Goal: Task Accomplishment & Management: Complete application form

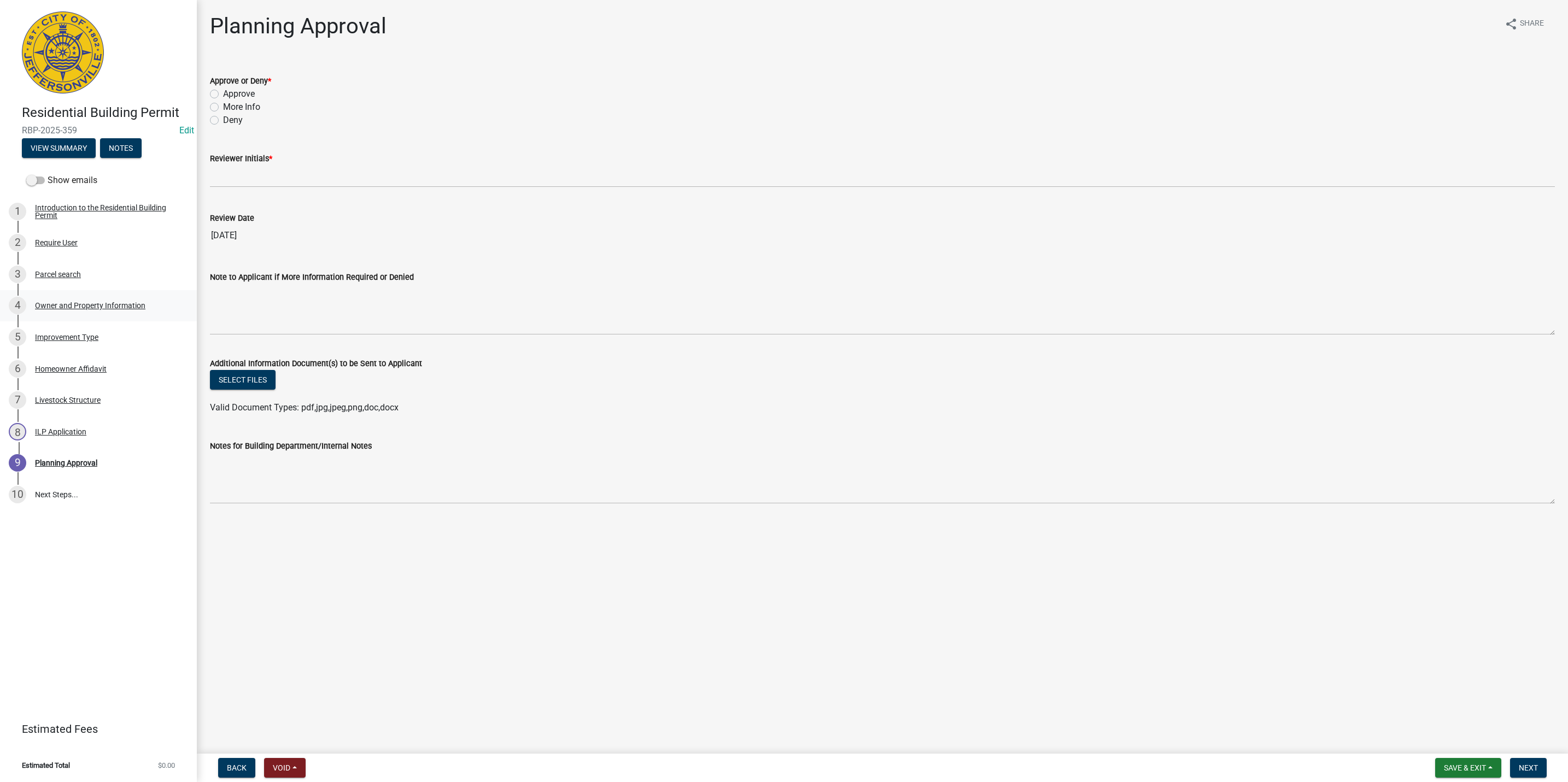
click at [108, 295] on link "4 Owner and Property Information" at bounding box center [98, 306] width 197 height 32
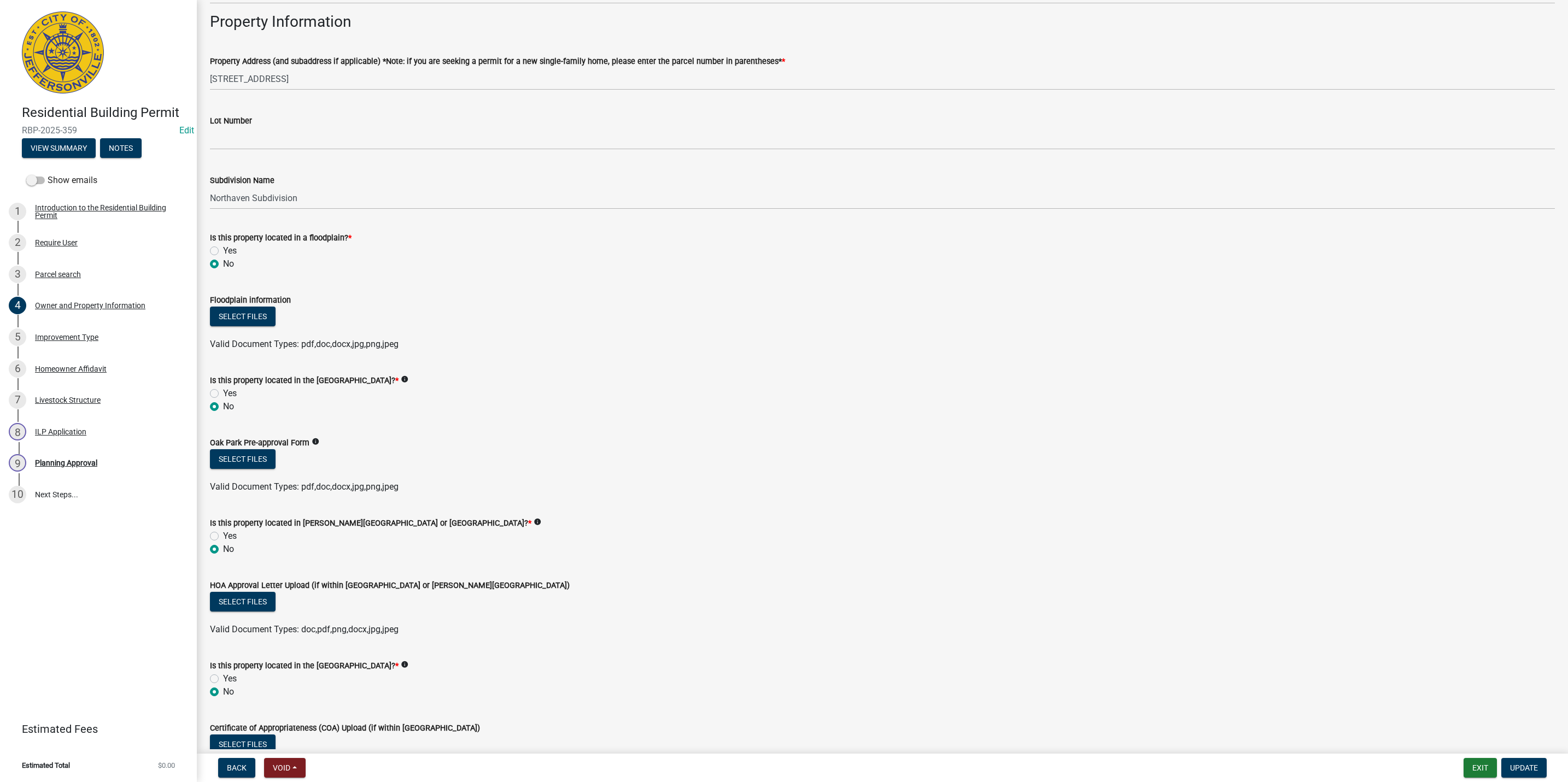
scroll to position [471, 0]
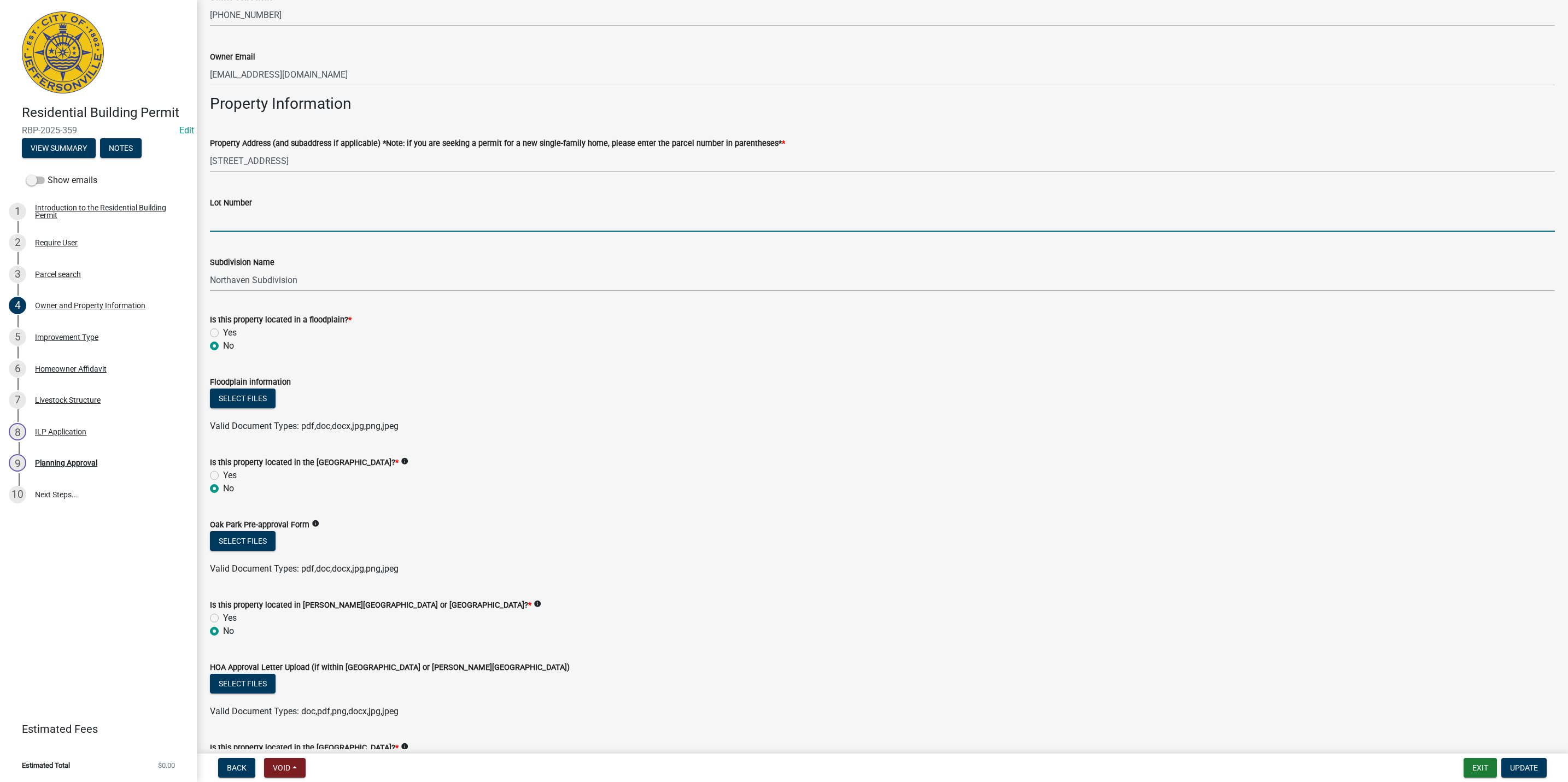
click at [290, 226] on input "Lot Number" at bounding box center [882, 221] width 1345 height 23
type input "149"
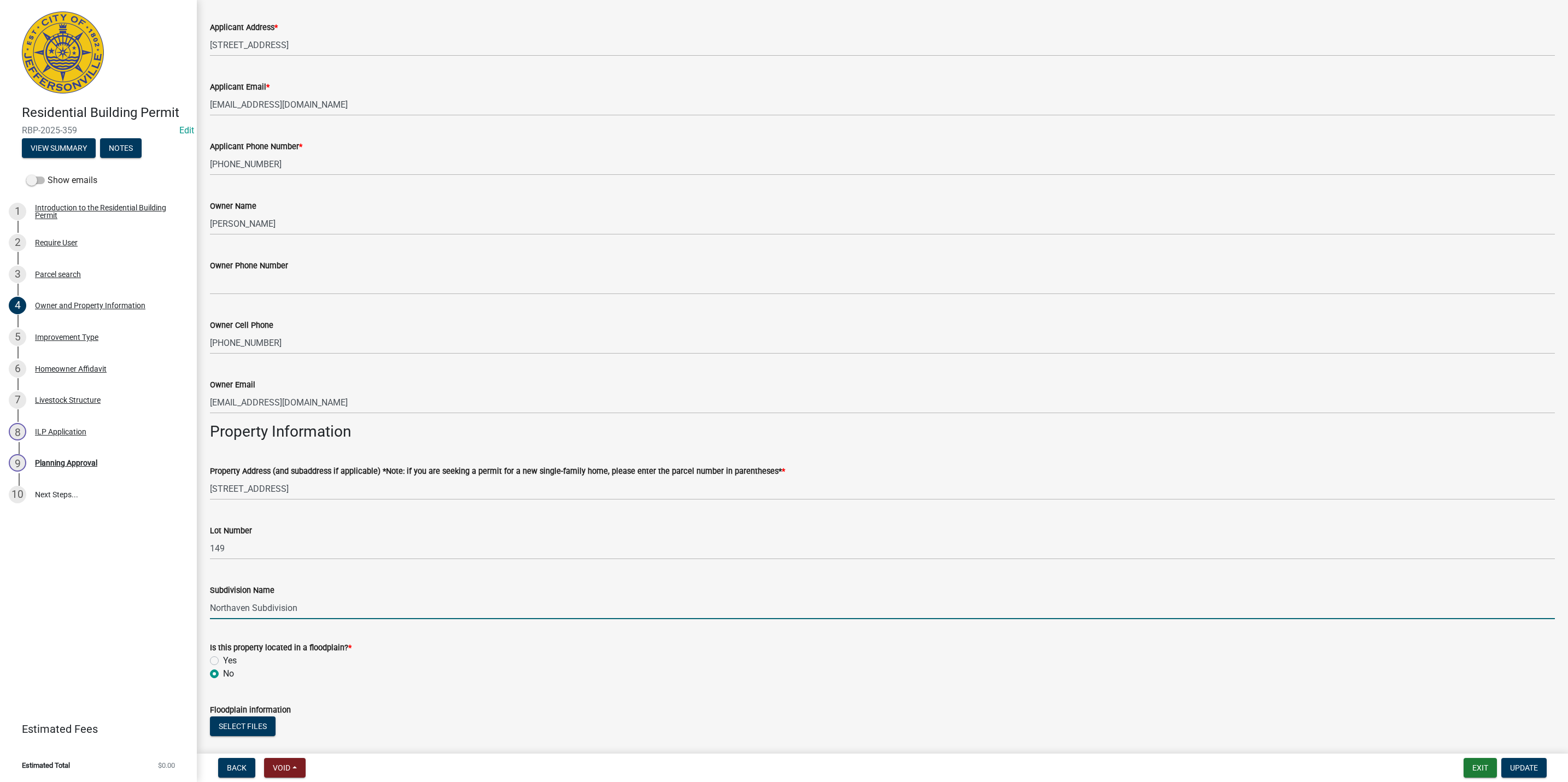
scroll to position [0, 0]
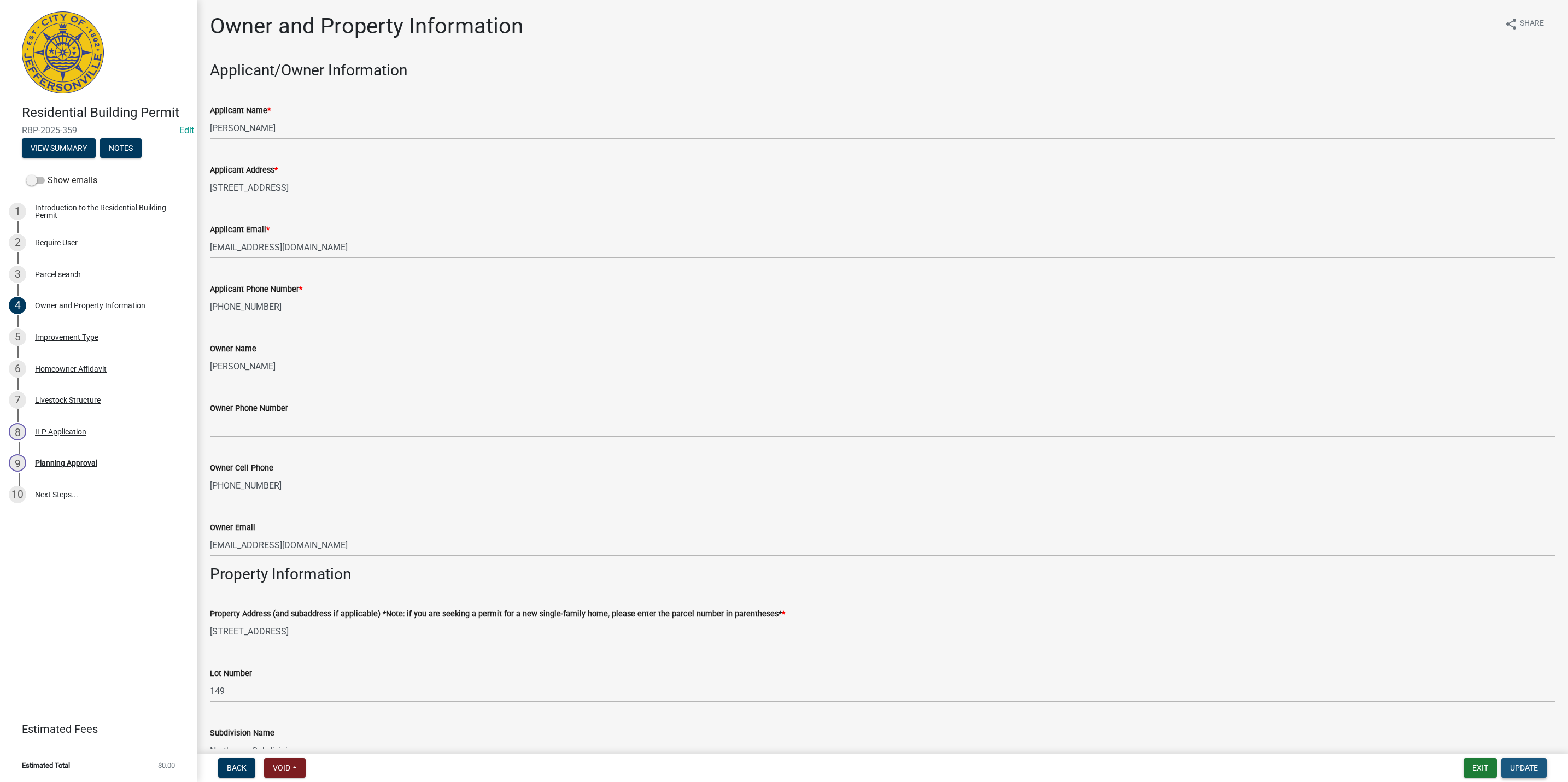
click at [1526, 766] on span "Update" at bounding box center [1523, 768] width 28 height 9
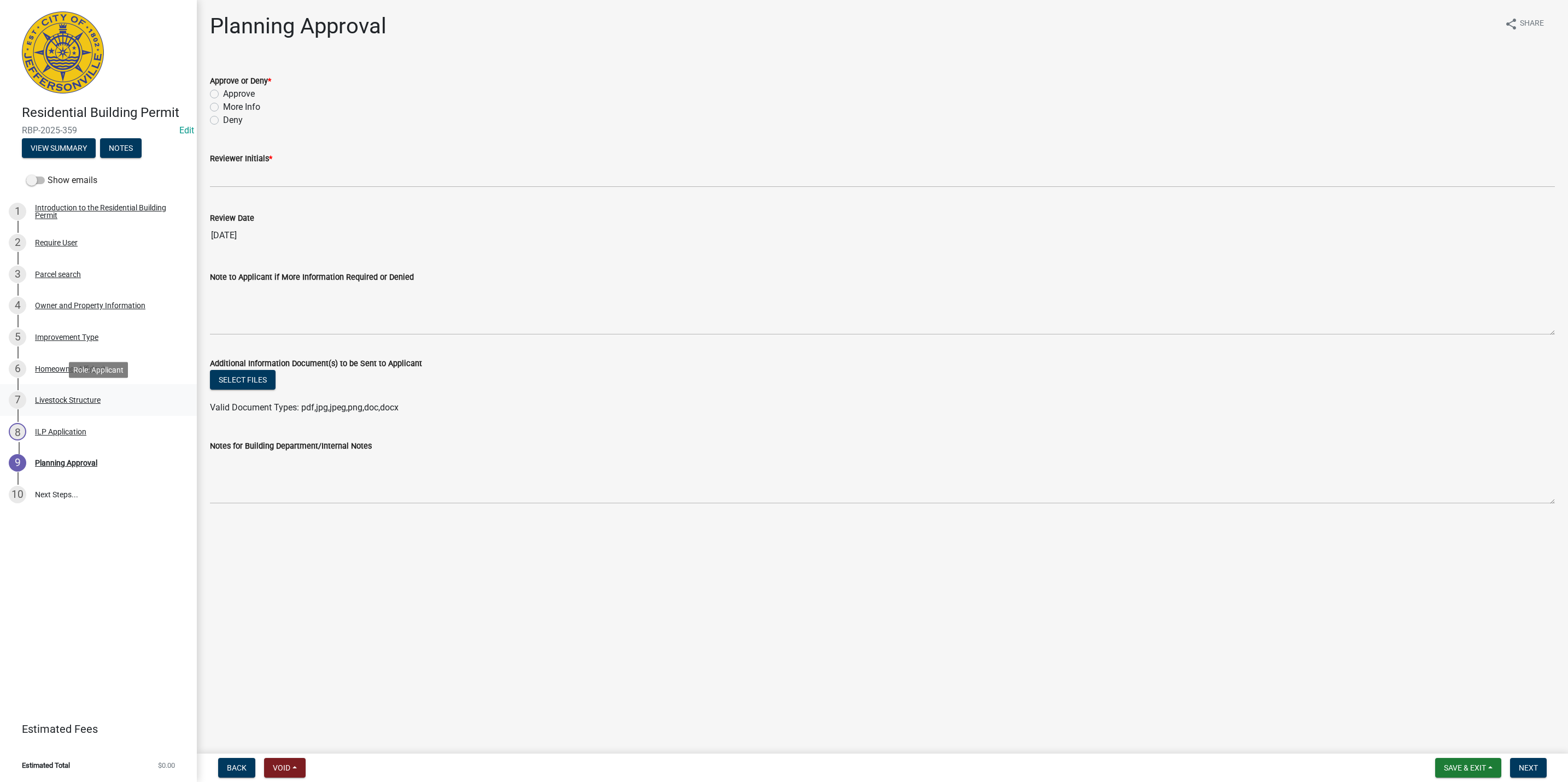
click at [105, 397] on div "7 Livestock Structure" at bounding box center [95, 400] width 171 height 17
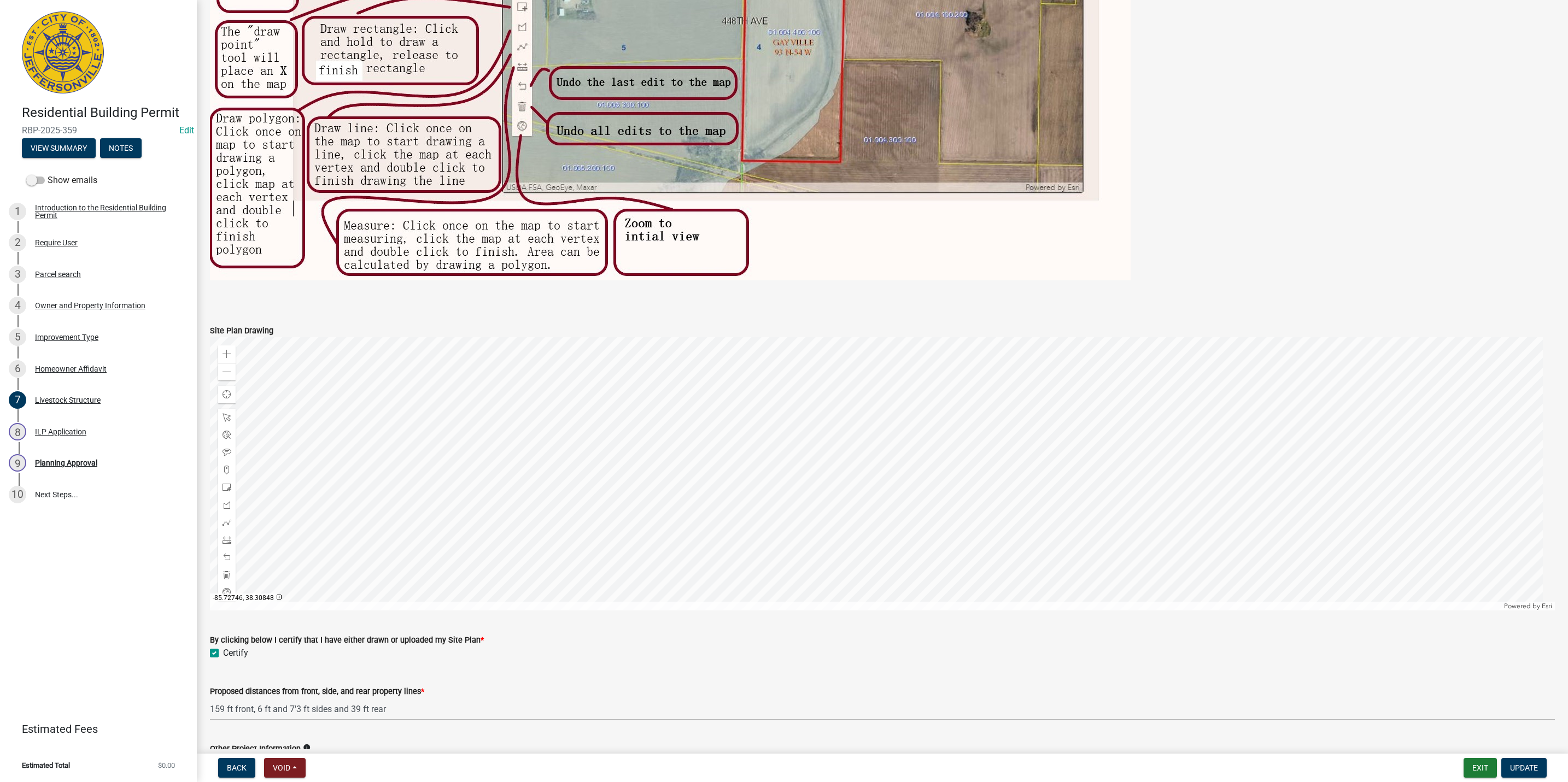
scroll to position [663, 0]
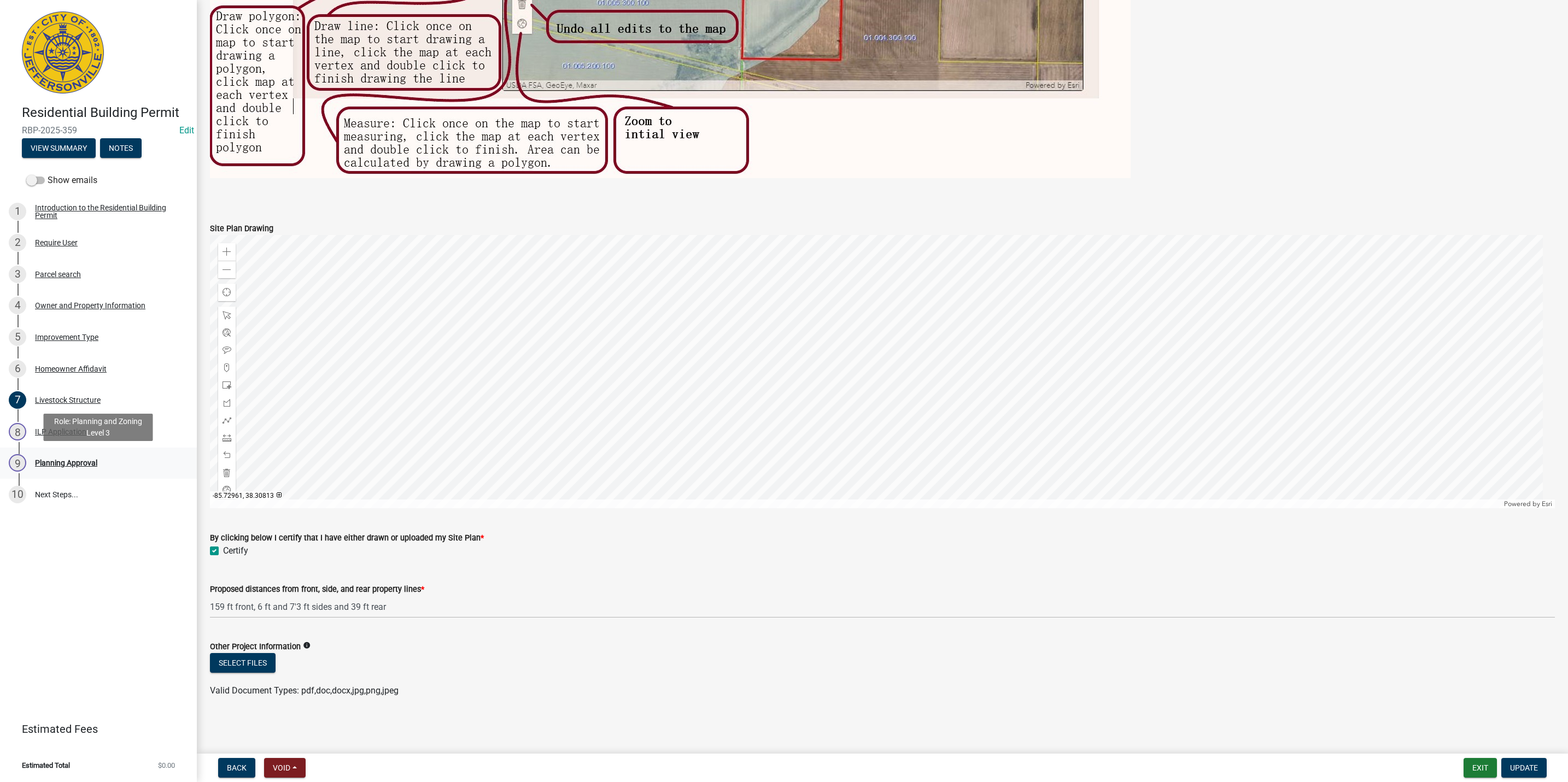
click at [95, 462] on div "Planning Approval" at bounding box center [66, 462] width 62 height 8
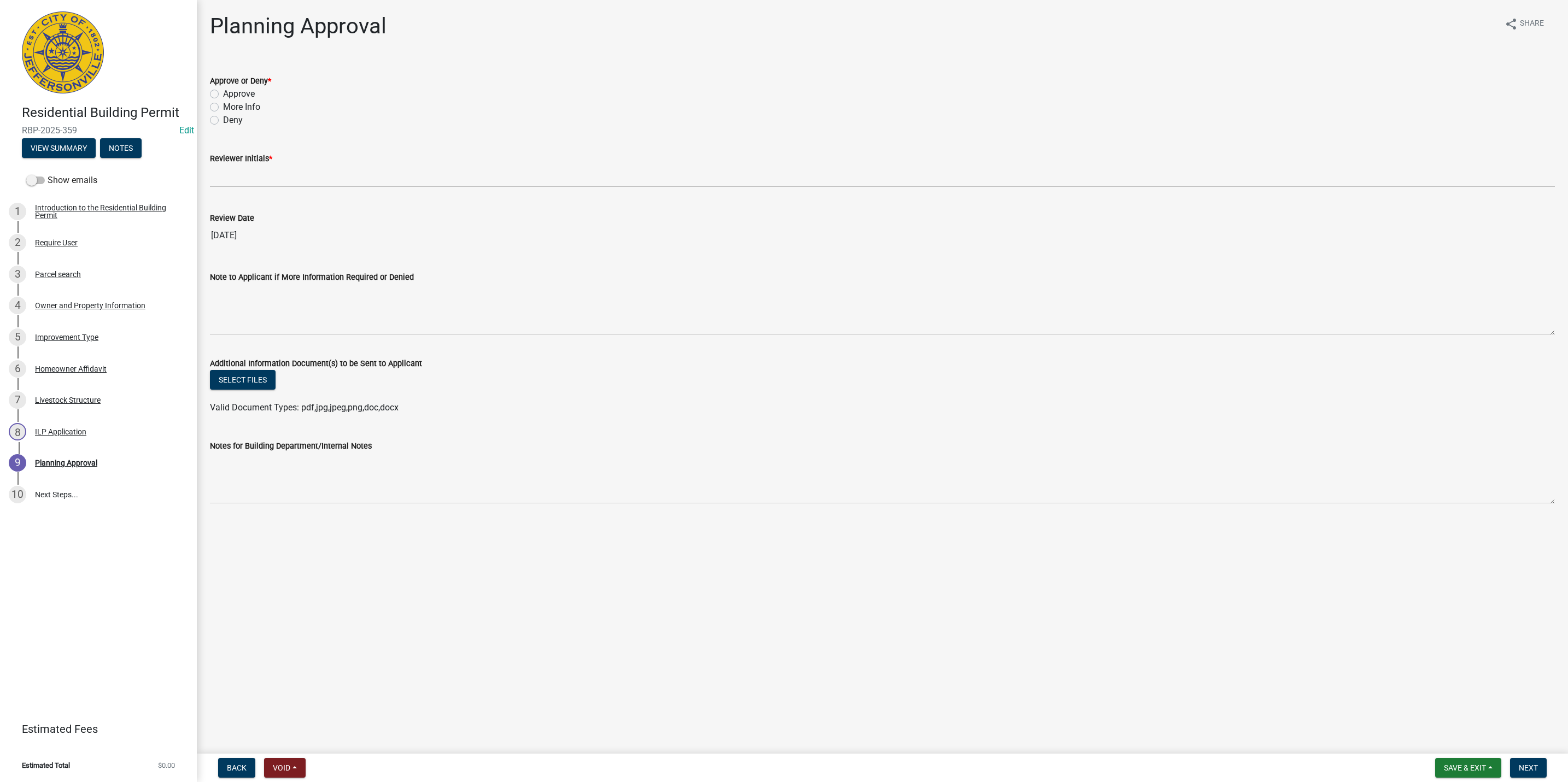
click at [256, 107] on label "More Info" at bounding box center [241, 107] width 37 height 13
click at [230, 107] on input "More Info" at bounding box center [226, 104] width 7 height 7
radio input "true"
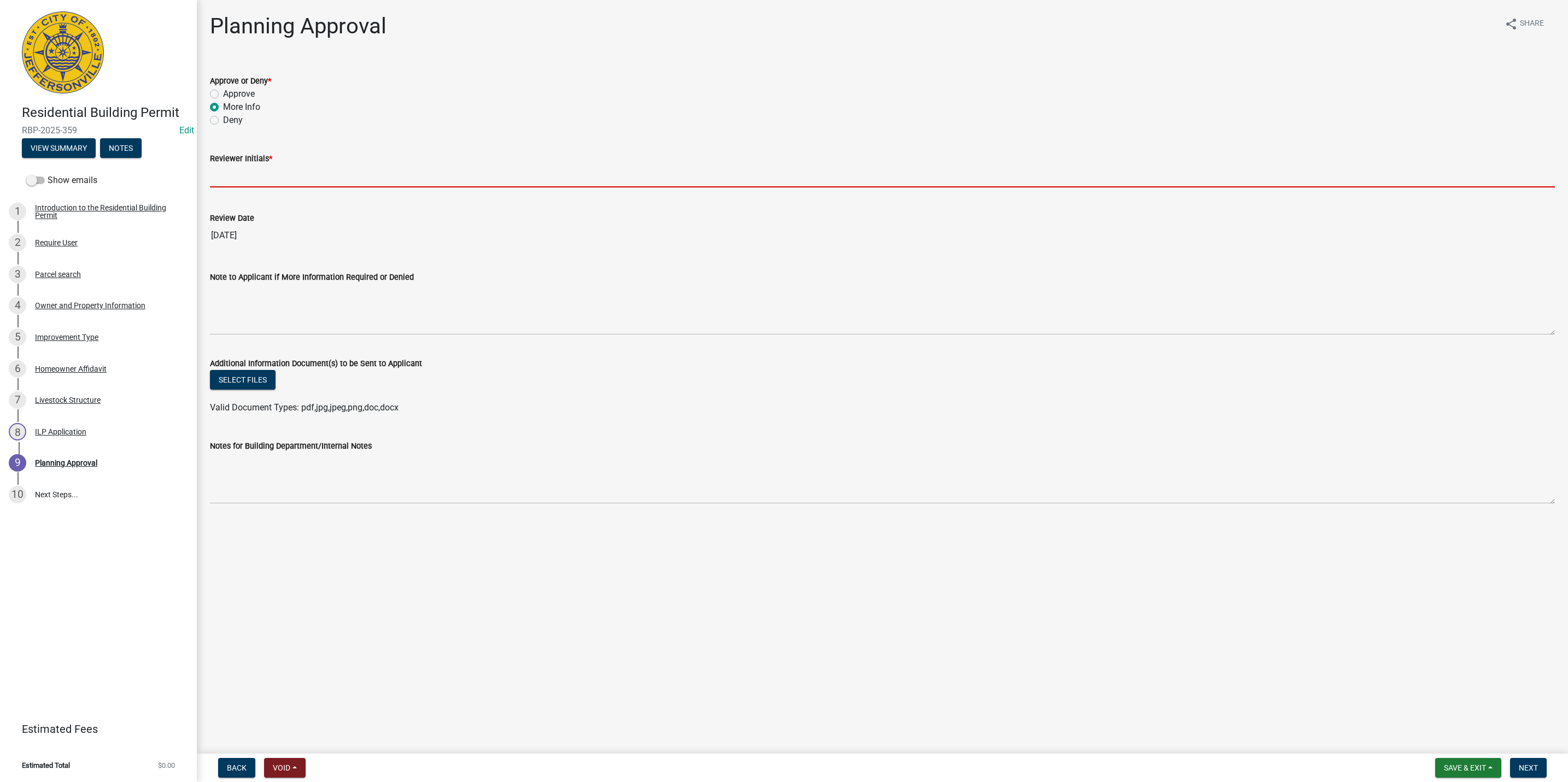
click at [242, 179] on input "Reviewer Initials *" at bounding box center [882, 176] width 1345 height 23
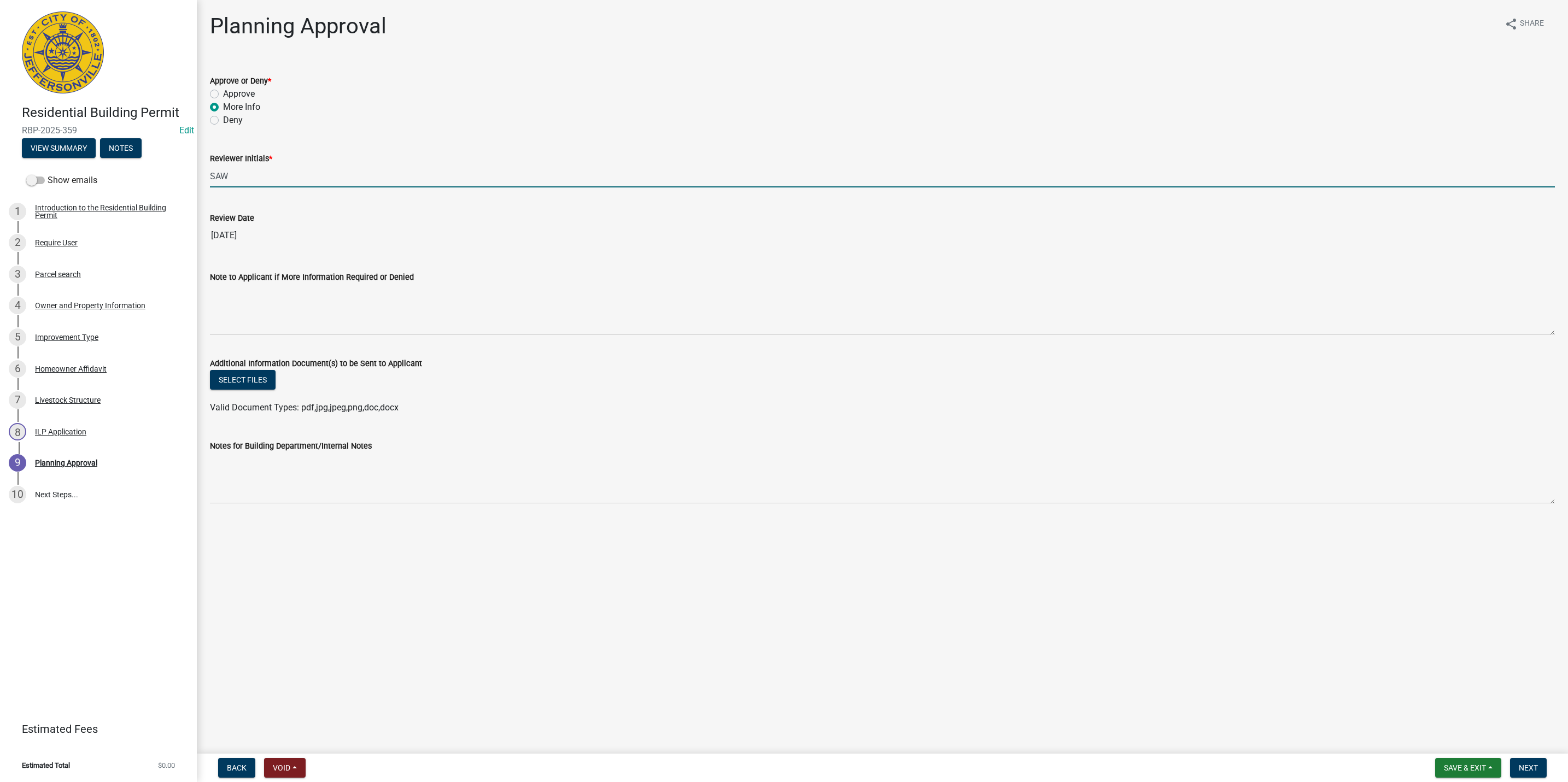
type input "SAW"
click at [739, 342] on wm-data-entity-input "Note to Applicant if More Information Required or Denied" at bounding box center [882, 299] width 1345 height 88
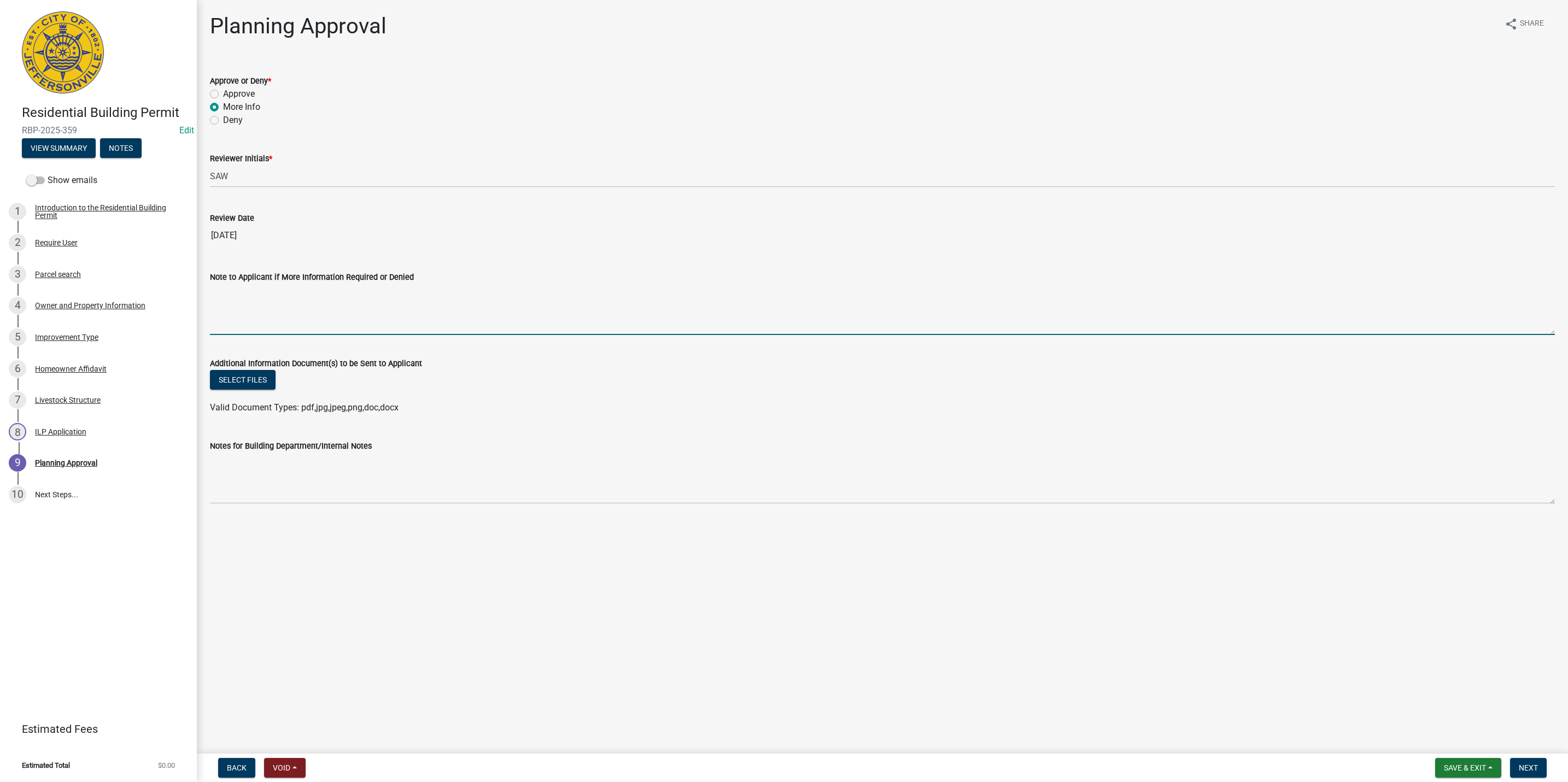
click at [730, 323] on textarea "Note to Applicant if More Information Required or Denied" at bounding box center [882, 309] width 1345 height 51
type textarea "T"
drag, startPoint x: 328, startPoint y: 329, endPoint x: 318, endPoint y: 315, distance: 17.2
click at [328, 329] on textarea "Note to Applicant if More Information Required or Denied" at bounding box center [882, 309] width 1345 height 51
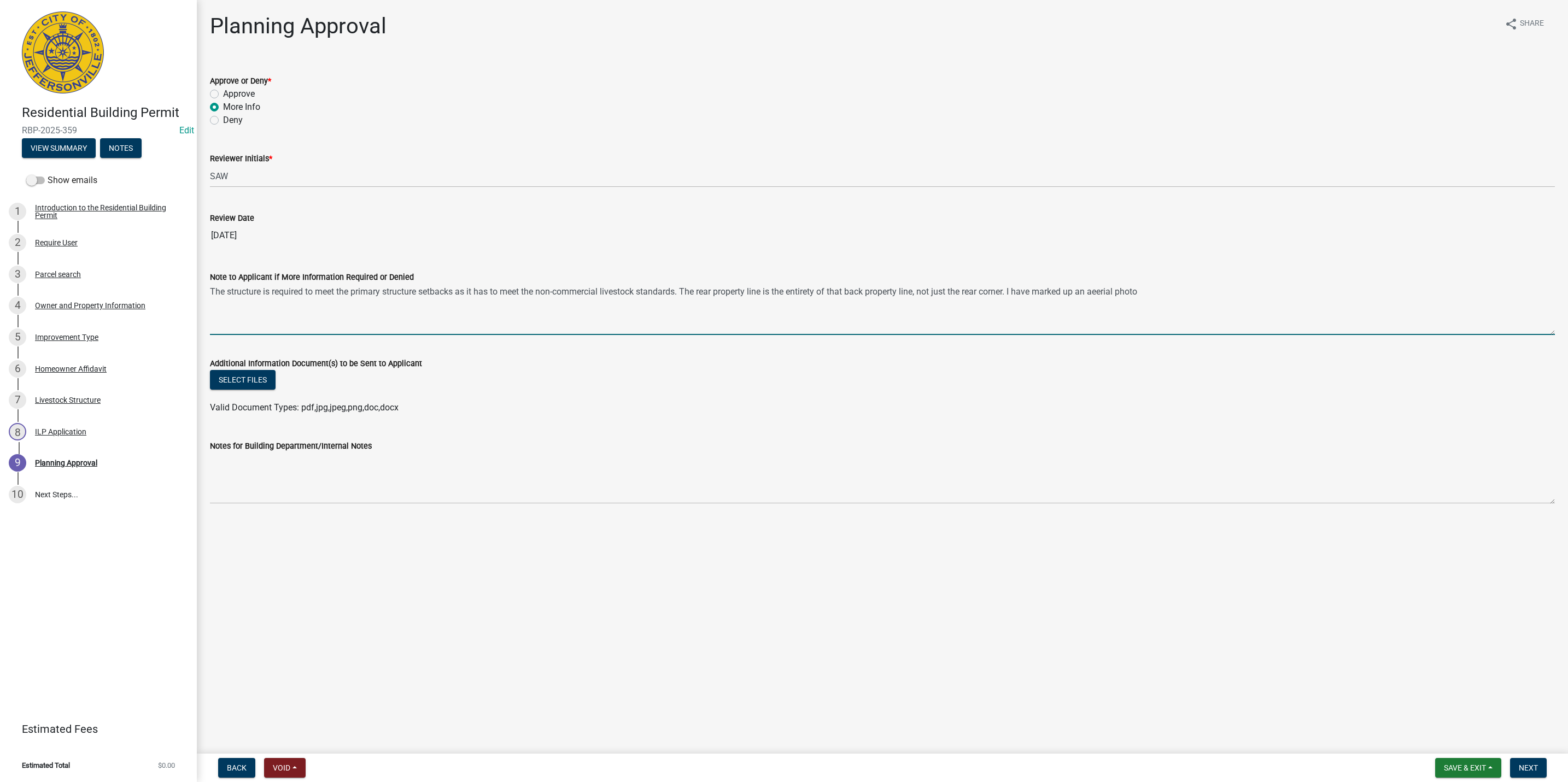
click at [680, 295] on textarea "The structure is required to meet the primary structure setbacks as it has to m…" at bounding box center [882, 309] width 1345 height 51
click at [1359, 289] on textarea "The structure is required to meet the primary structure setbacks as it has to m…" at bounding box center [882, 309] width 1345 height 51
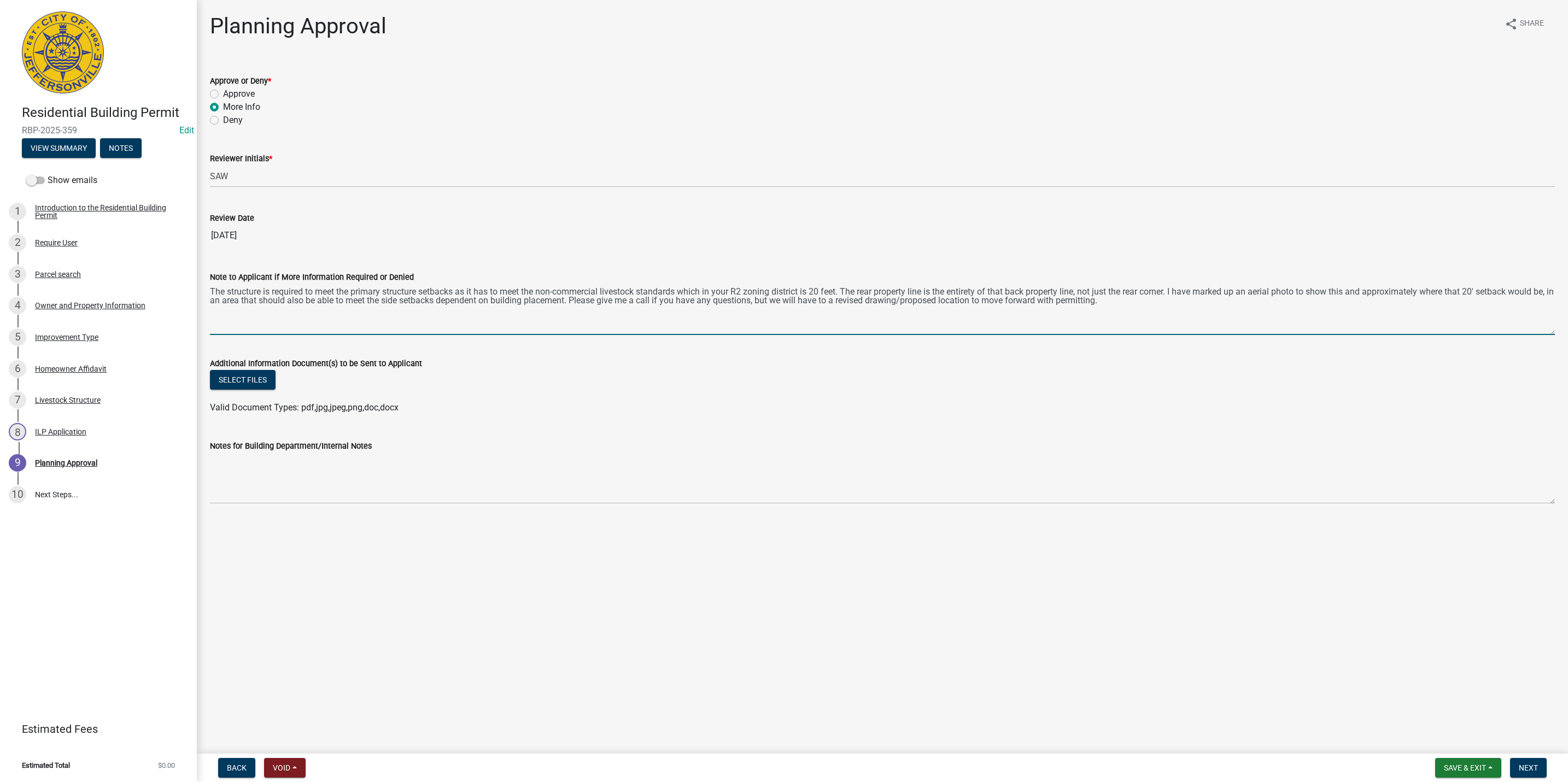
type textarea "The structure is required to meet the primary structure setbacks as it has to m…"
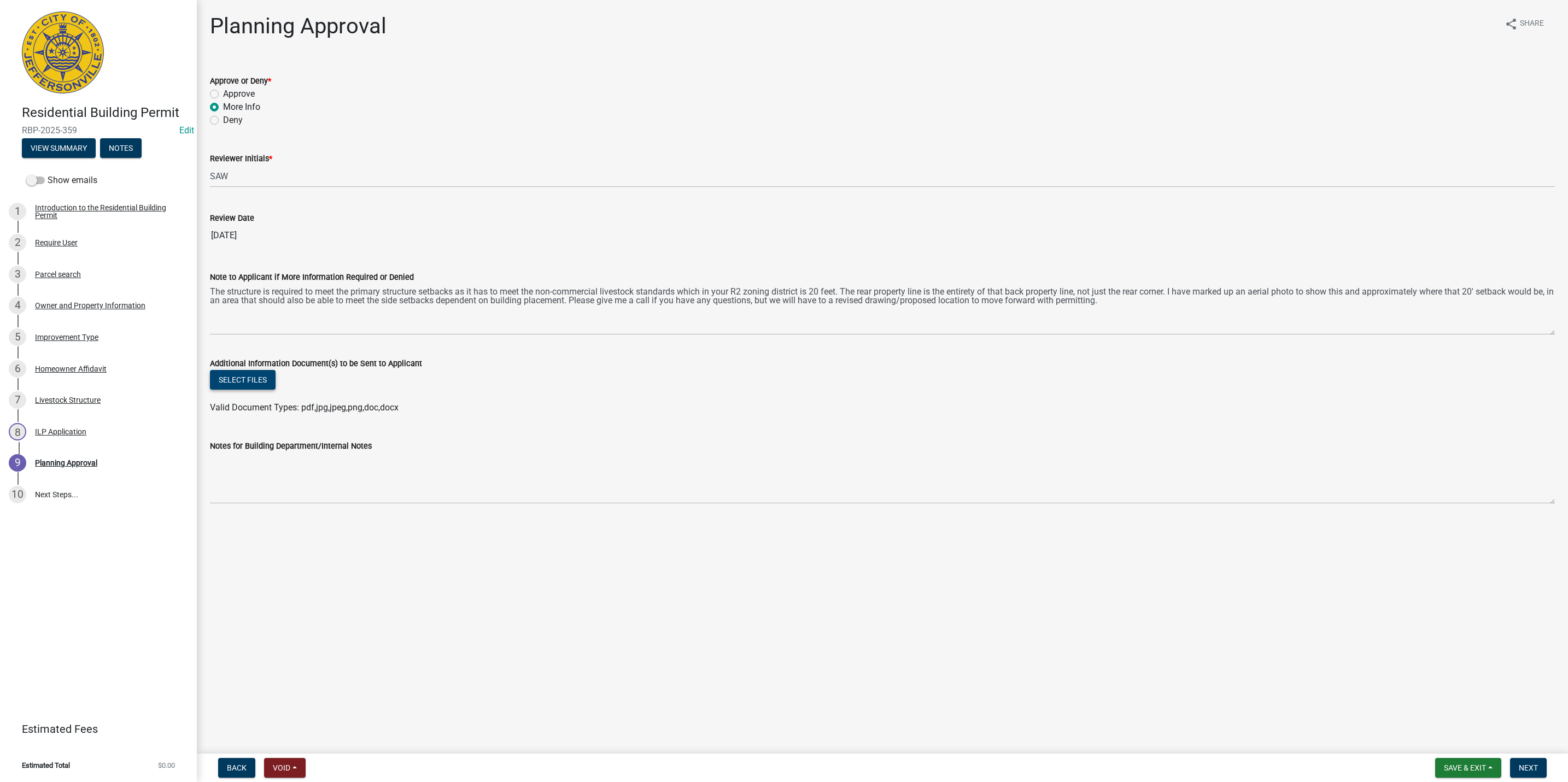
click at [236, 379] on button "Select files" at bounding box center [243, 380] width 66 height 20
click at [1519, 765] on span "Next" at bounding box center [1528, 768] width 19 height 9
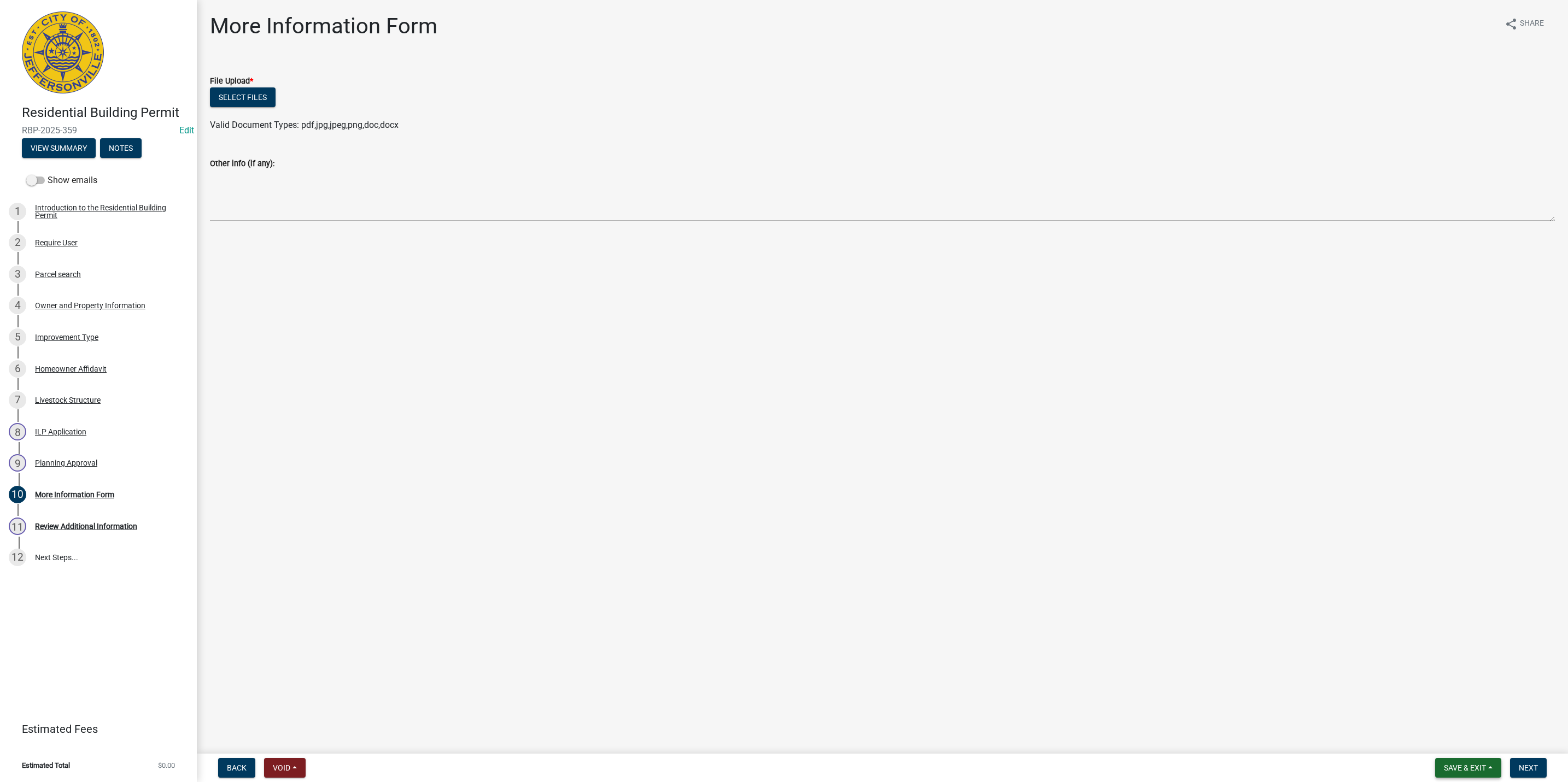
click at [1480, 771] on span "Save & Exit" at bounding box center [1465, 768] width 42 height 9
click at [1477, 753] on button "Save & Exit" at bounding box center [1458, 740] width 88 height 26
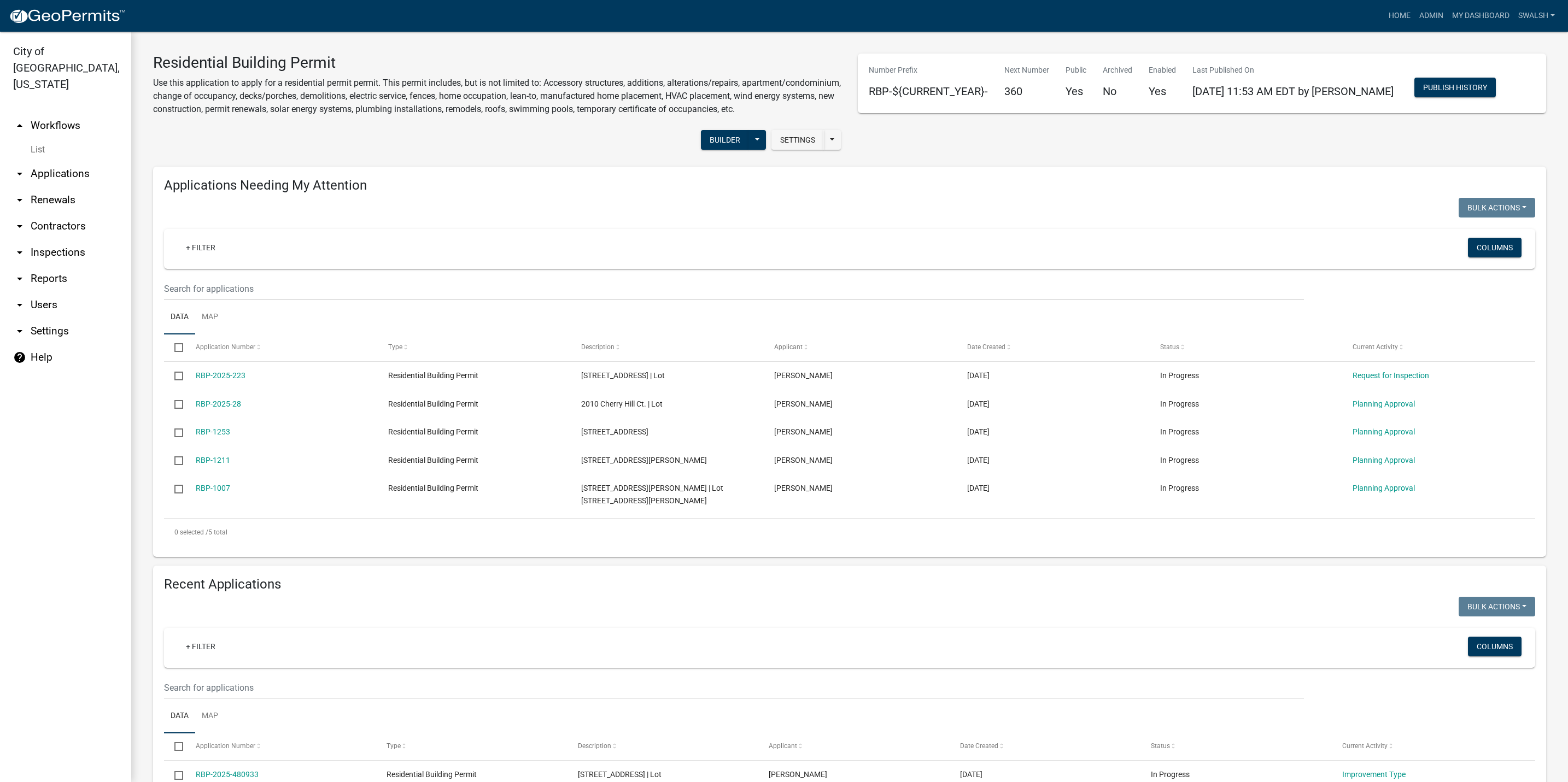
click at [71, 113] on link "arrow_drop_up Workflows" at bounding box center [66, 125] width 132 height 26
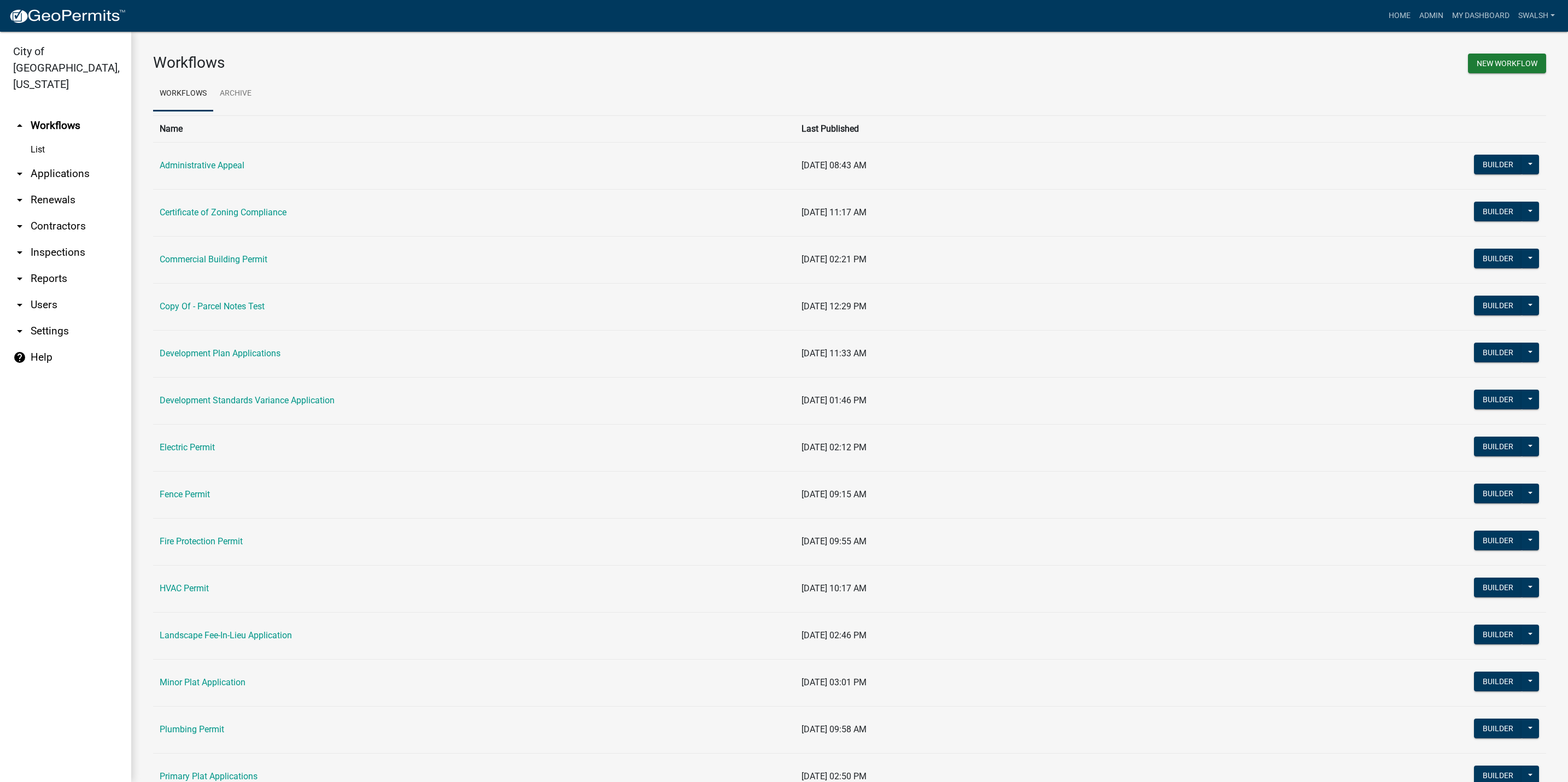
drag, startPoint x: 208, startPoint y: 494, endPoint x: 203, endPoint y: 492, distance: 5.4
click at [206, 494] on link "Fence Permit" at bounding box center [184, 494] width 51 height 11
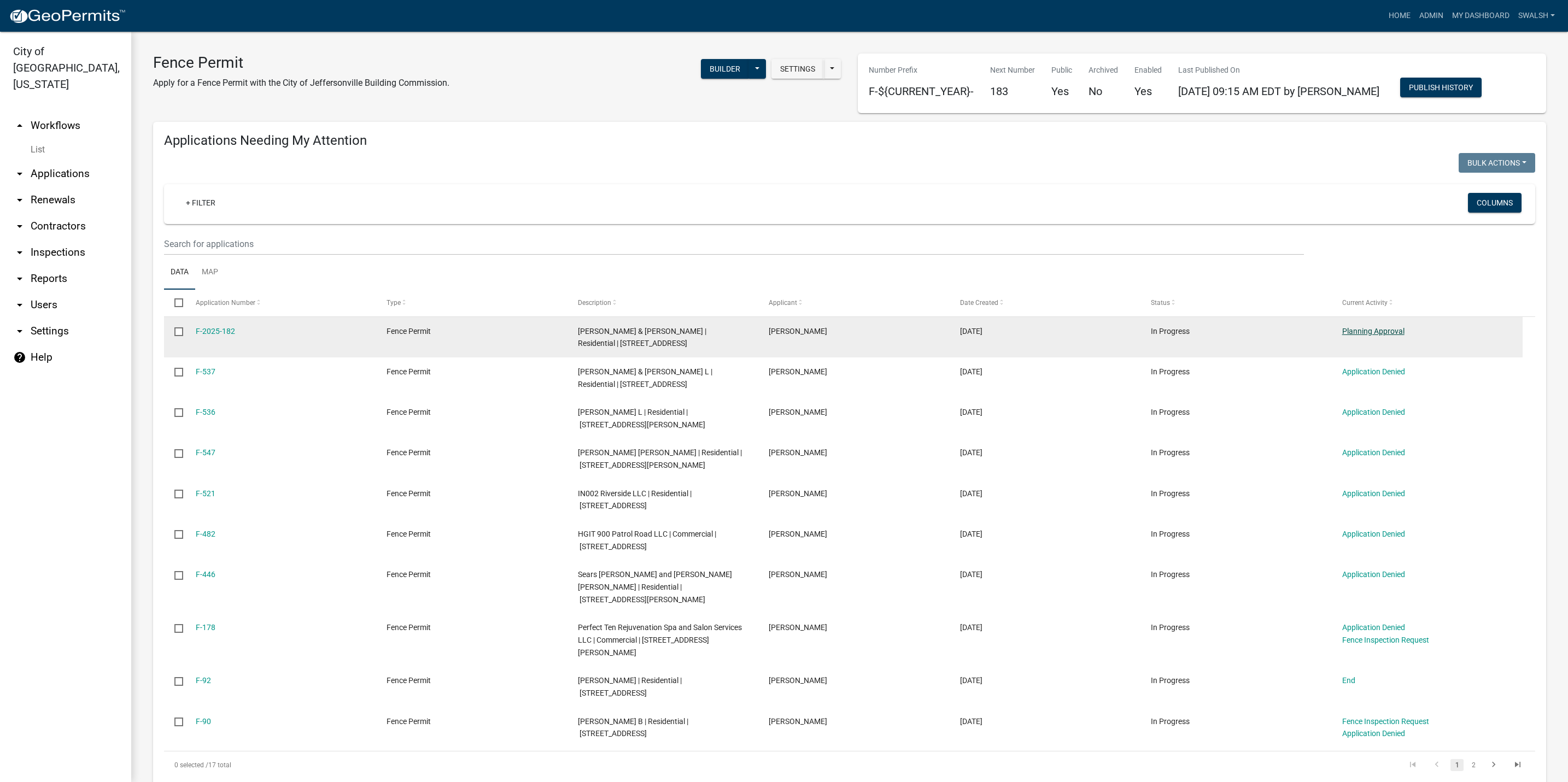
click at [1370, 335] on link "Planning Approval" at bounding box center [1373, 331] width 62 height 9
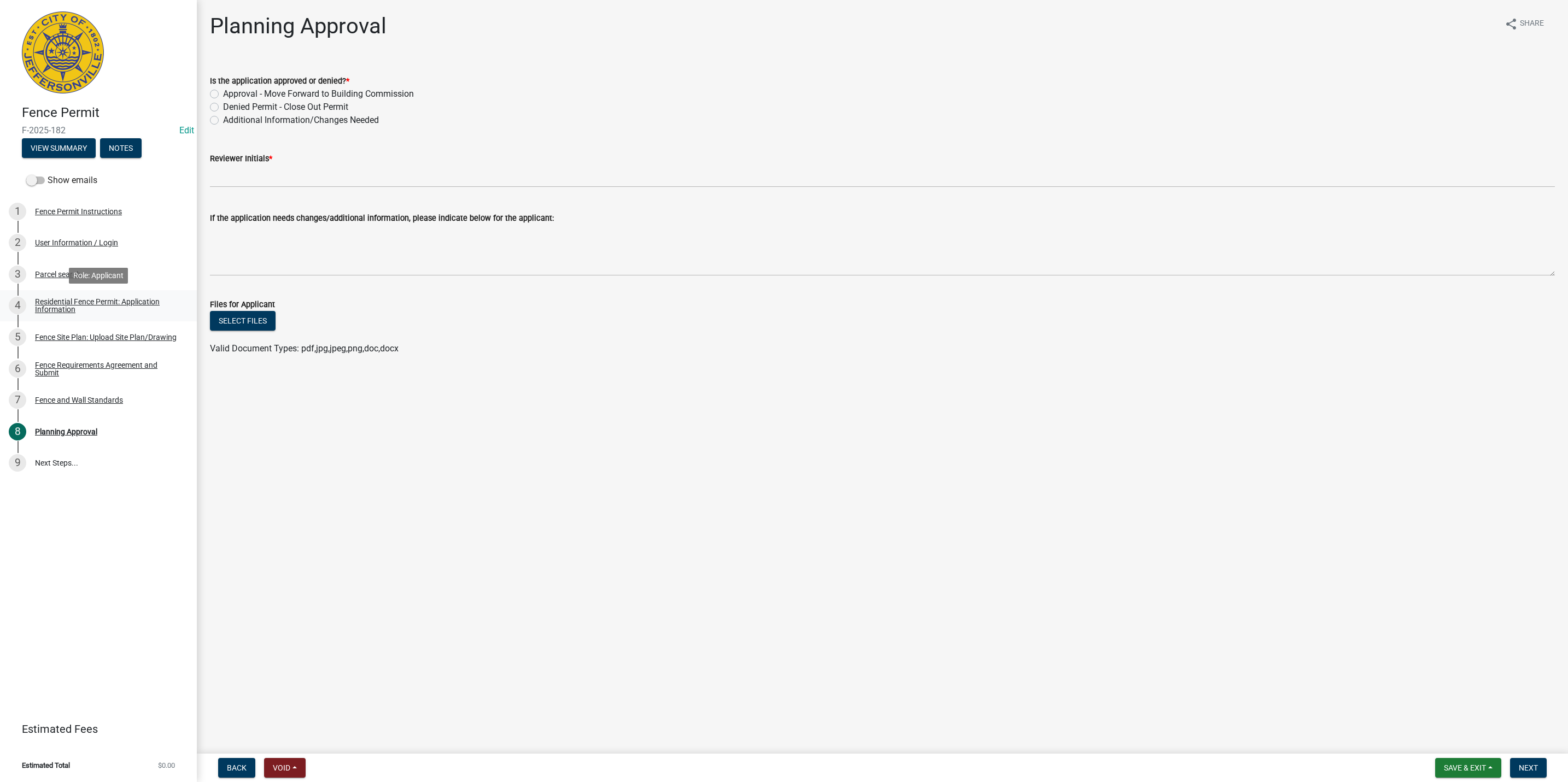
click at [96, 295] on link "4 Residential Fence Permit: Application Information" at bounding box center [98, 306] width 197 height 32
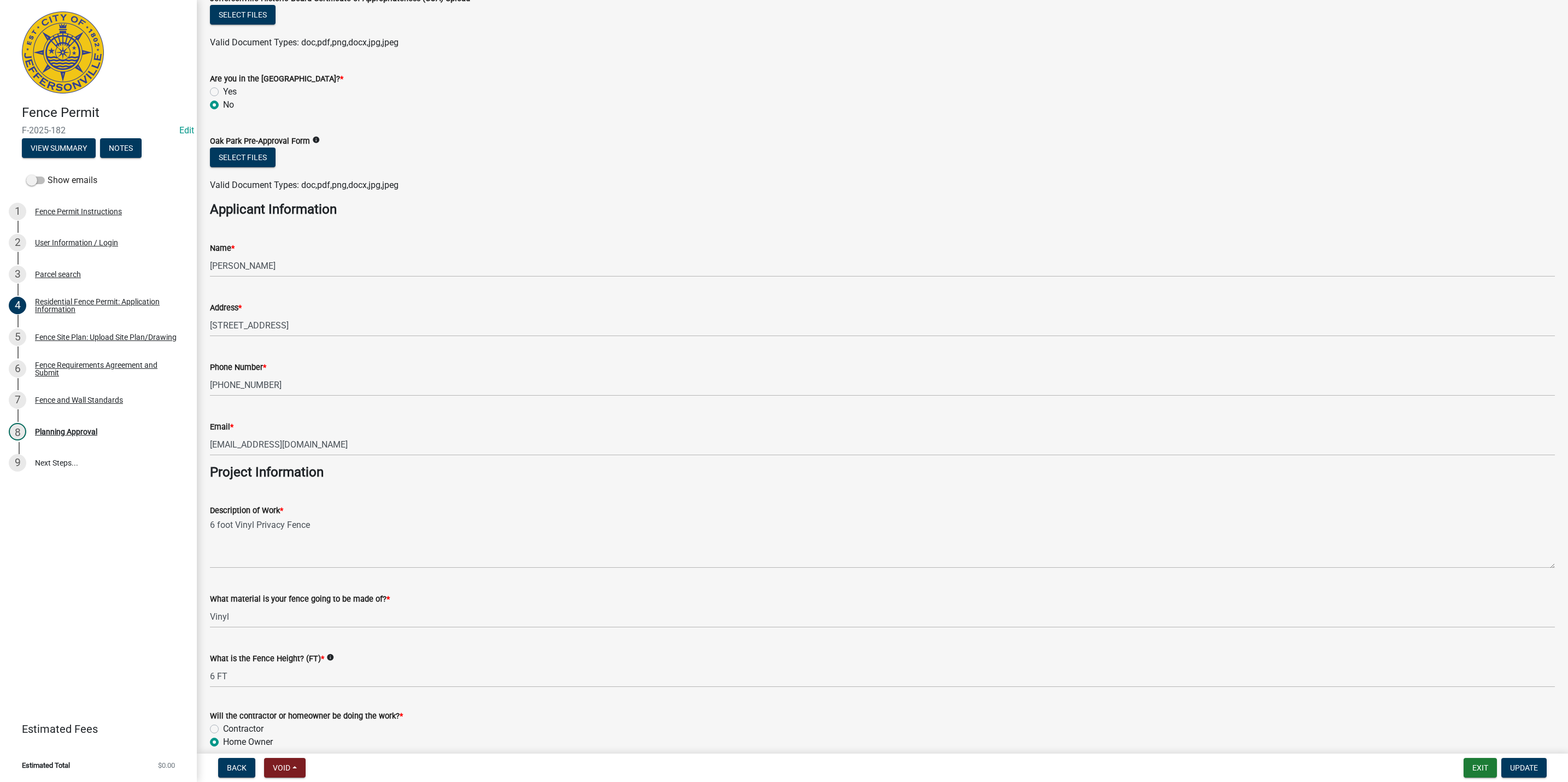
scroll to position [604, 0]
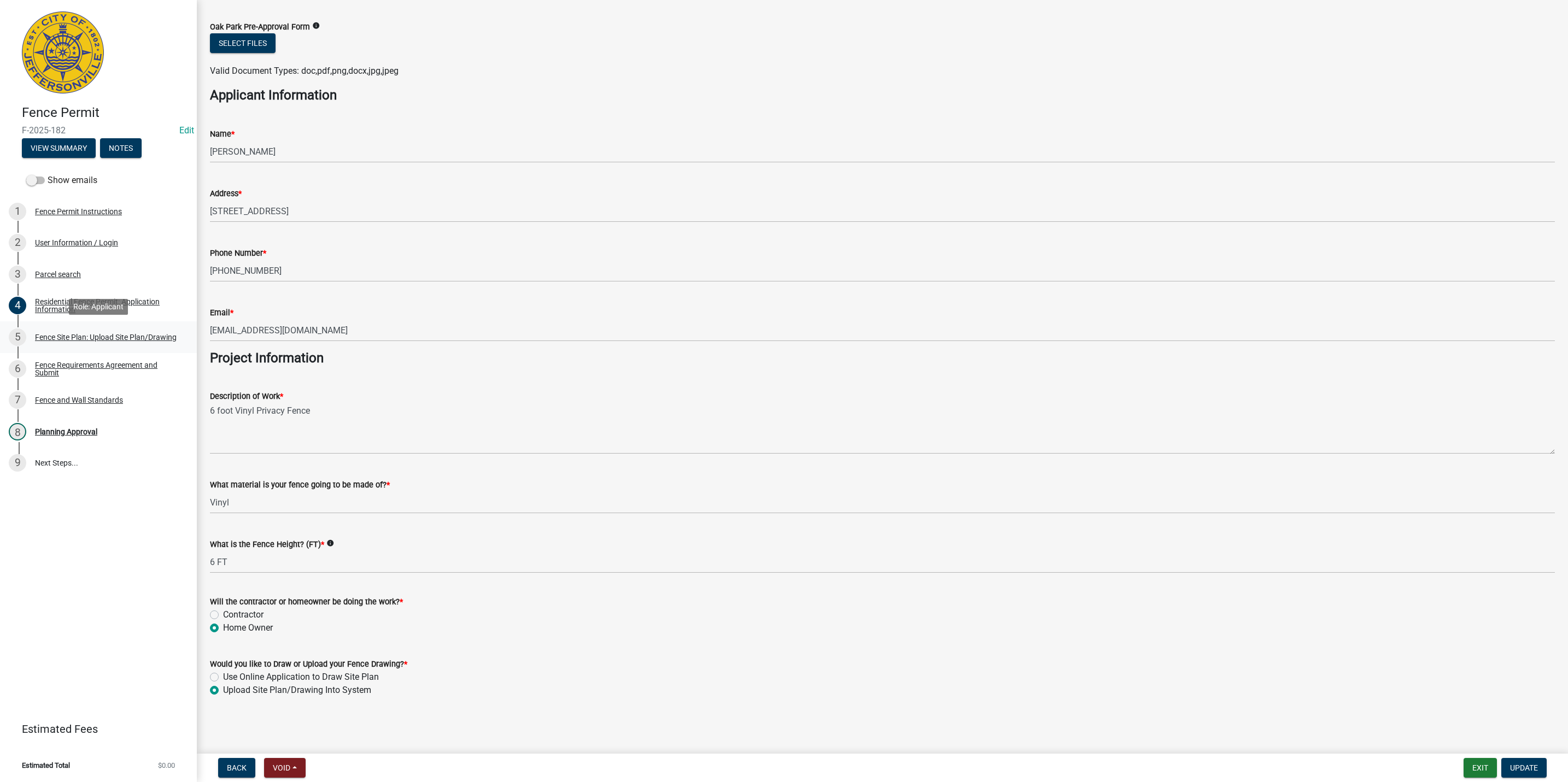
click at [66, 333] on div "Fence Site Plan: Upload Site Plan/Drawing" at bounding box center [105, 337] width 141 height 8
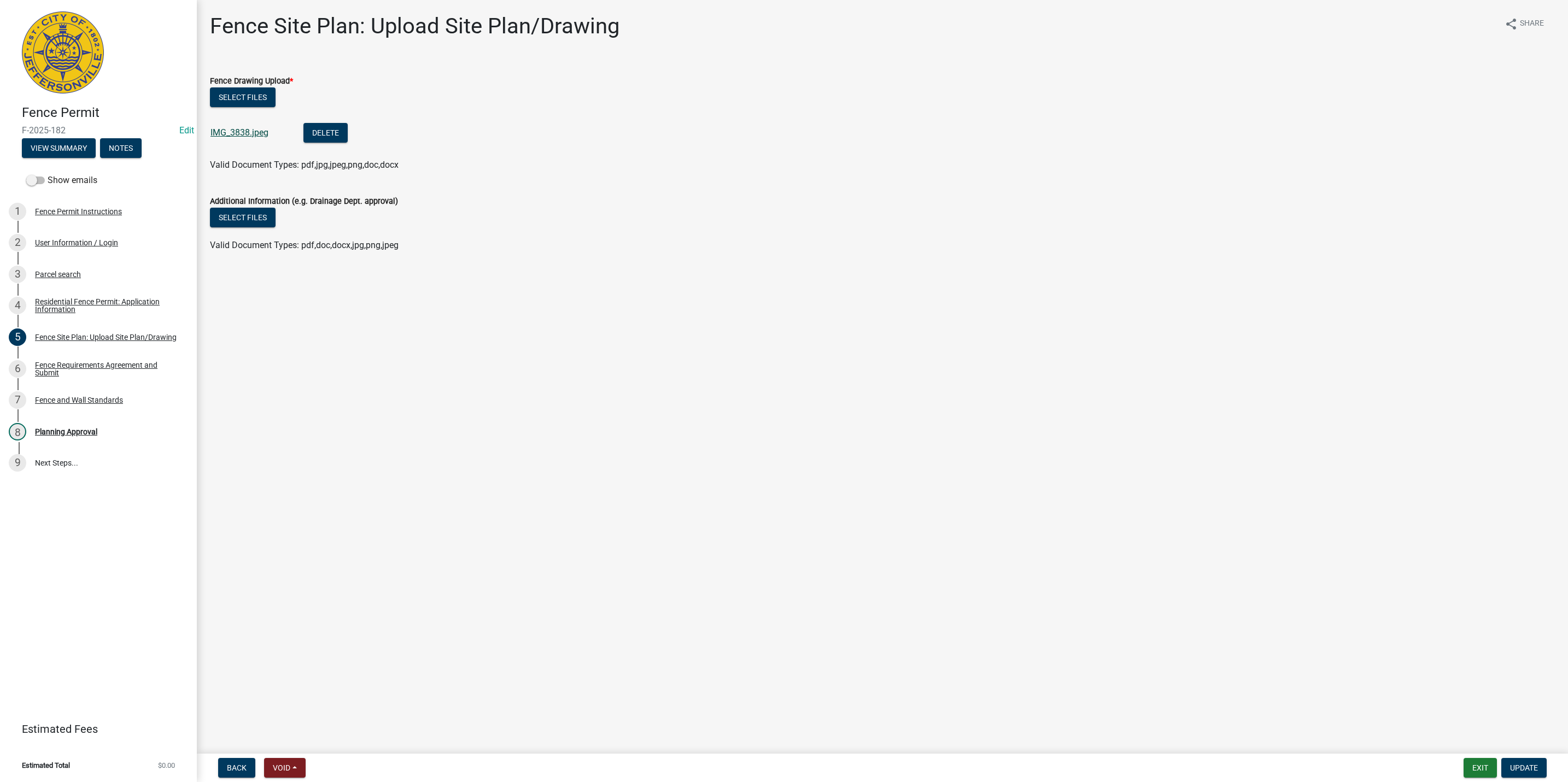
click at [249, 134] on link "IMG_3838.jpeg" at bounding box center [239, 132] width 58 height 11
click at [84, 274] on div "3 Parcel search" at bounding box center [95, 274] width 171 height 17
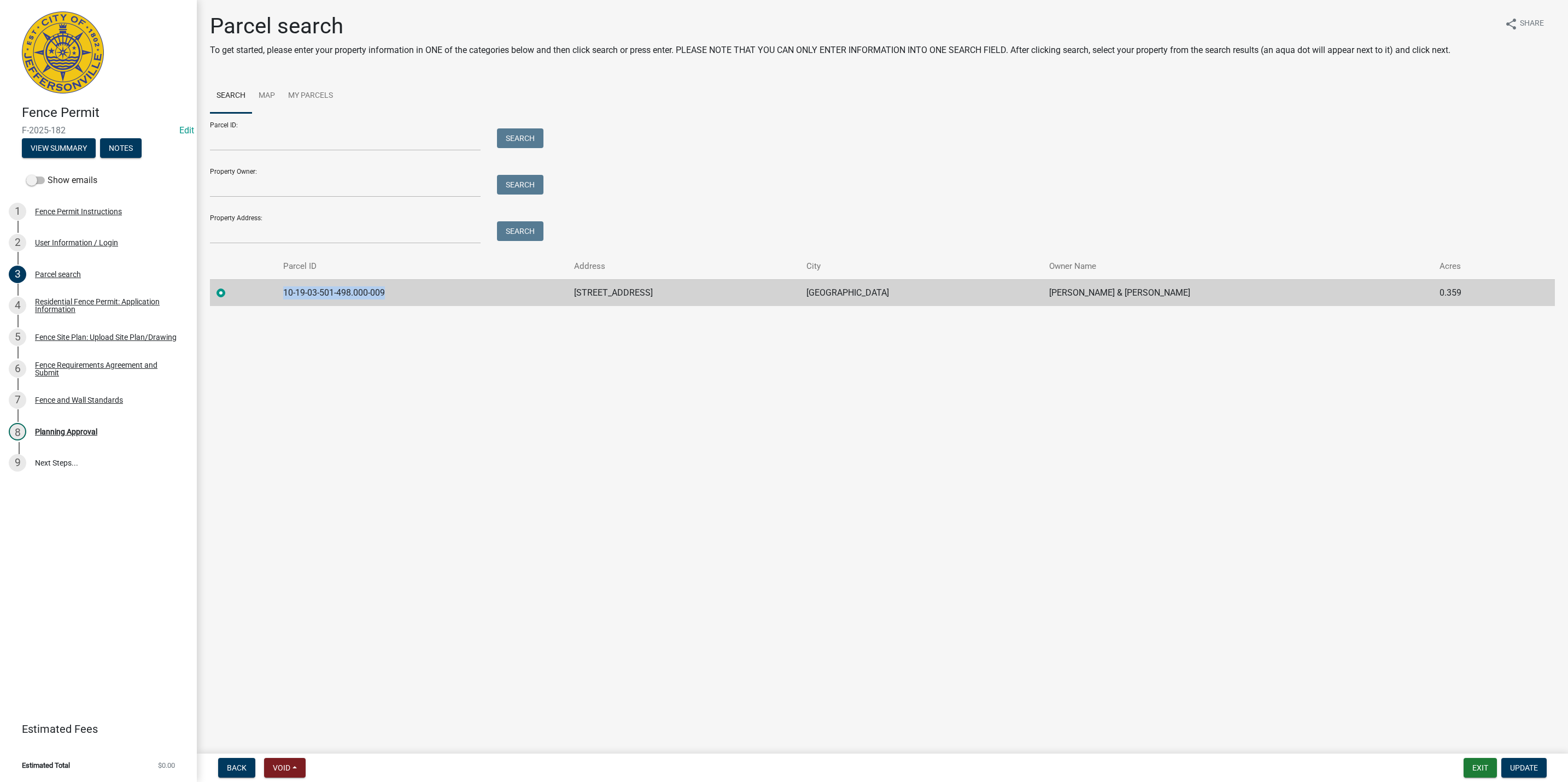
drag, startPoint x: 461, startPoint y: 289, endPoint x: 244, endPoint y: 283, distance: 217.1
click at [244, 283] on tr "10-19-03-501-498.000-009 [GEOGRAPHIC_DATA] JEFFERSONVILLE [PERSON_NAME] & [PERS…" at bounding box center [882, 292] width 1345 height 26
copy td "10-19-03-501-498.000-009"
click at [279, 137] on input "Parcel ID:" at bounding box center [346, 140] width 271 height 23
paste input "10-19-03-501-498.000-009"
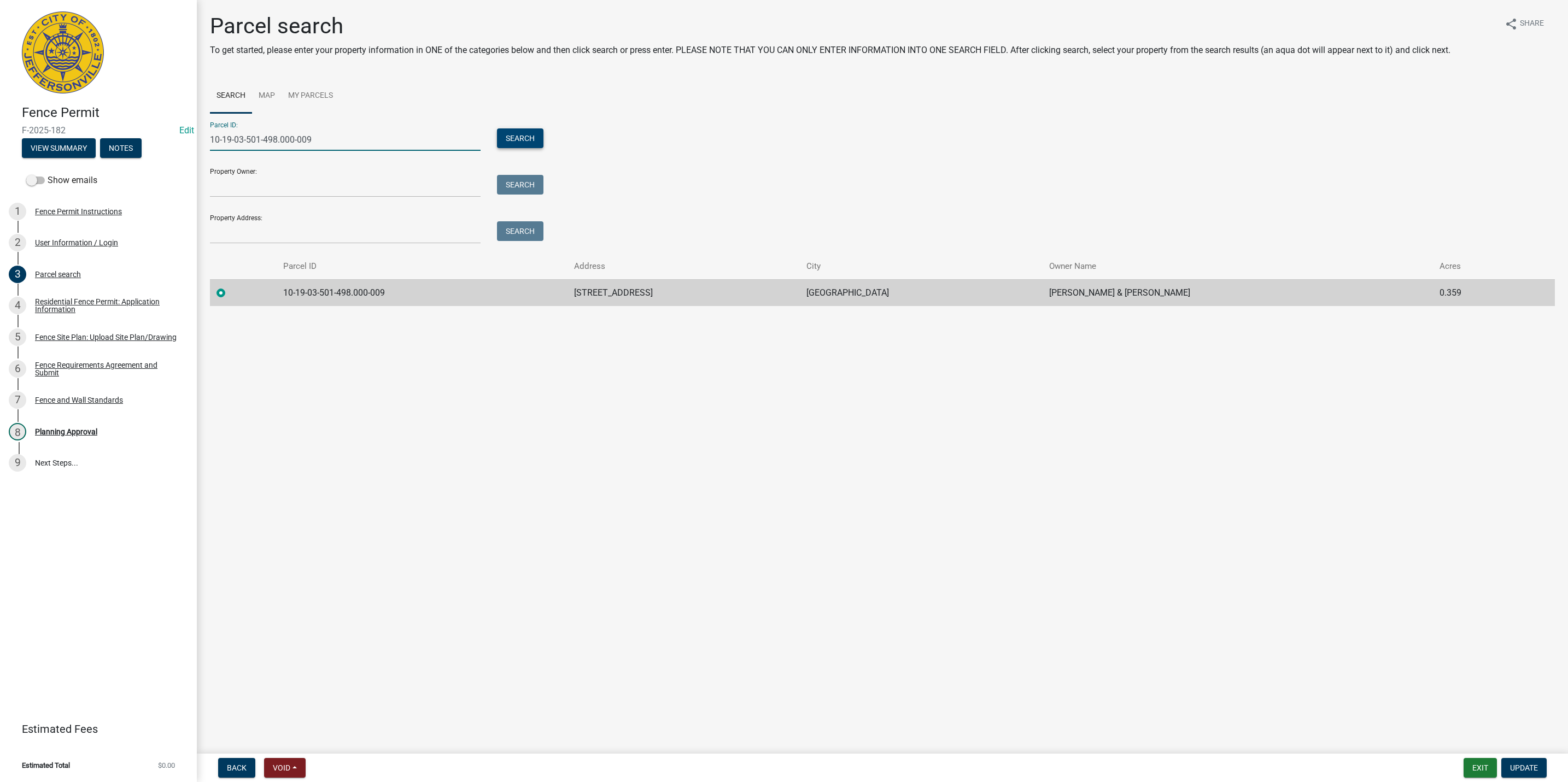
type input "10-19-03-501-498.000-009"
click at [527, 140] on button "Search" at bounding box center [519, 138] width 46 height 20
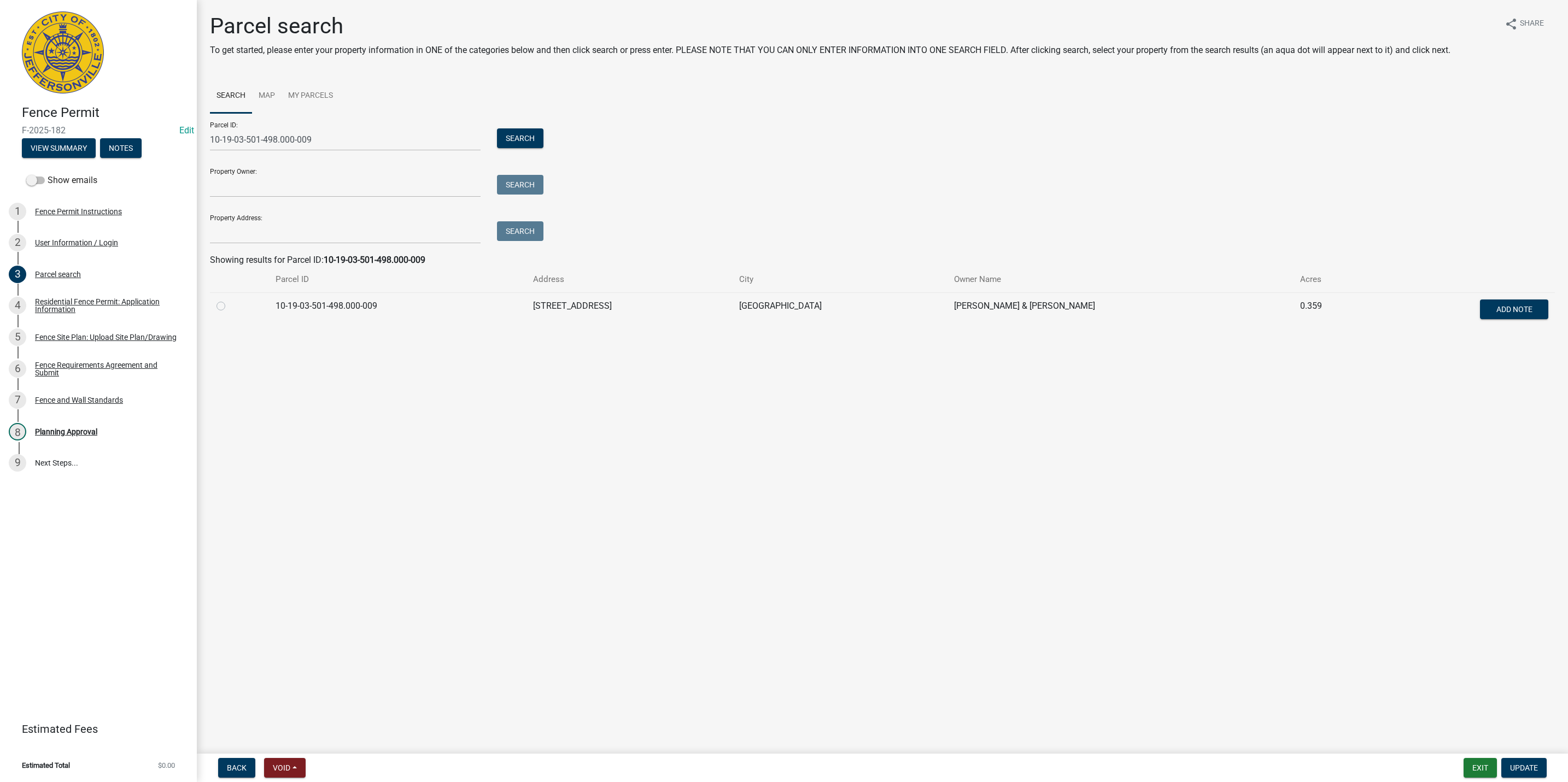
click at [305, 304] on td "10-19-03-501-498.000-009" at bounding box center [398, 311] width 258 height 36
click at [217, 300] on div at bounding box center [239, 305] width 46 height 13
click at [230, 299] on label at bounding box center [230, 299] width 0 height 0
click at [230, 304] on input "radio" at bounding box center [233, 302] width 7 height 7
radio input "true"
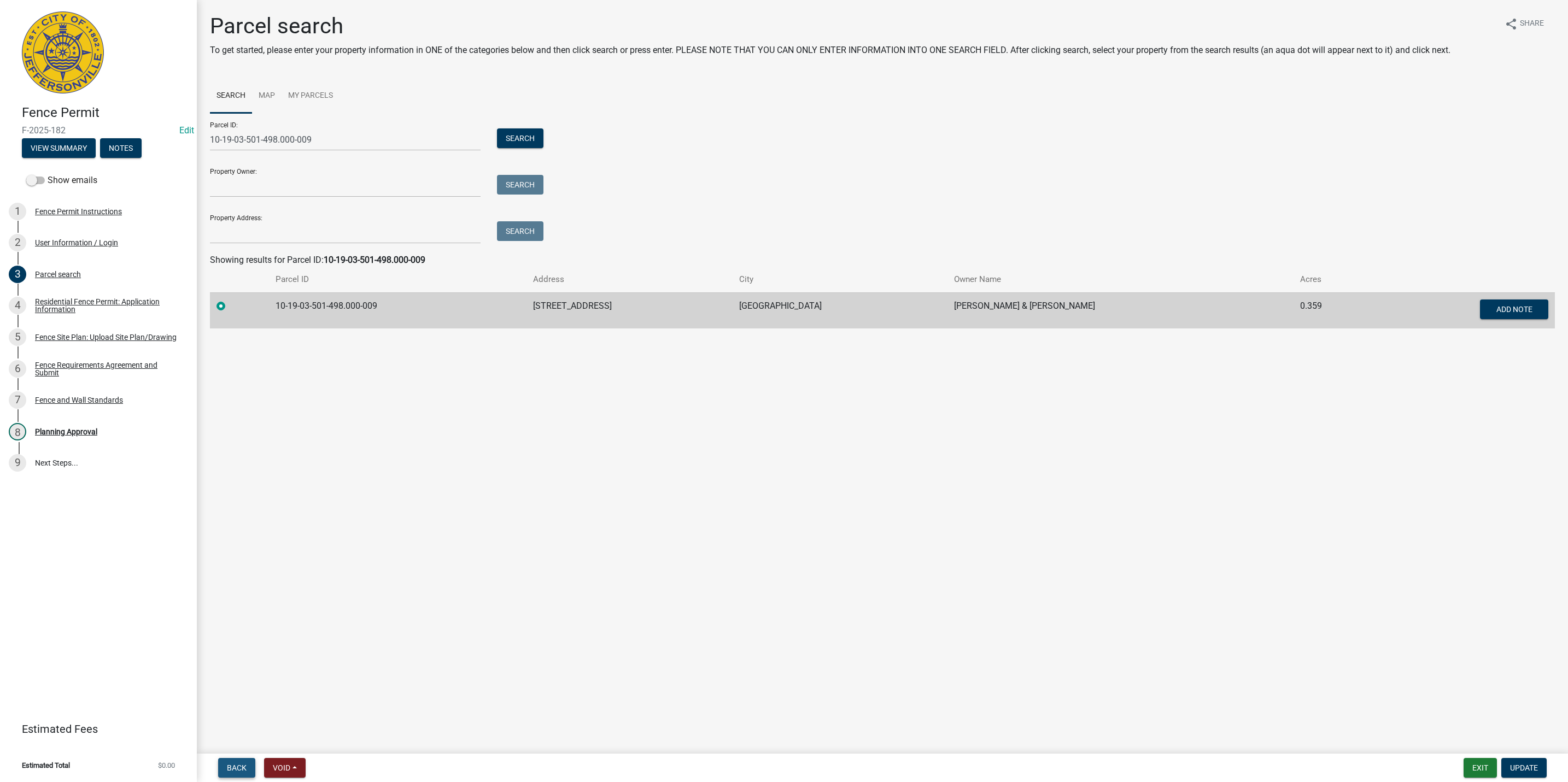
click at [245, 768] on span "Back" at bounding box center [237, 768] width 20 height 9
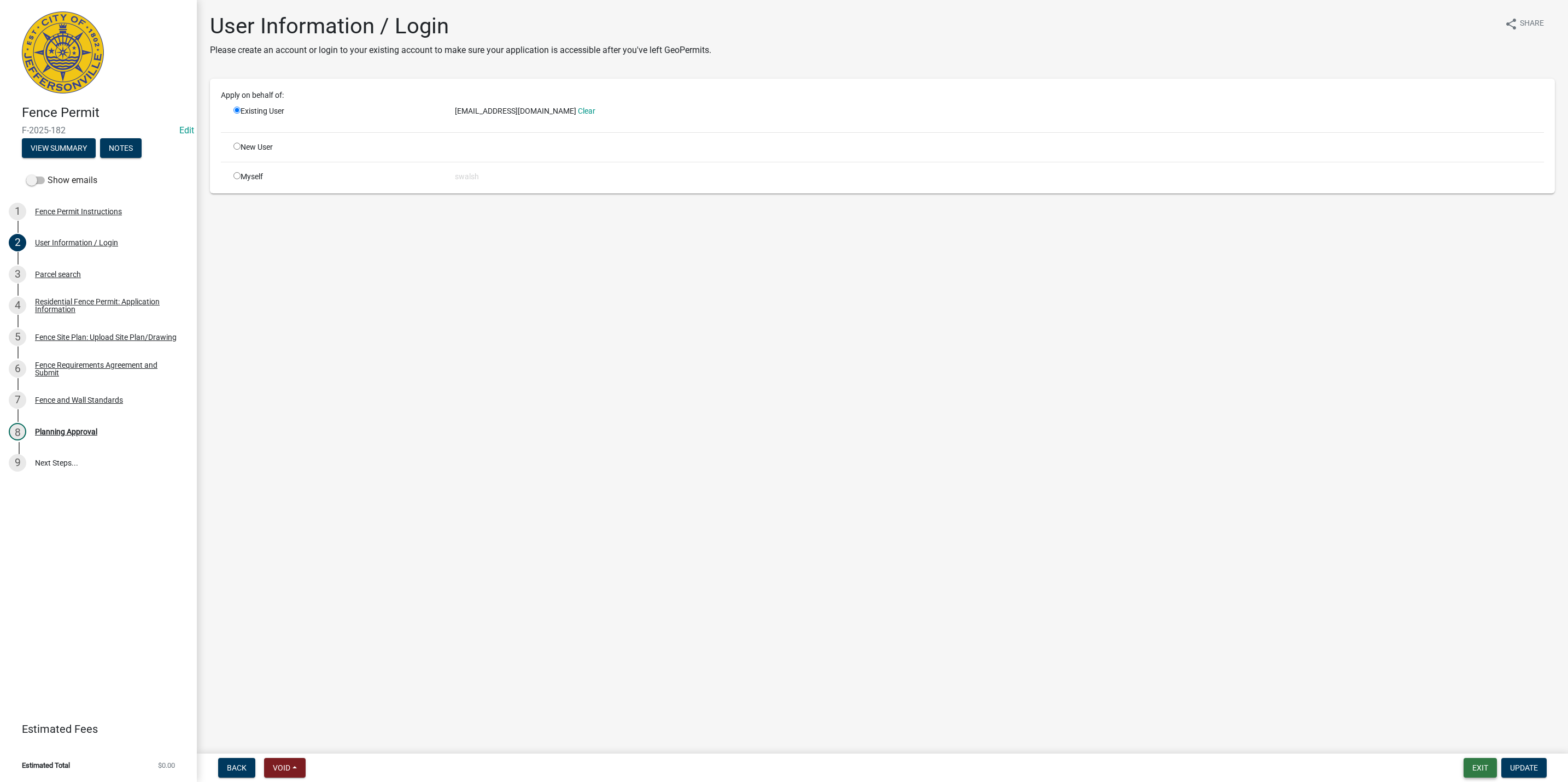
click at [1487, 768] on button "Exit" at bounding box center [1480, 768] width 33 height 20
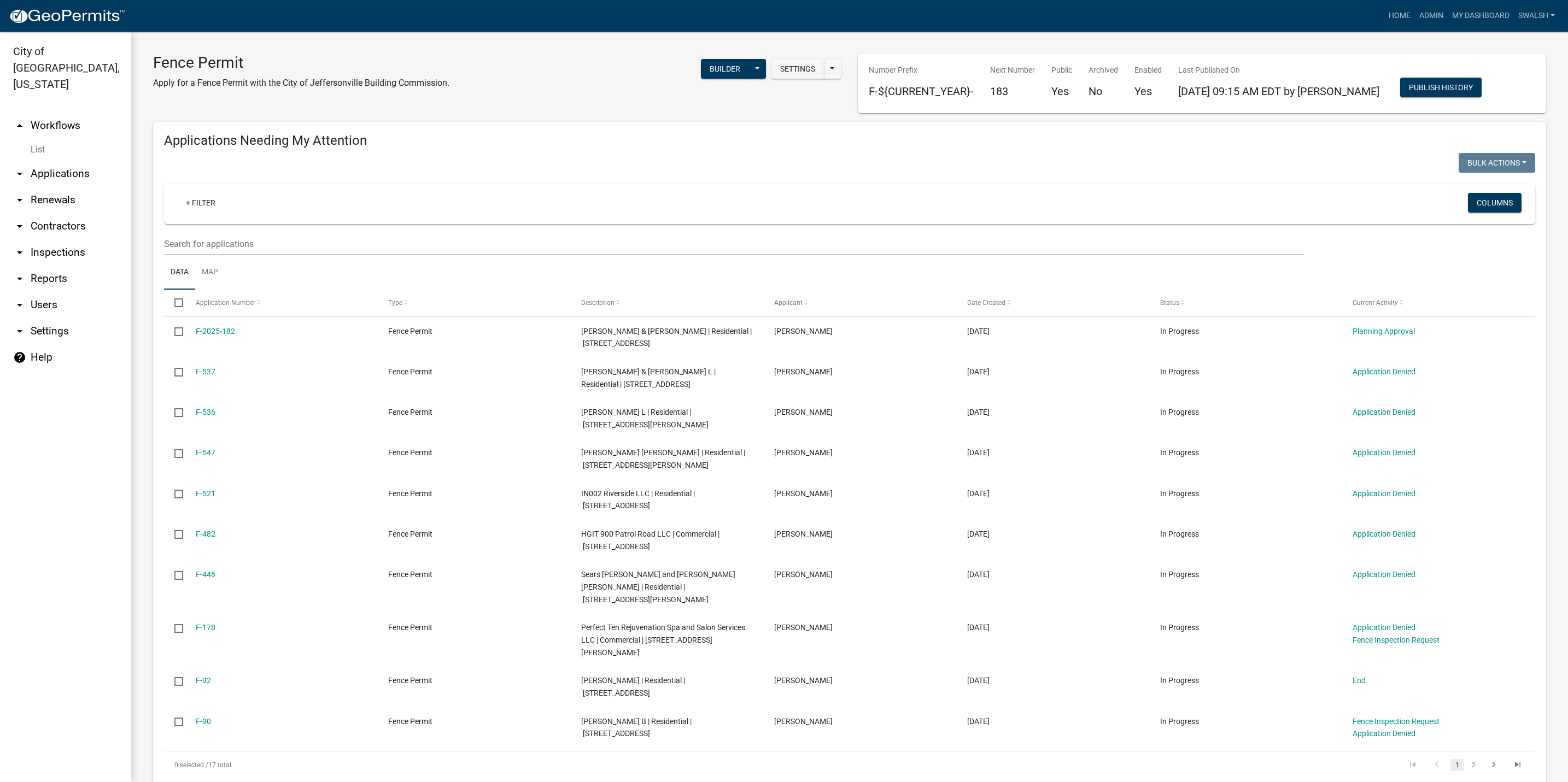
click at [80, 161] on link "arrow_drop_down Applications" at bounding box center [66, 174] width 132 height 26
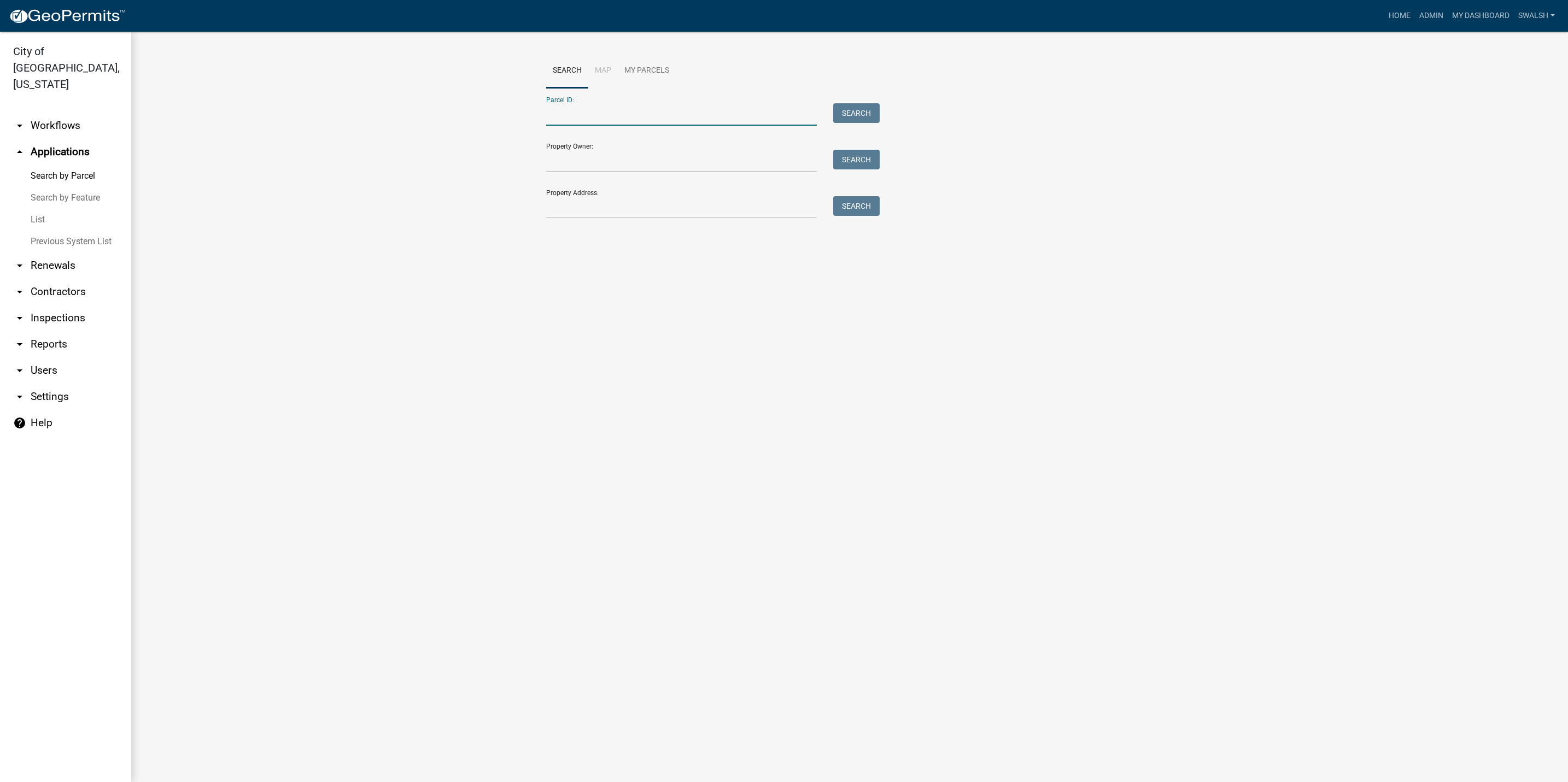
click at [583, 113] on input "Parcel ID:" at bounding box center [681, 115] width 271 height 23
paste input "10-19-03-501-498.000-009"
type input "10-19-03-501-498.000-009"
click at [875, 110] on button "Search" at bounding box center [856, 113] width 46 height 20
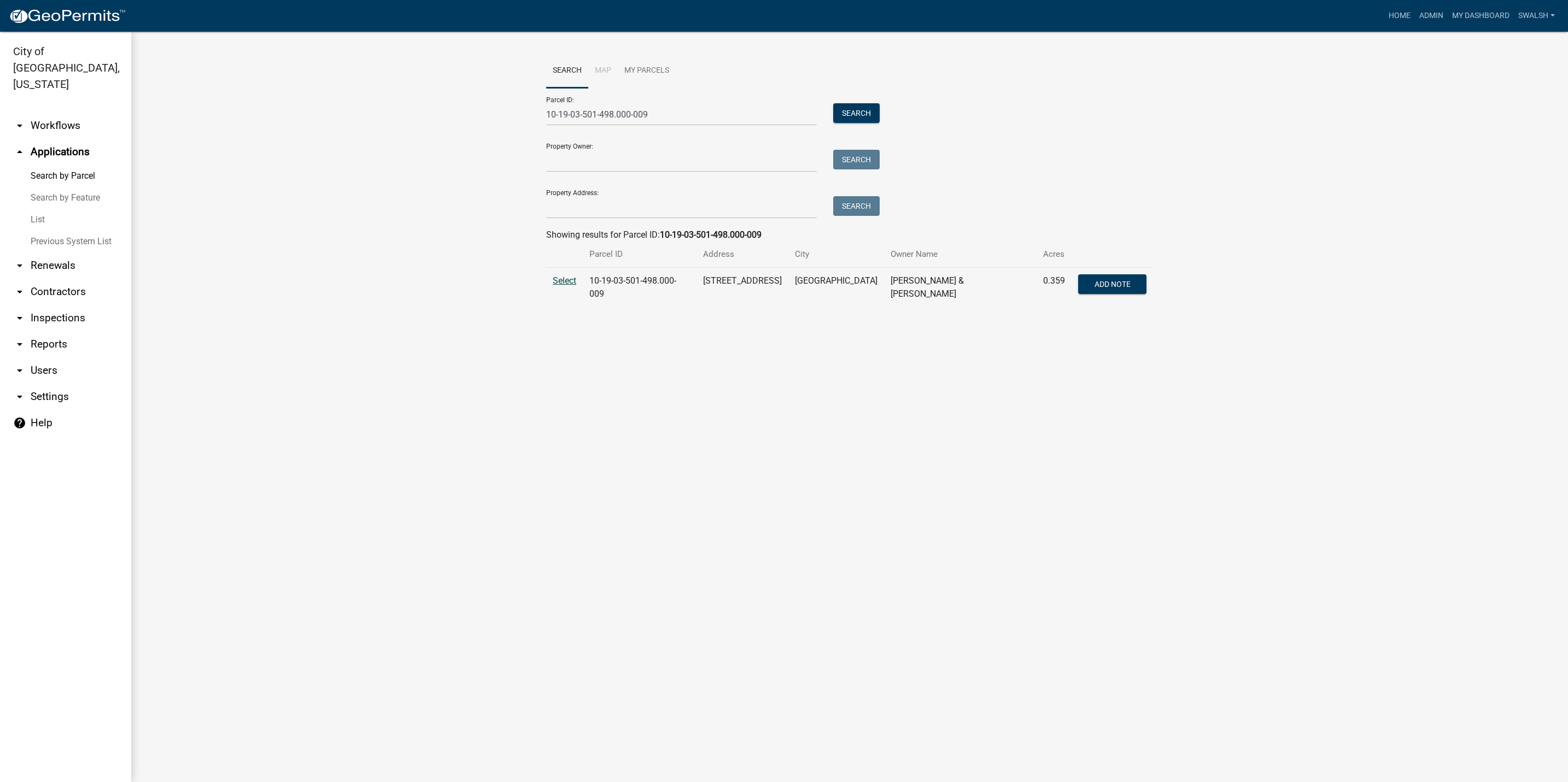
click at [561, 279] on span "Select" at bounding box center [564, 280] width 23 height 11
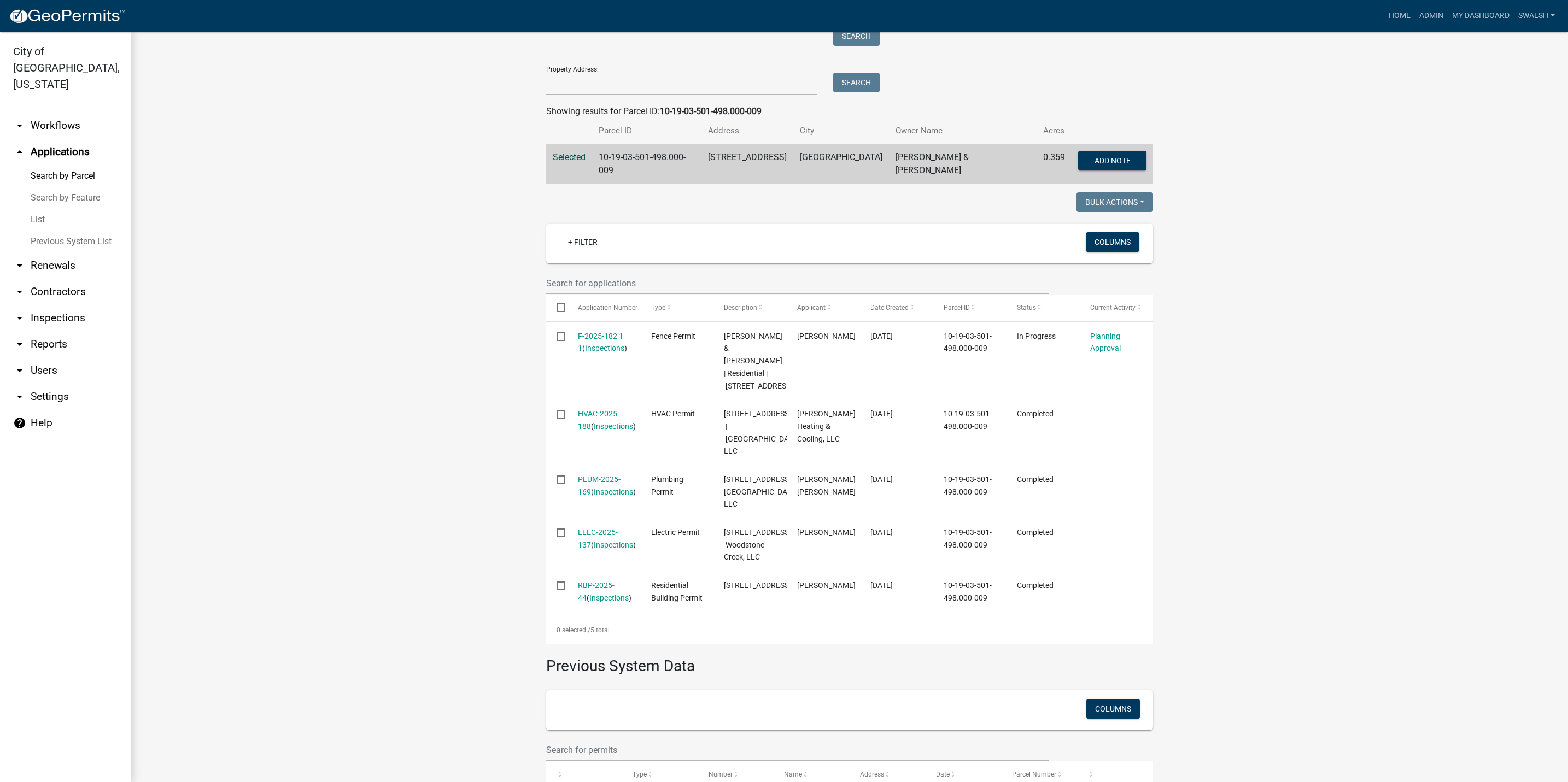
scroll to position [164, 0]
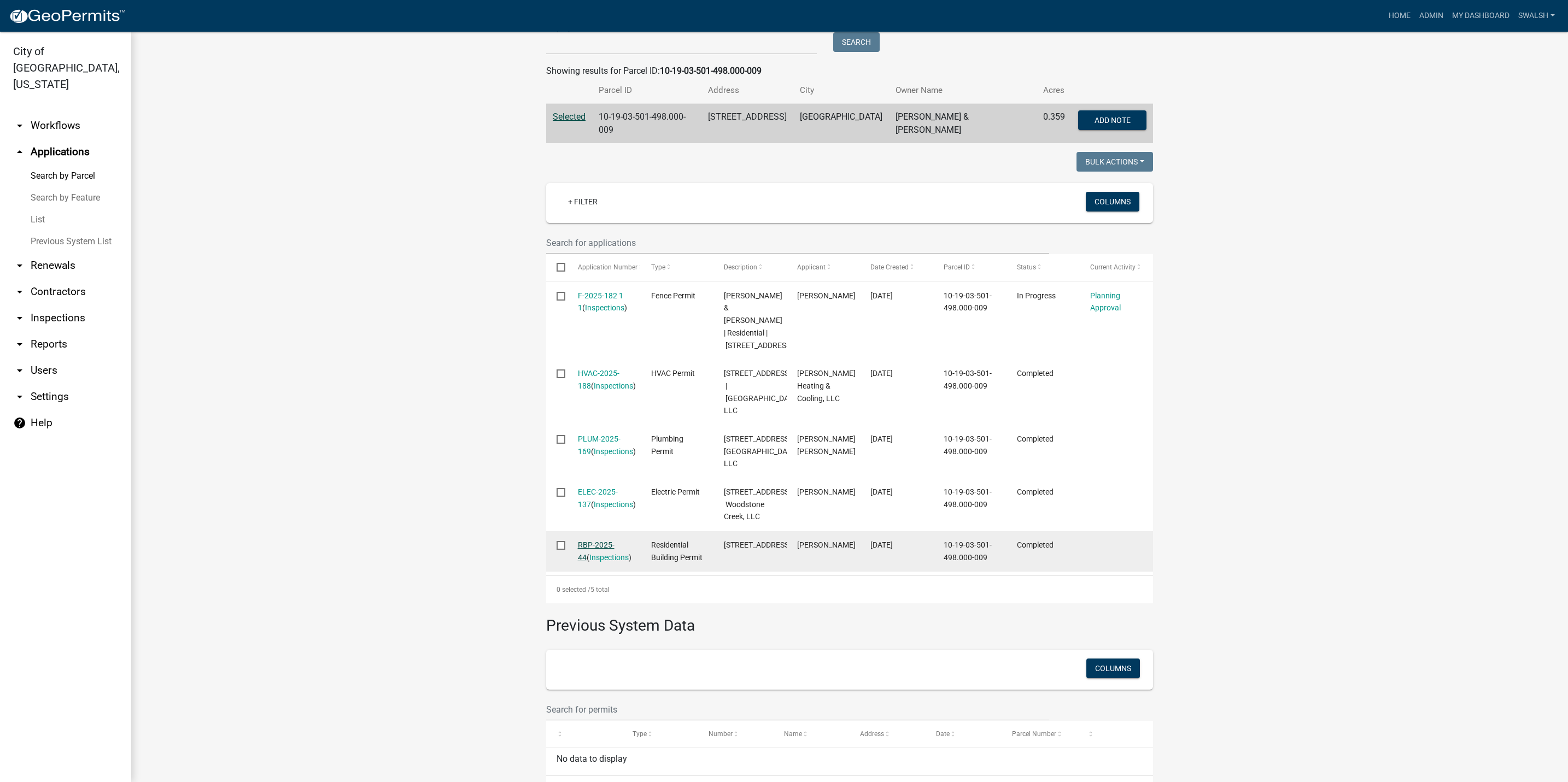
click at [595, 561] on link "RBP-2025-44" at bounding box center [596, 551] width 36 height 21
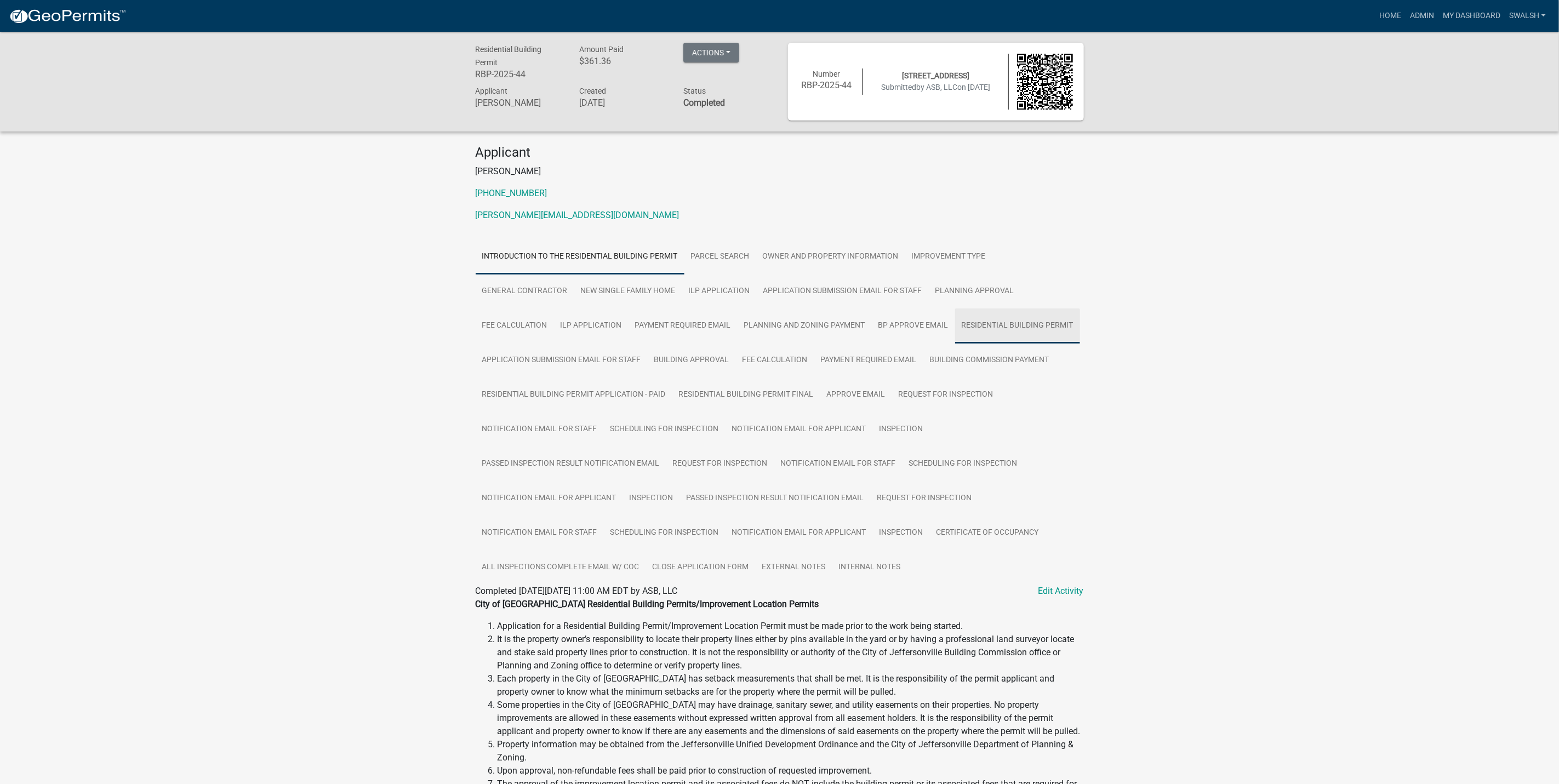
click at [1006, 317] on link "Residential Building Permit" at bounding box center [1017, 326] width 125 height 35
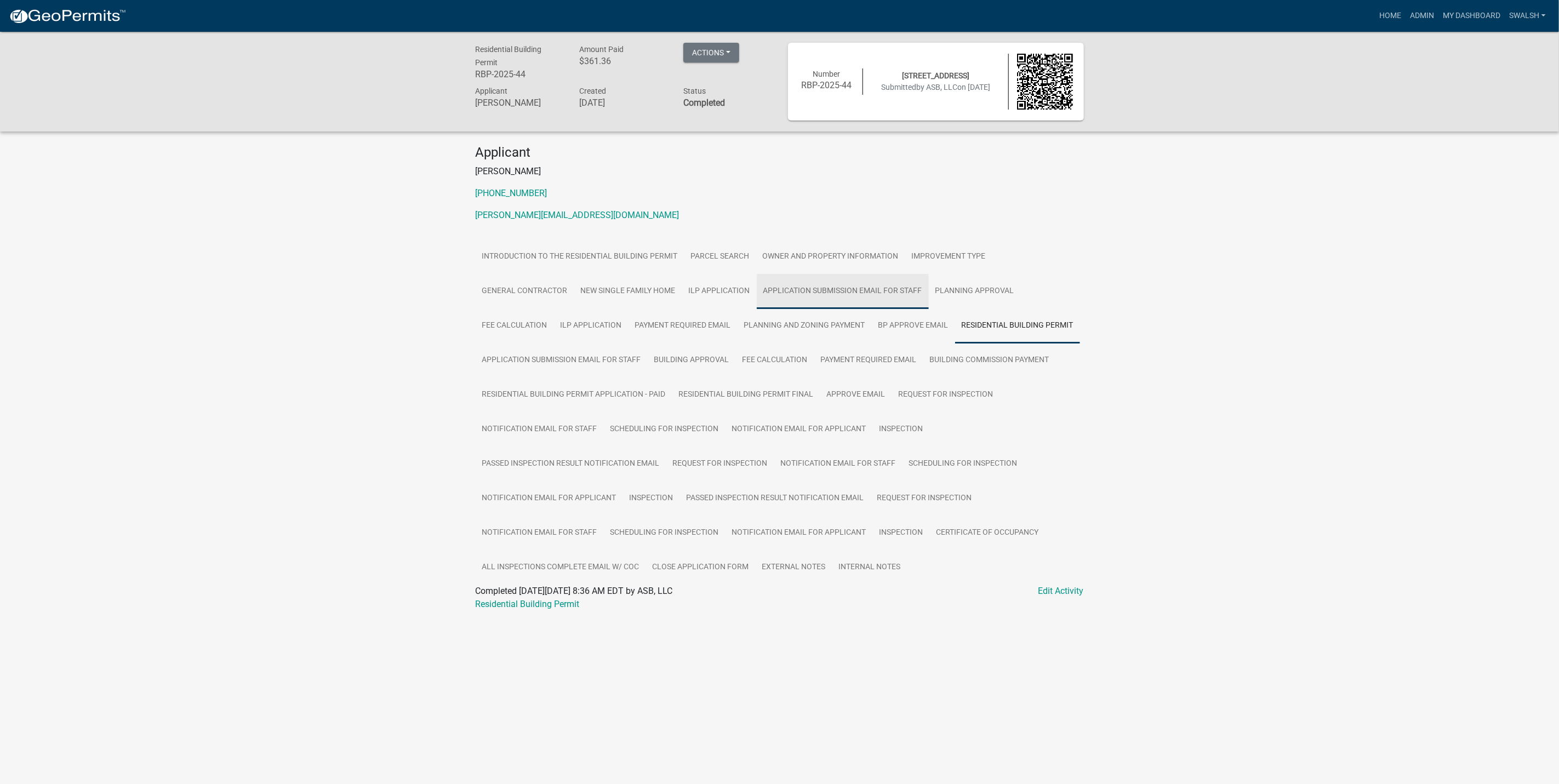
click at [810, 285] on link "Application Submission Email for Staff" at bounding box center [843, 292] width 172 height 35
click at [585, 289] on link "New Single Family Home" at bounding box center [628, 292] width 108 height 35
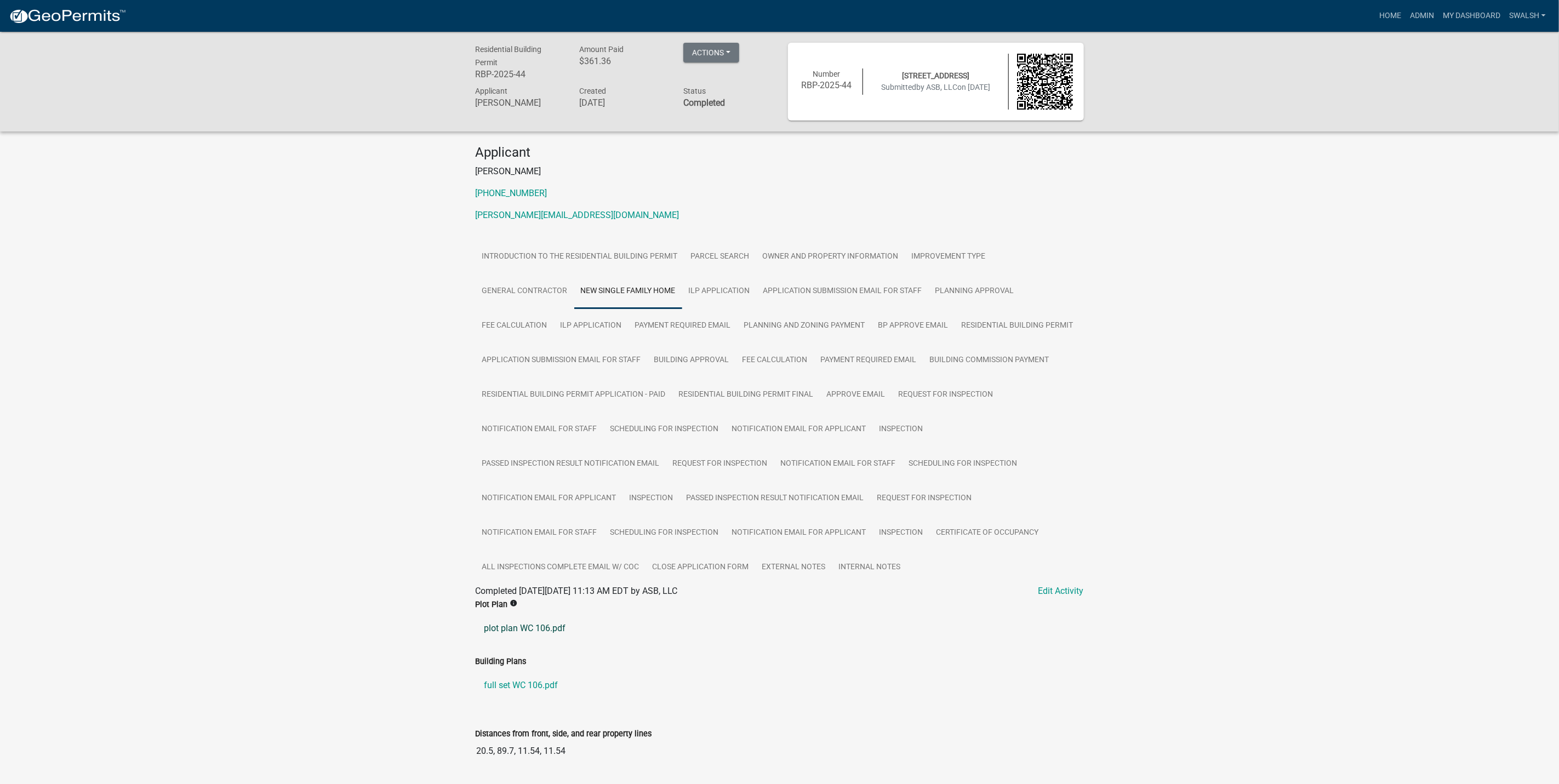
click at [556, 632] on link "plot plan WC 106.pdf" at bounding box center [780, 628] width 609 height 27
click at [1423, 15] on link "Admin" at bounding box center [1422, 15] width 33 height 20
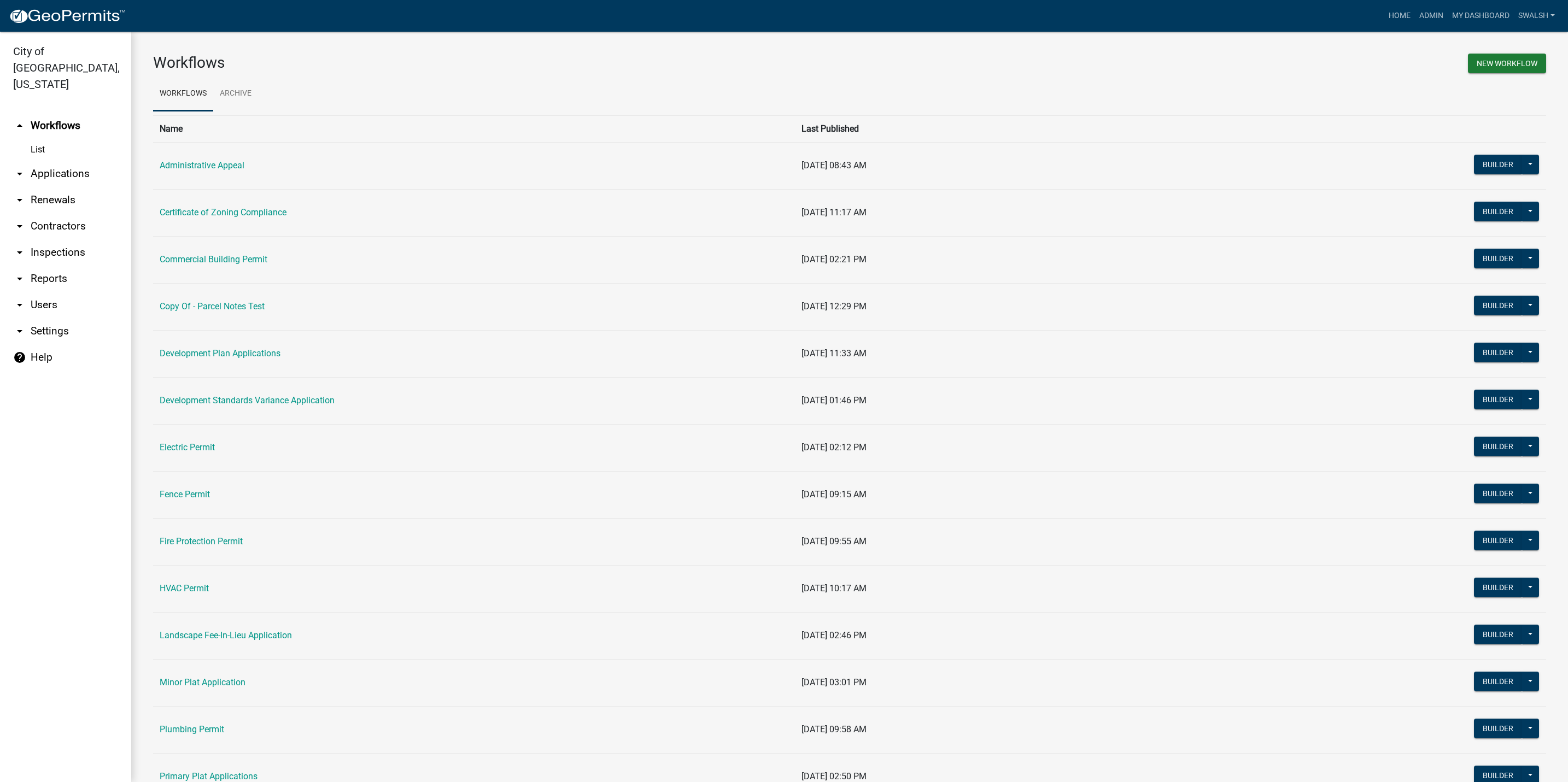
click at [48, 161] on link "arrow_drop_down Applications" at bounding box center [66, 174] width 132 height 26
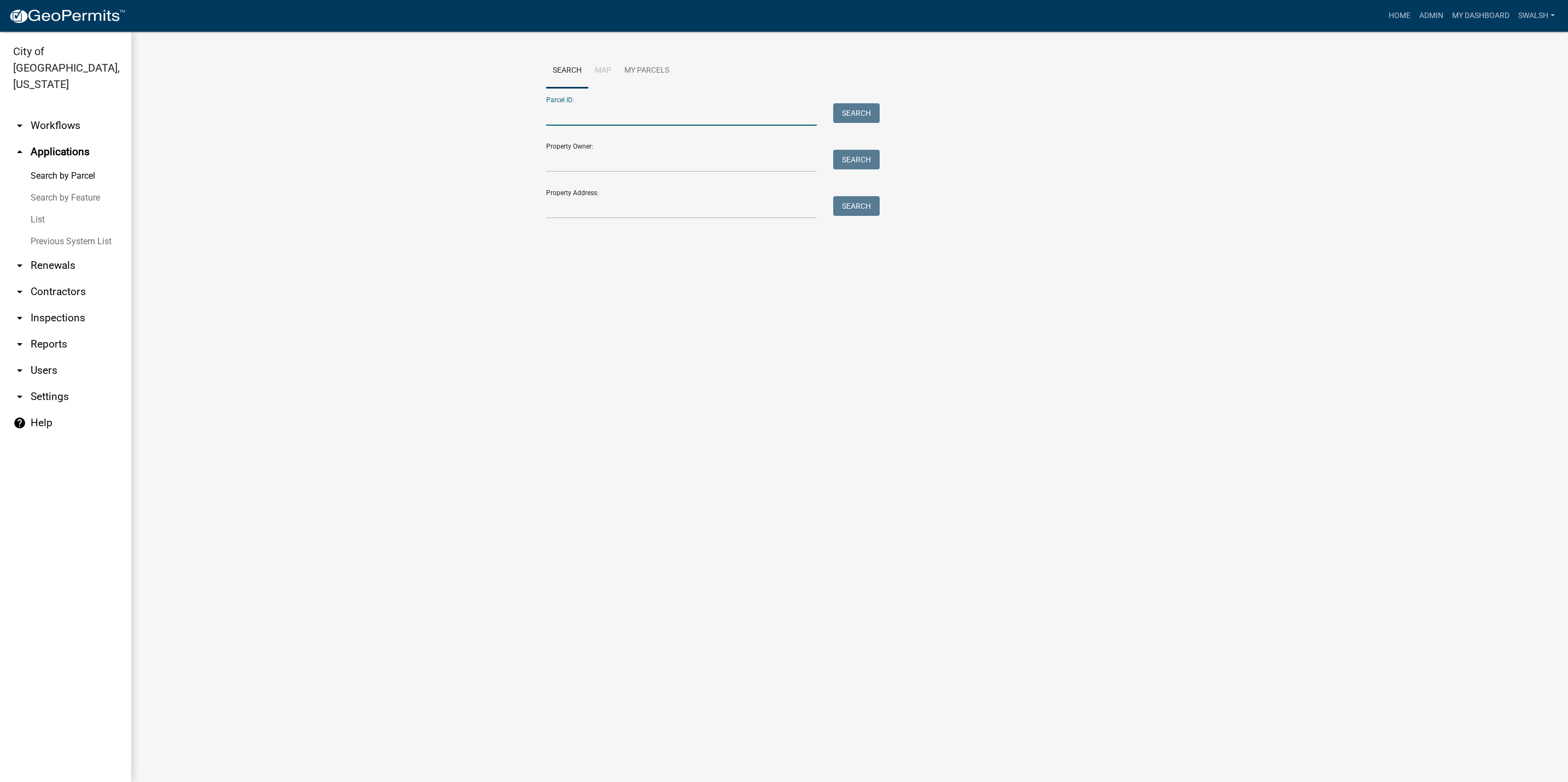
click at [725, 109] on input "Parcel ID:" at bounding box center [681, 115] width 271 height 23
click at [555, 208] on input "Property Address:" at bounding box center [681, 208] width 271 height 23
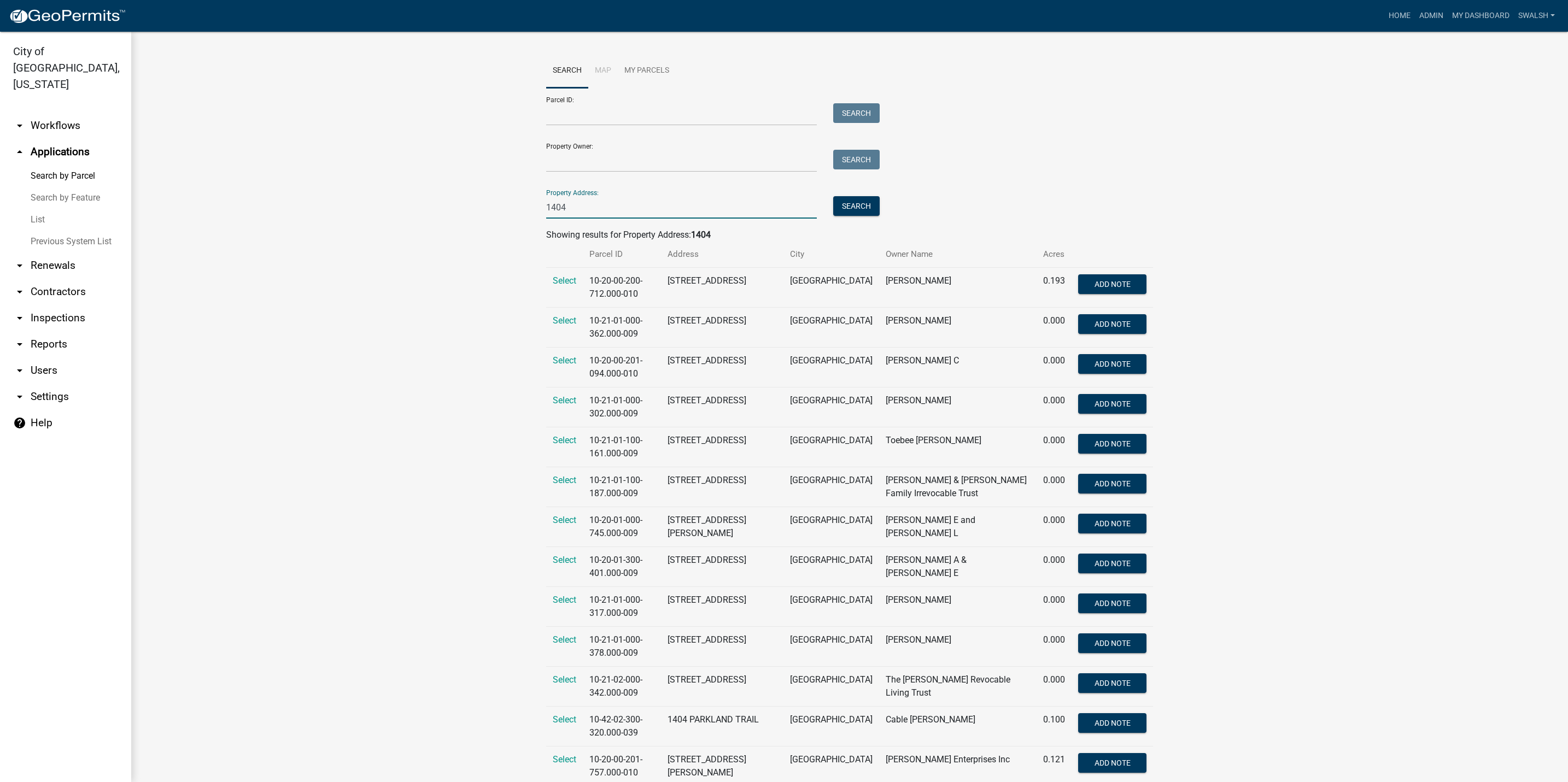
scroll to position [38, 0]
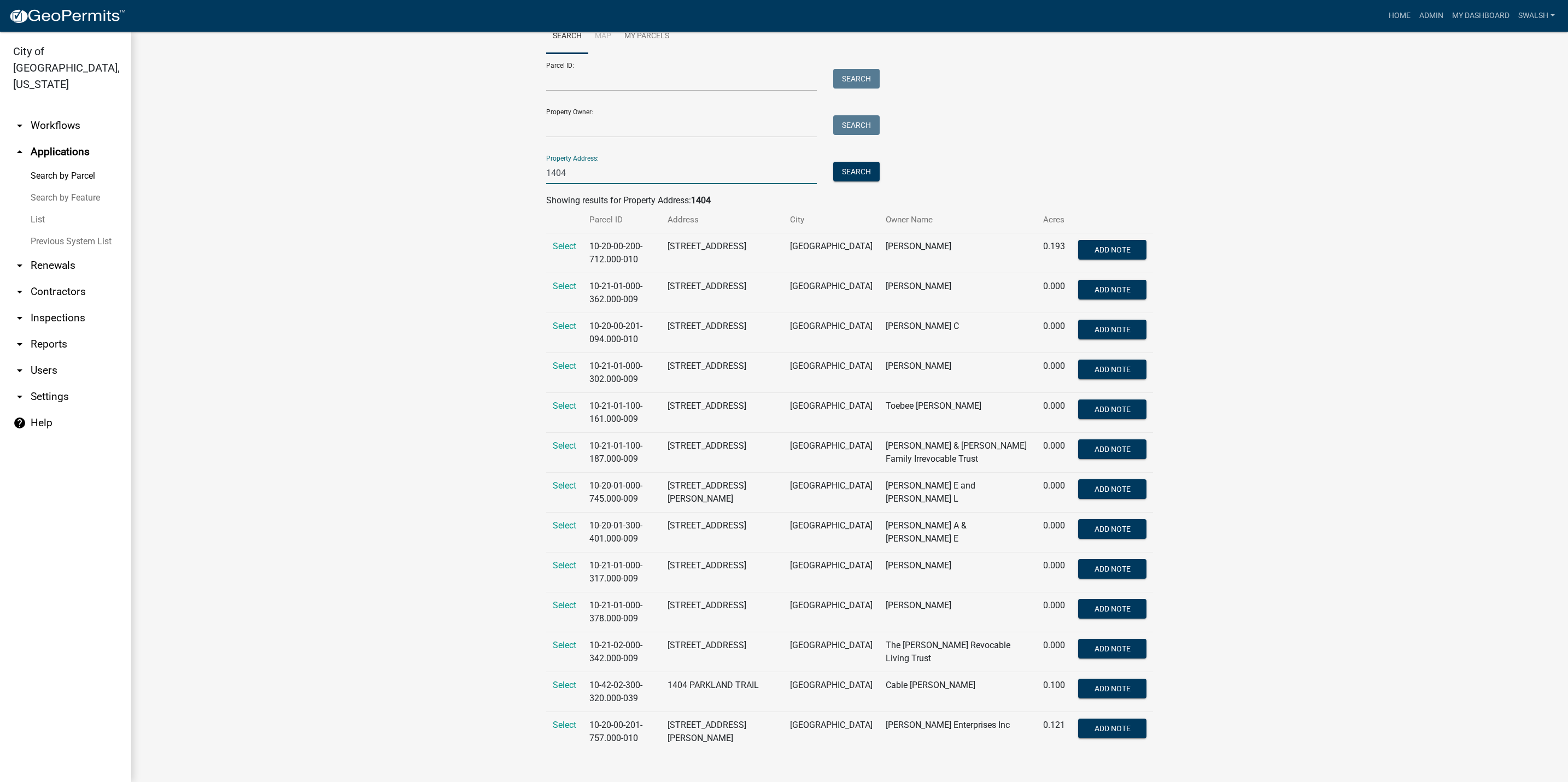
click at [701, 157] on div "Property Address: 1404 Search" at bounding box center [710, 165] width 328 height 38
click at [698, 162] on input "1404" at bounding box center [681, 173] width 271 height 23
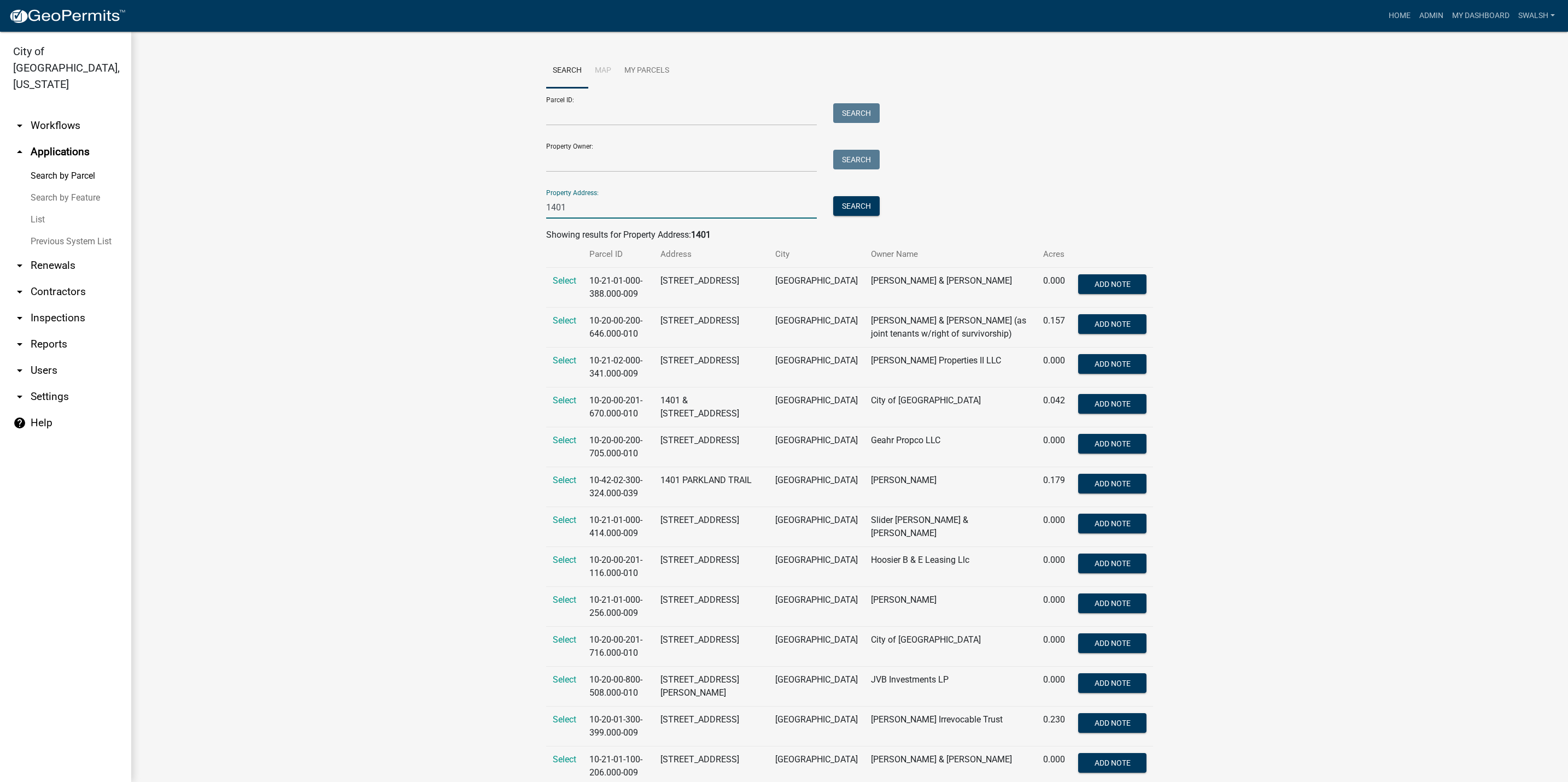
type input "1401"
click at [1318, 182] on wm-workflow-application-search-view "Search Map My Parcels Parcel ID: Search Property Owner: Search Property Address…" at bounding box center [849, 444] width 1393 height 780
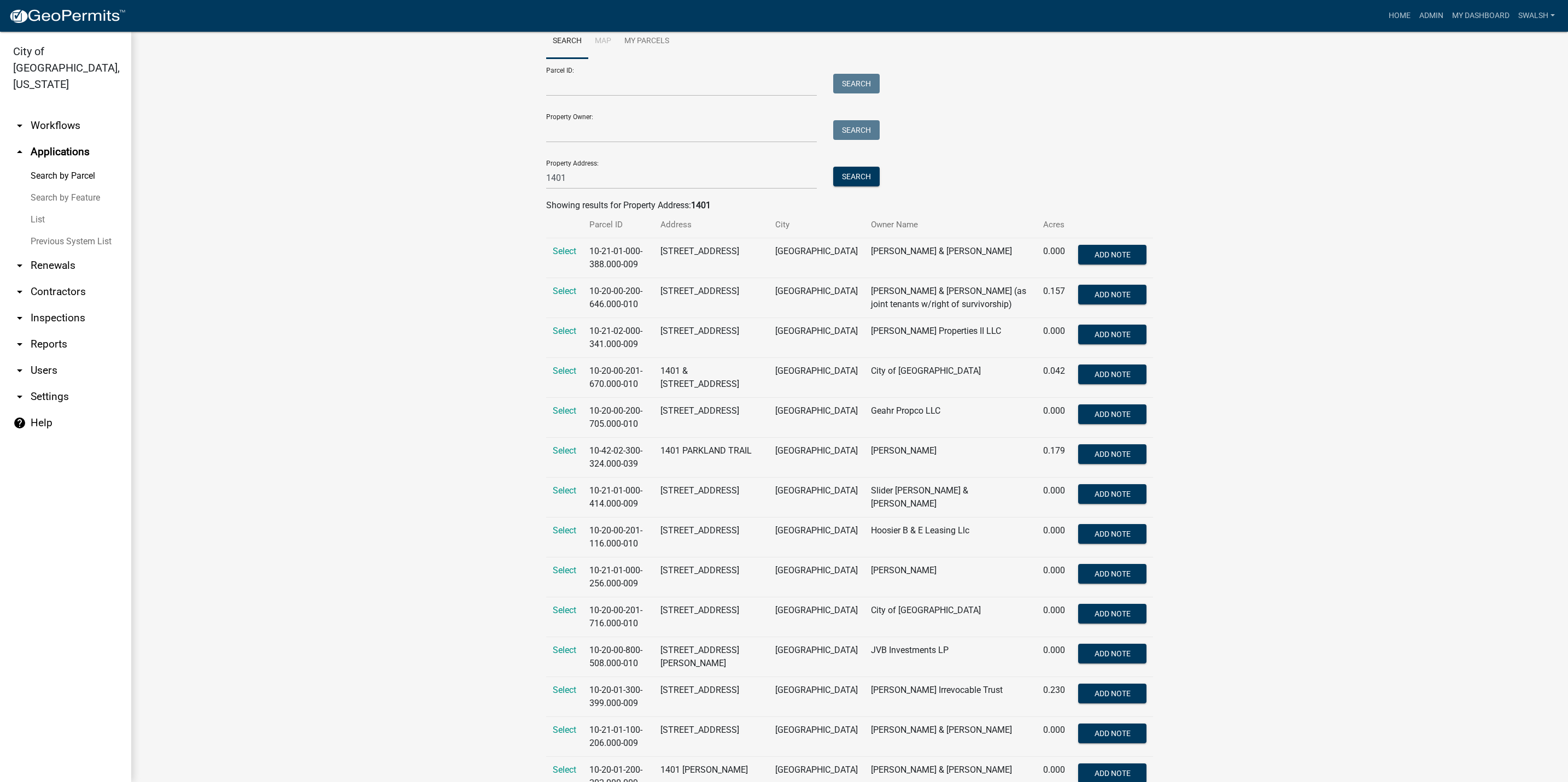
scroll to position [78, 0]
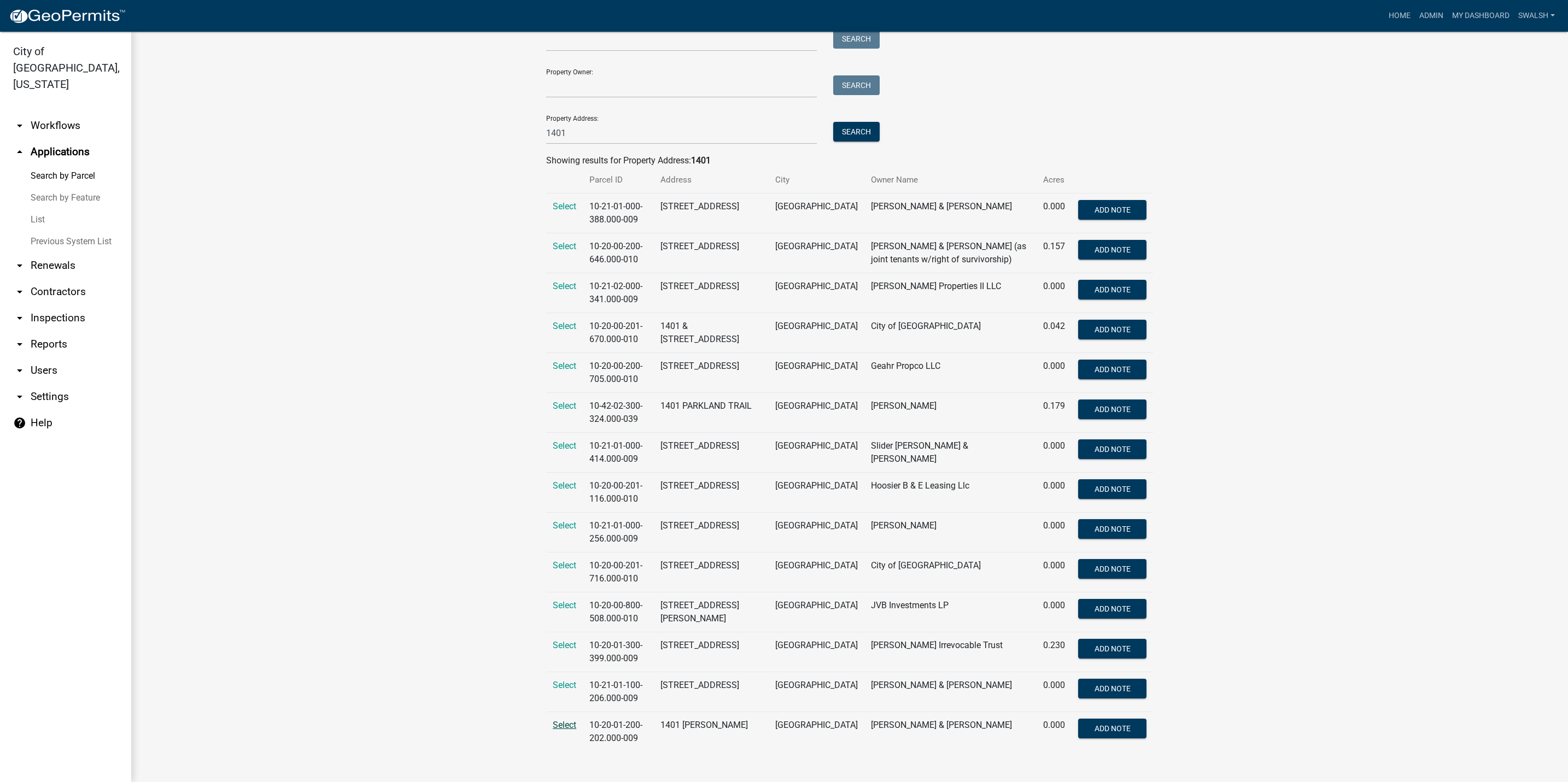
click at [556, 727] on span "Select" at bounding box center [564, 725] width 23 height 11
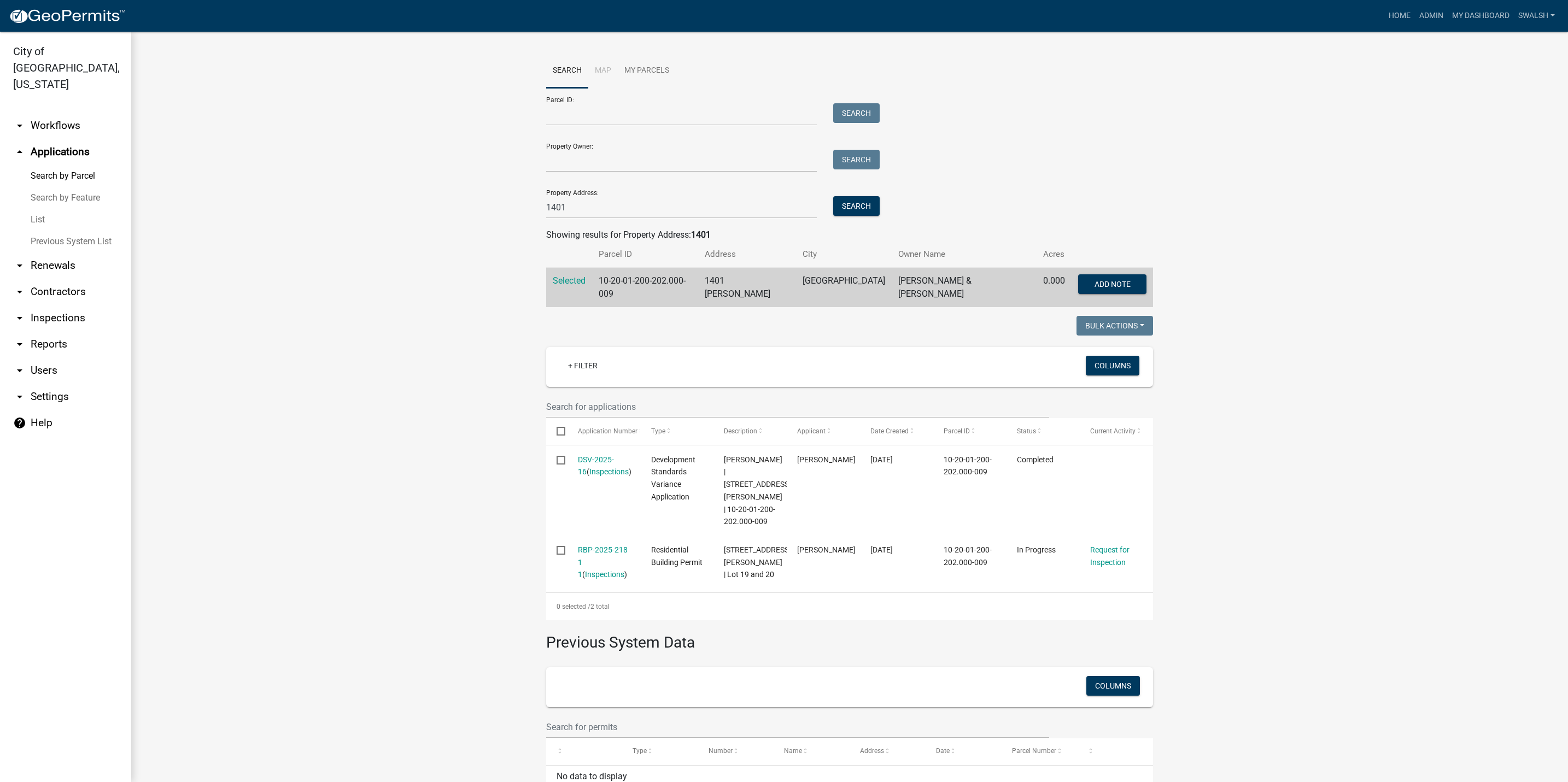
click at [57, 139] on link "arrow_drop_up Applications" at bounding box center [66, 152] width 132 height 26
drag, startPoint x: 663, startPoint y: 199, endPoint x: 473, endPoint y: 168, distance: 192.5
click at [473, 168] on wm-workflow-application-search-view "Search Map My Parcels Parcel ID: Search Property Owner: Search Property Address…" at bounding box center [849, 437] width 1393 height 767
click at [649, 107] on input "Parcel ID:" at bounding box center [681, 115] width 271 height 23
paste input "10-19-03-501-498.000-009"
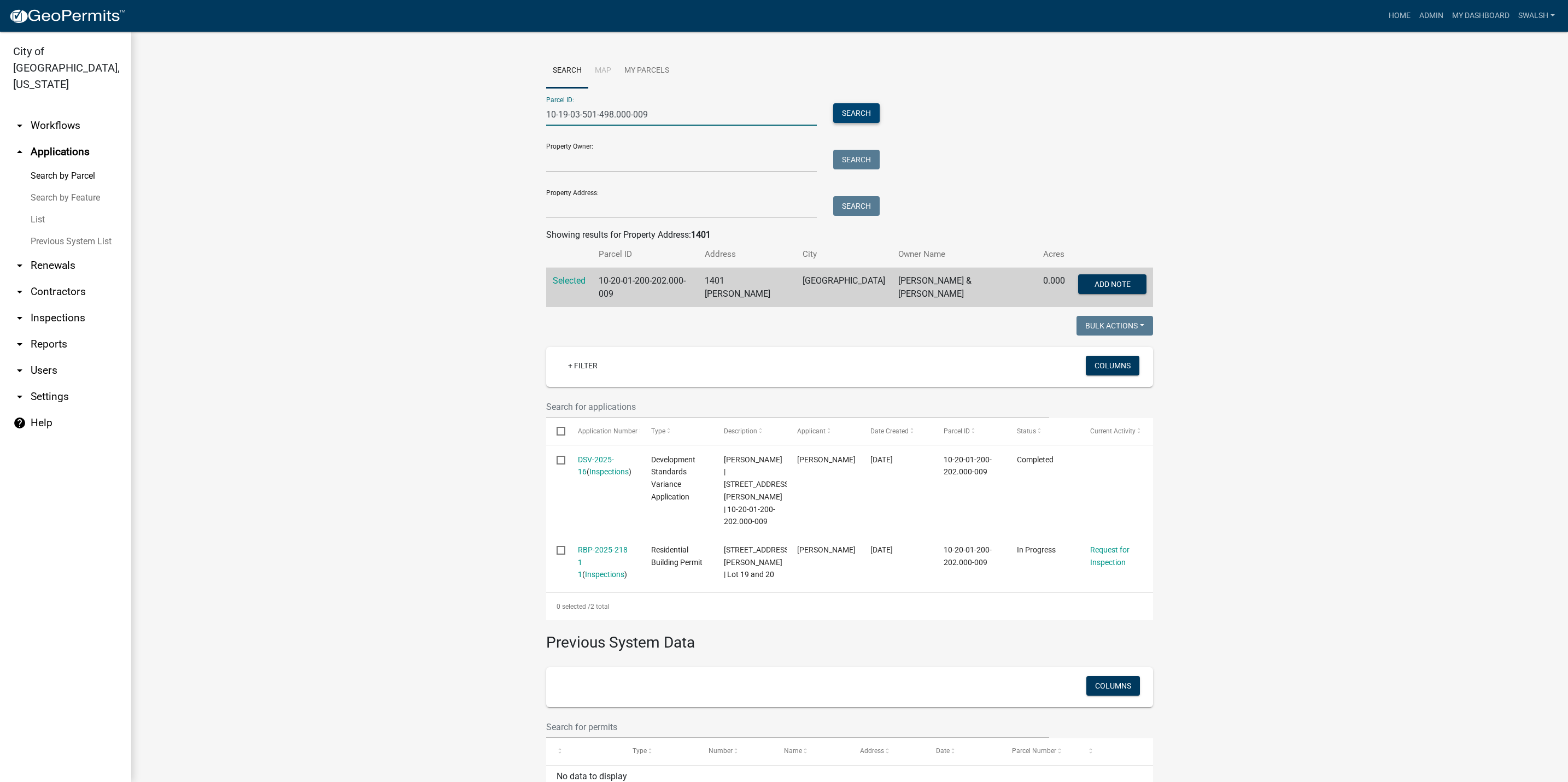
type input "10-19-03-501-498.000-009"
click at [841, 113] on button "Search" at bounding box center [856, 113] width 46 height 20
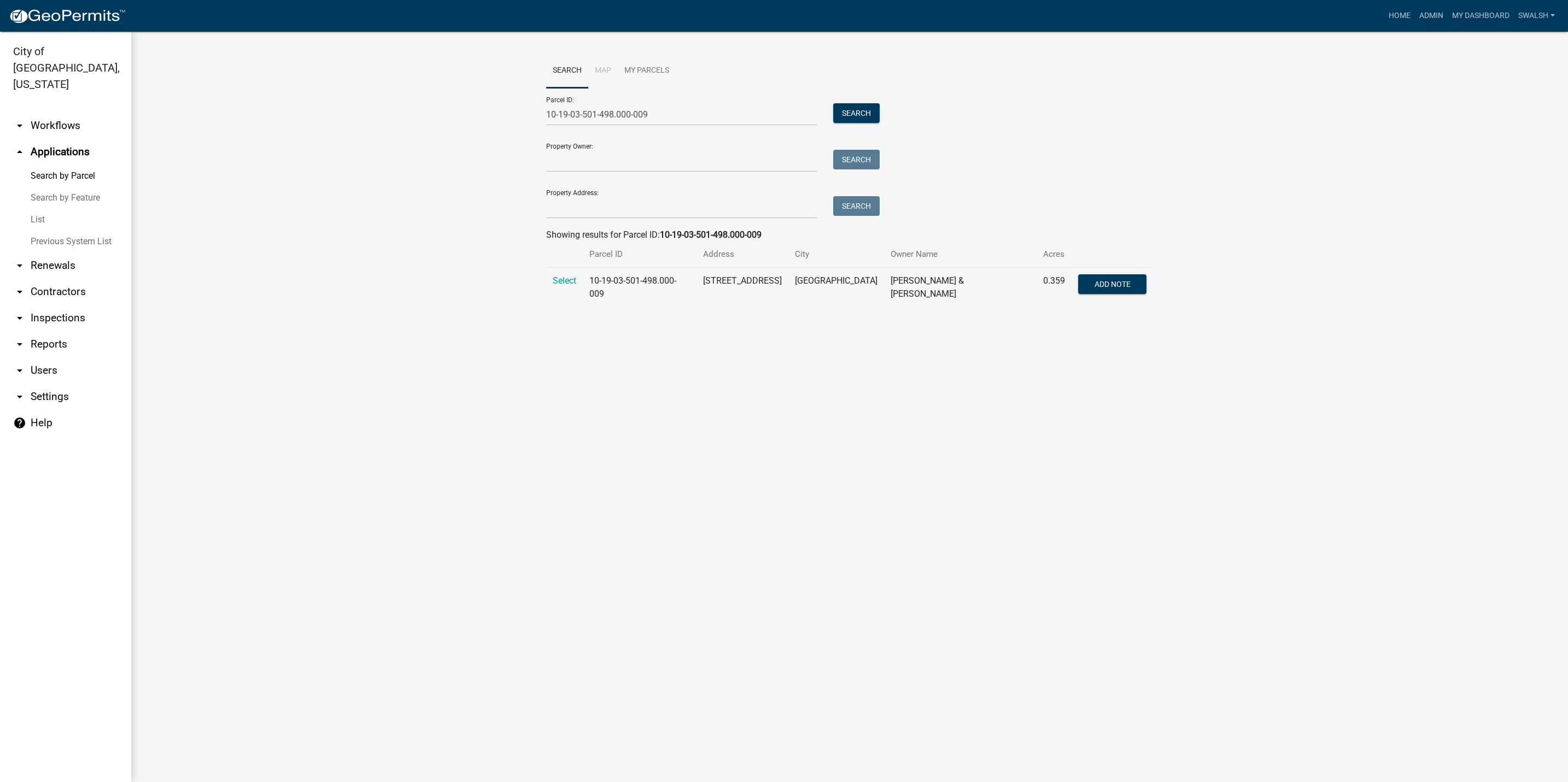
click at [550, 277] on td "Select" at bounding box center [564, 287] width 36 height 40
click at [559, 280] on span "Select" at bounding box center [564, 280] width 23 height 11
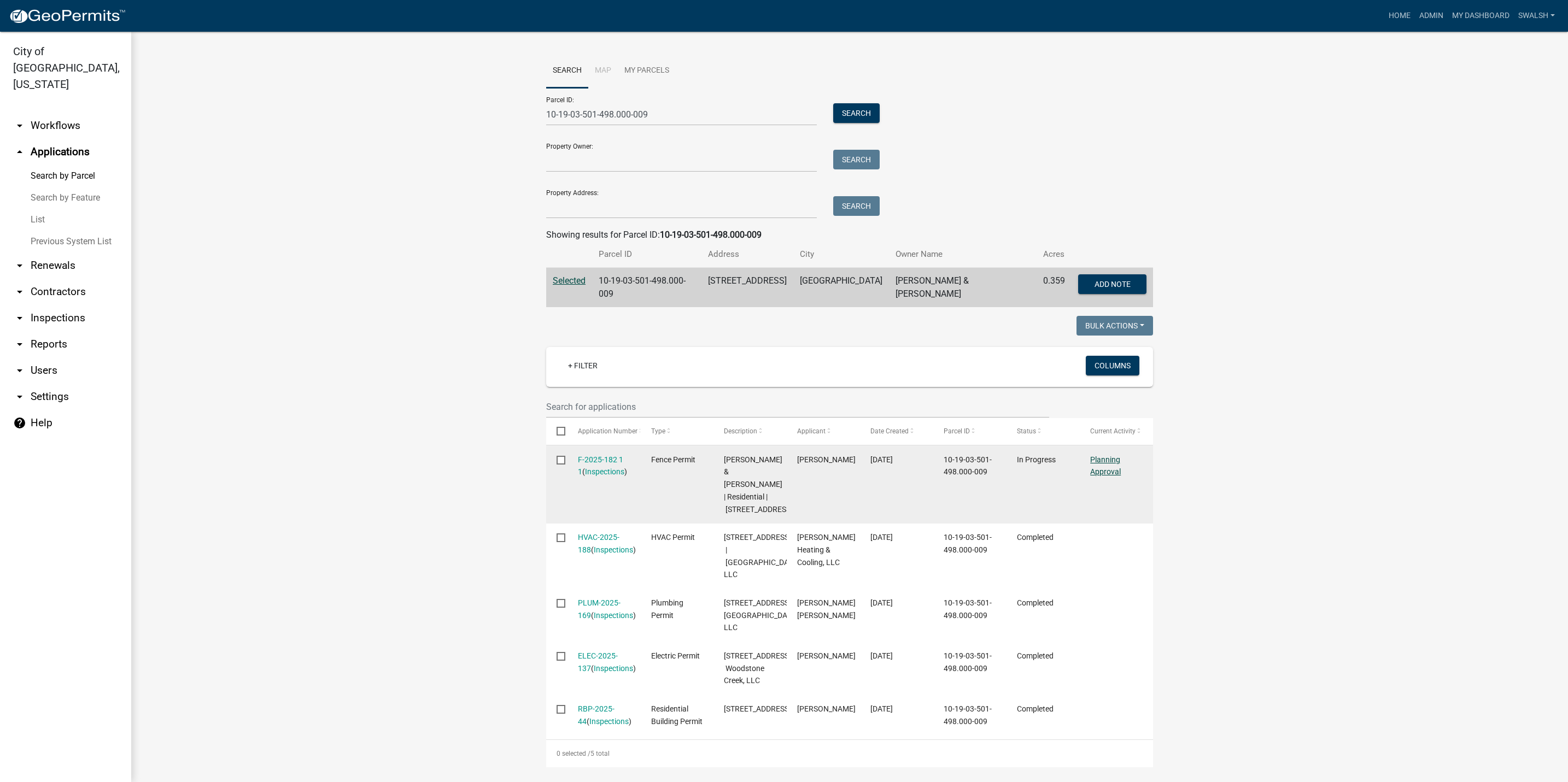
click at [1101, 459] on link "Planning Approval" at bounding box center [1105, 465] width 30 height 21
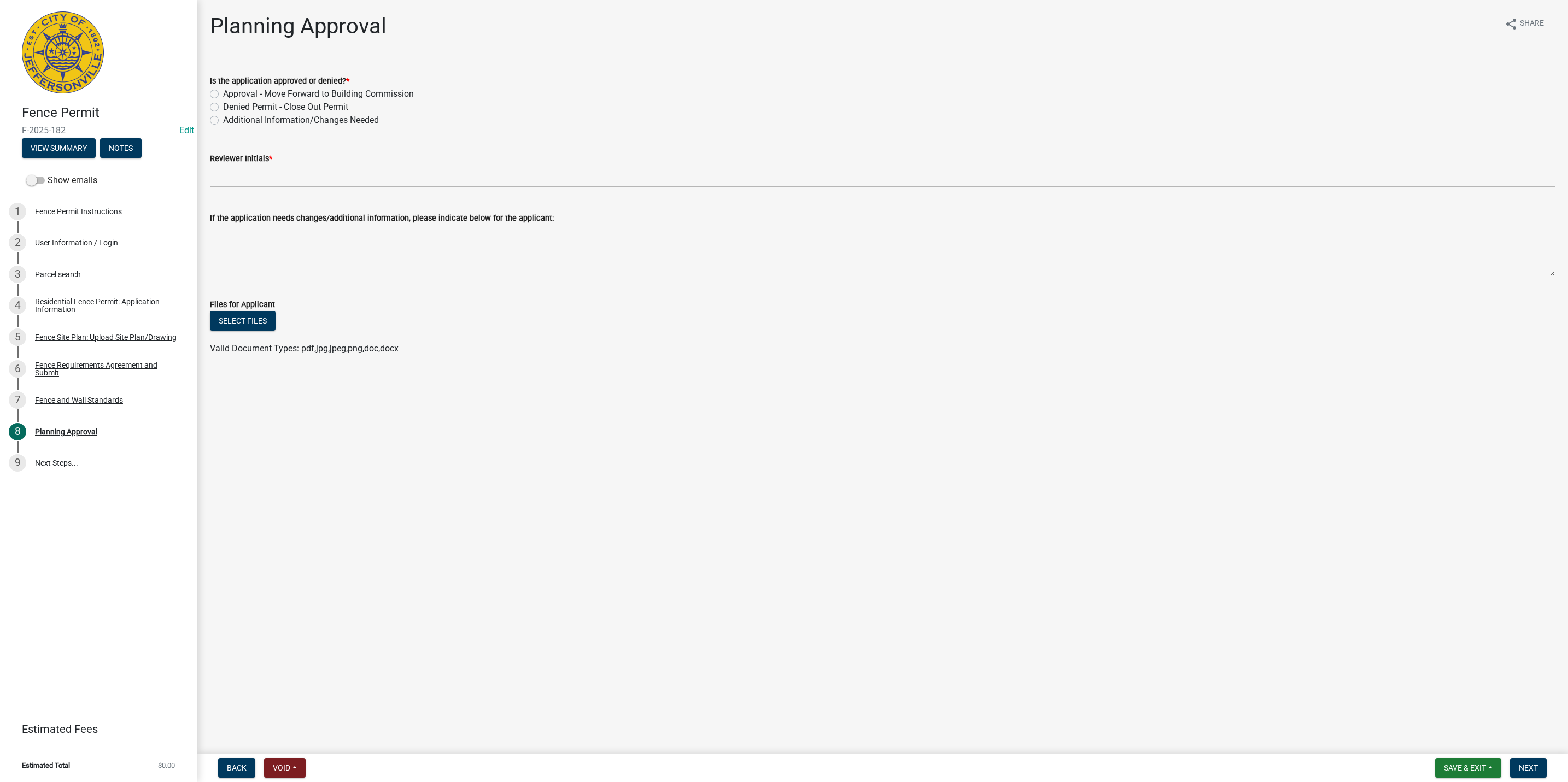
click at [223, 96] on label "Approval - Move Forward to Building Commission" at bounding box center [318, 94] width 191 height 13
click at [223, 94] on input "Approval - Move Forward to Building Commission" at bounding box center [226, 91] width 7 height 7
radio input "true"
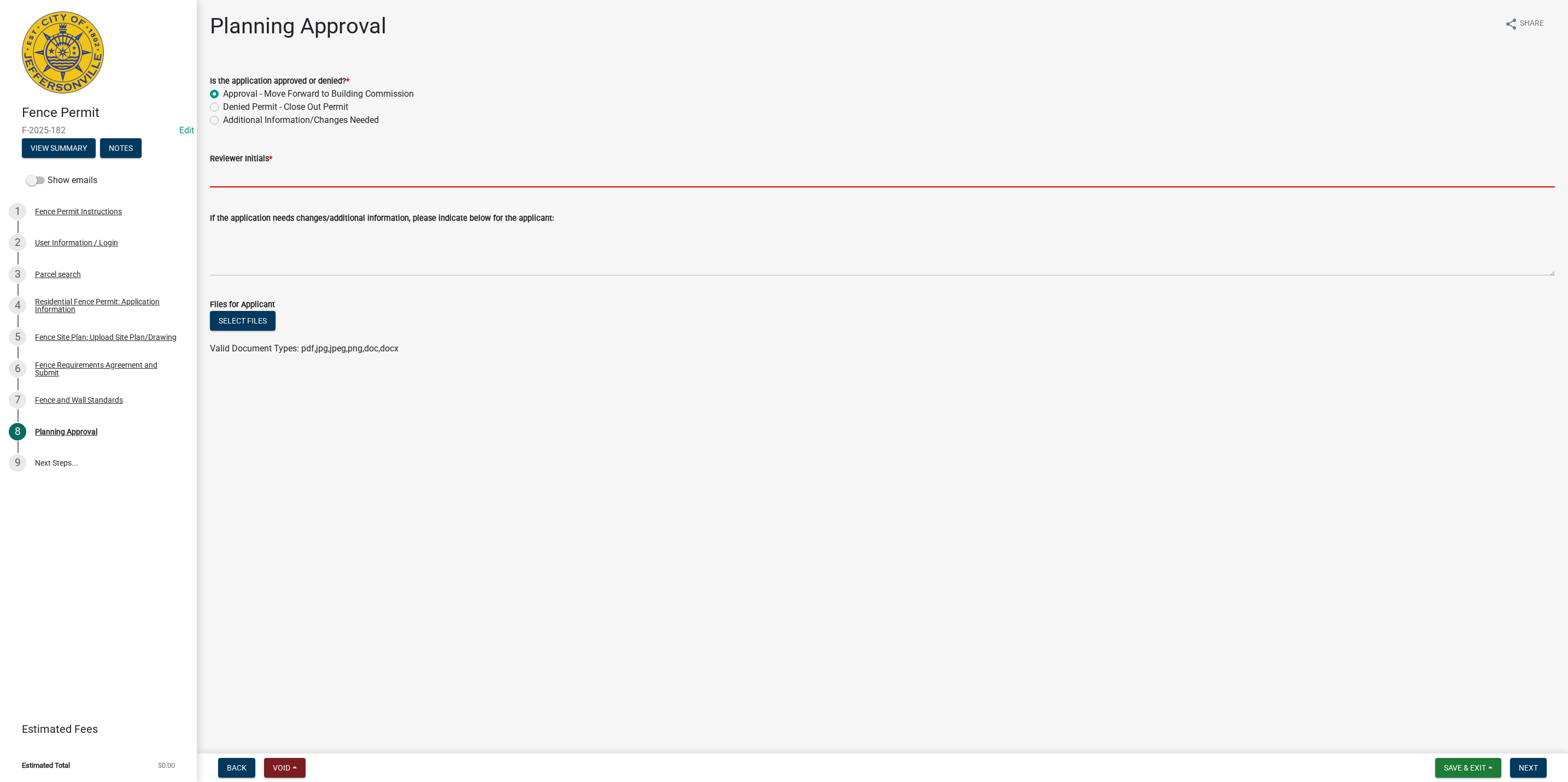
click at [253, 179] on input "Reviewer Initials *" at bounding box center [882, 176] width 1345 height 23
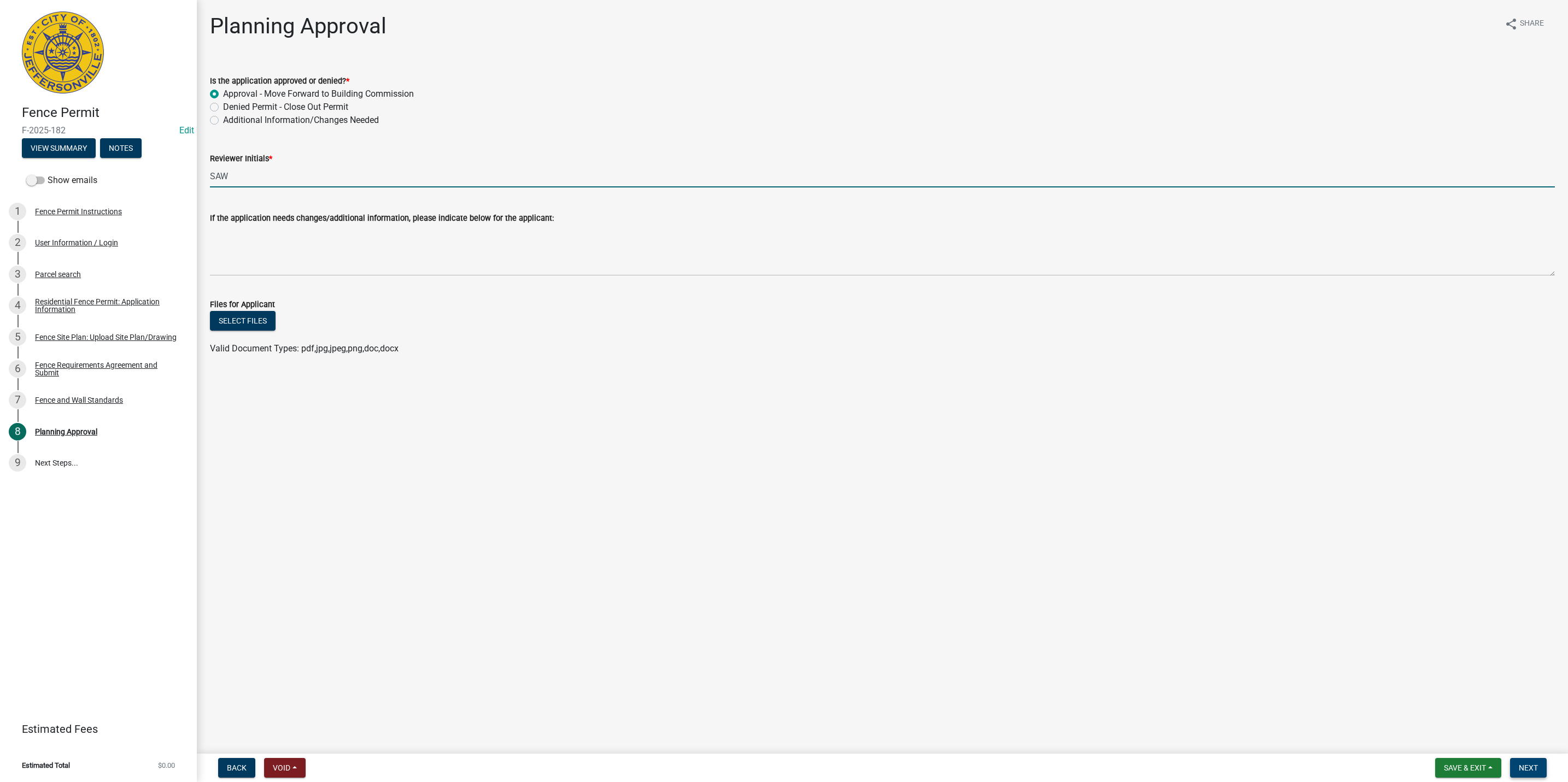
type input "SAW"
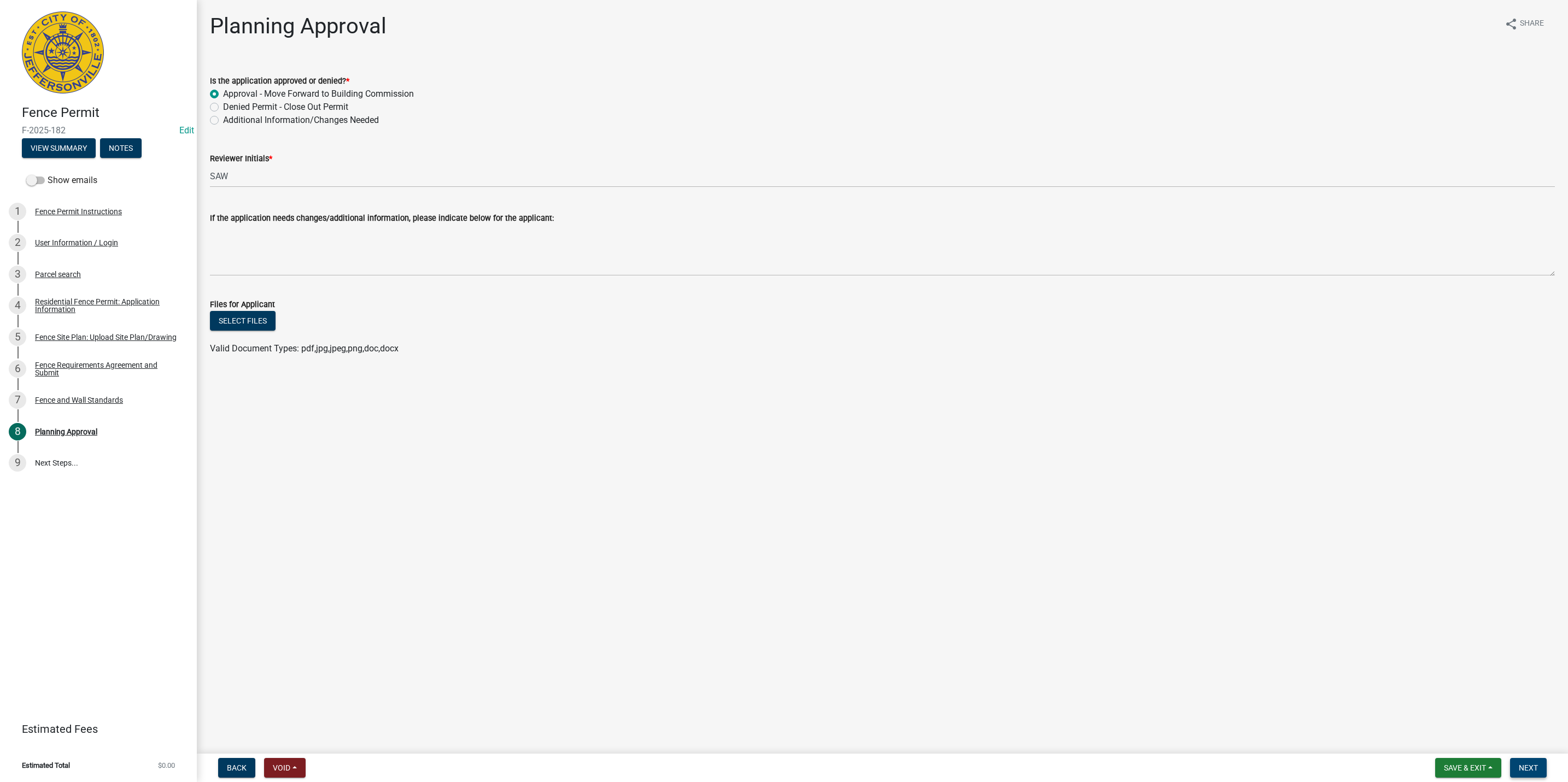
click at [1519, 759] on nav "Back Void Withdraw Lock Expire Void Save & Exit Save Save & Exit Next" at bounding box center [882, 768] width 1371 height 29
click at [1521, 763] on span "Next" at bounding box center [1528, 768] width 19 height 9
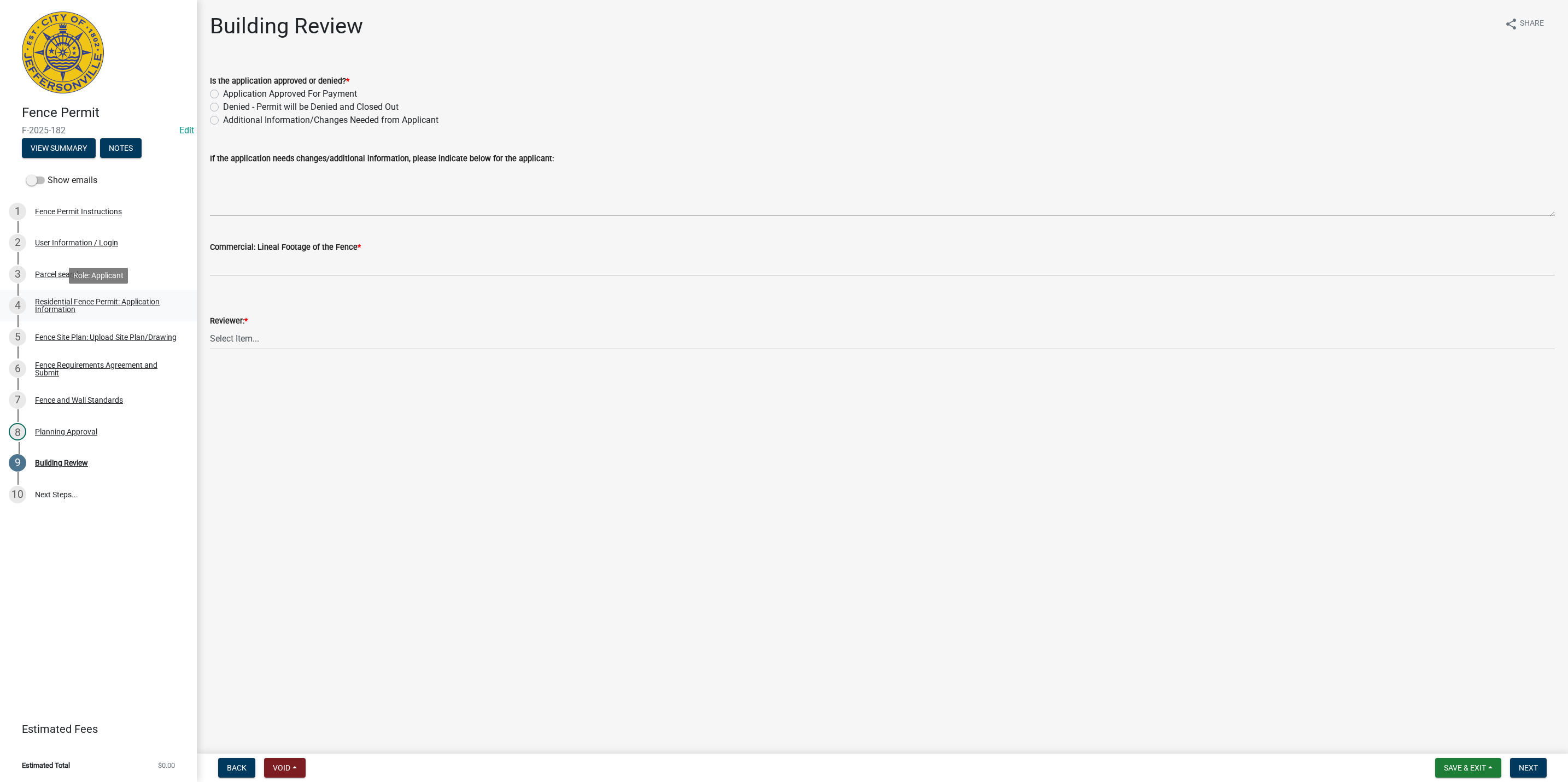
click at [108, 304] on div "Residential Fence Permit: Application Information" at bounding box center [107, 305] width 144 height 15
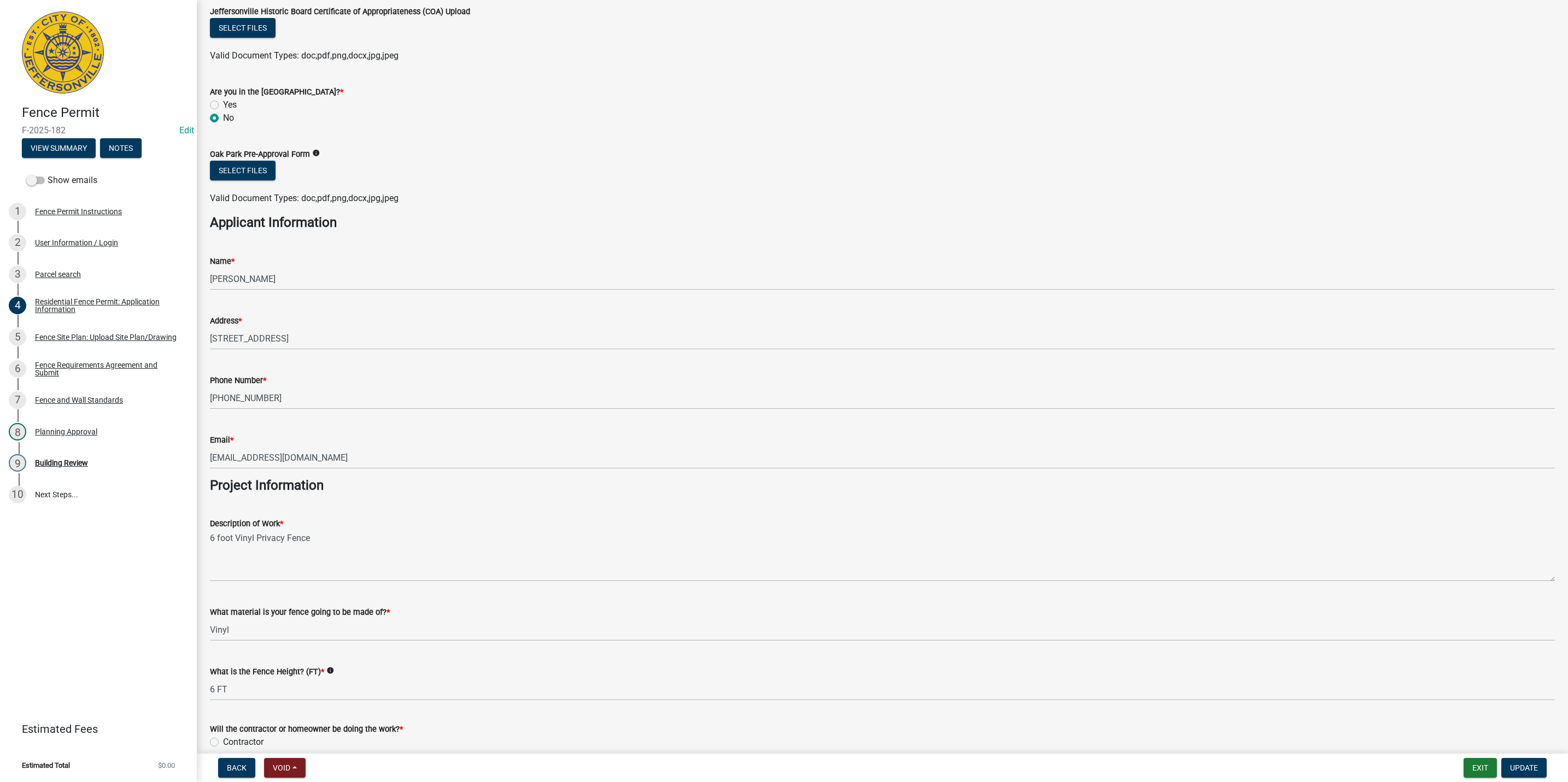
scroll to position [604, 0]
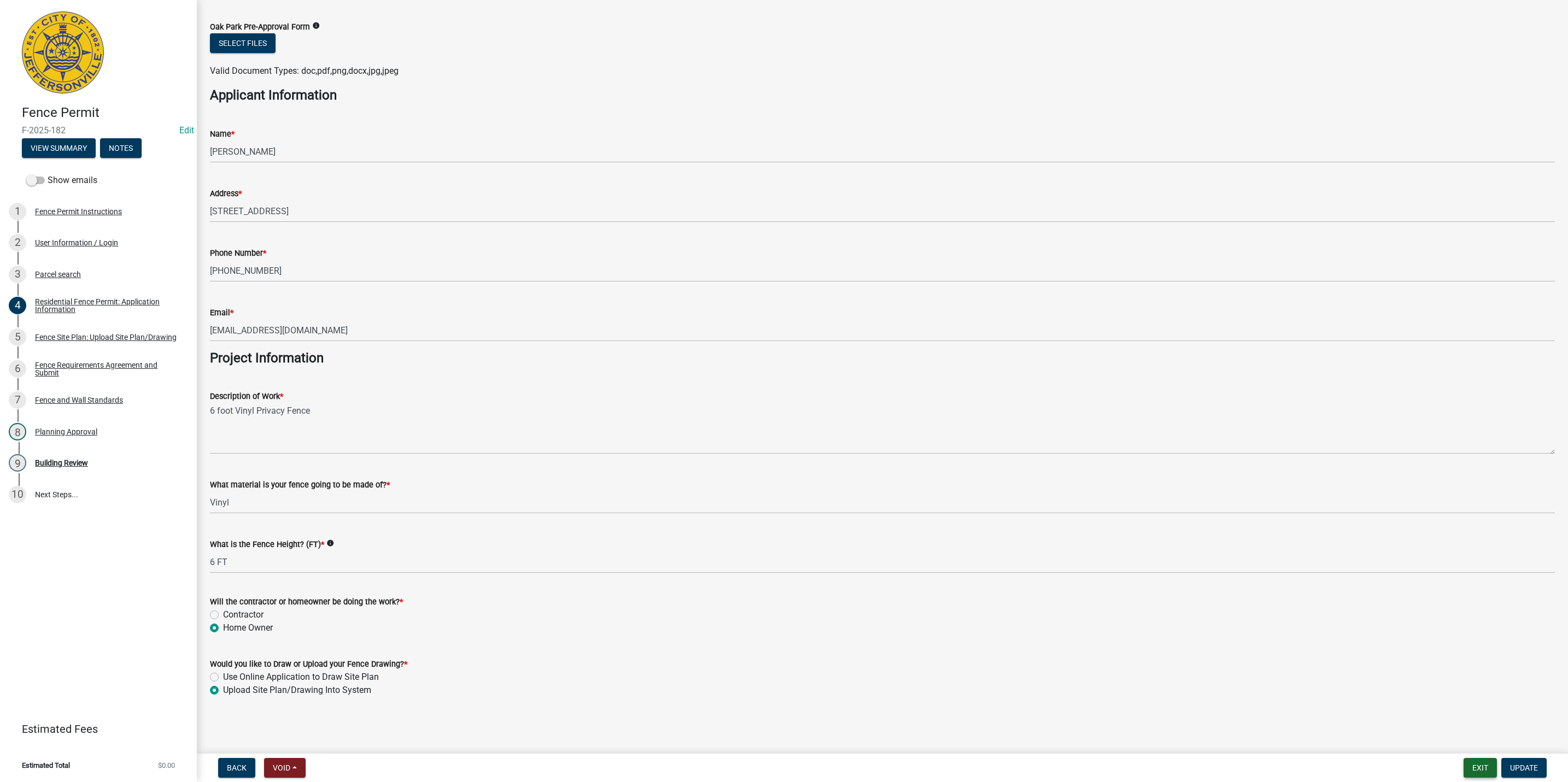
click at [1478, 761] on button "Exit" at bounding box center [1480, 768] width 33 height 20
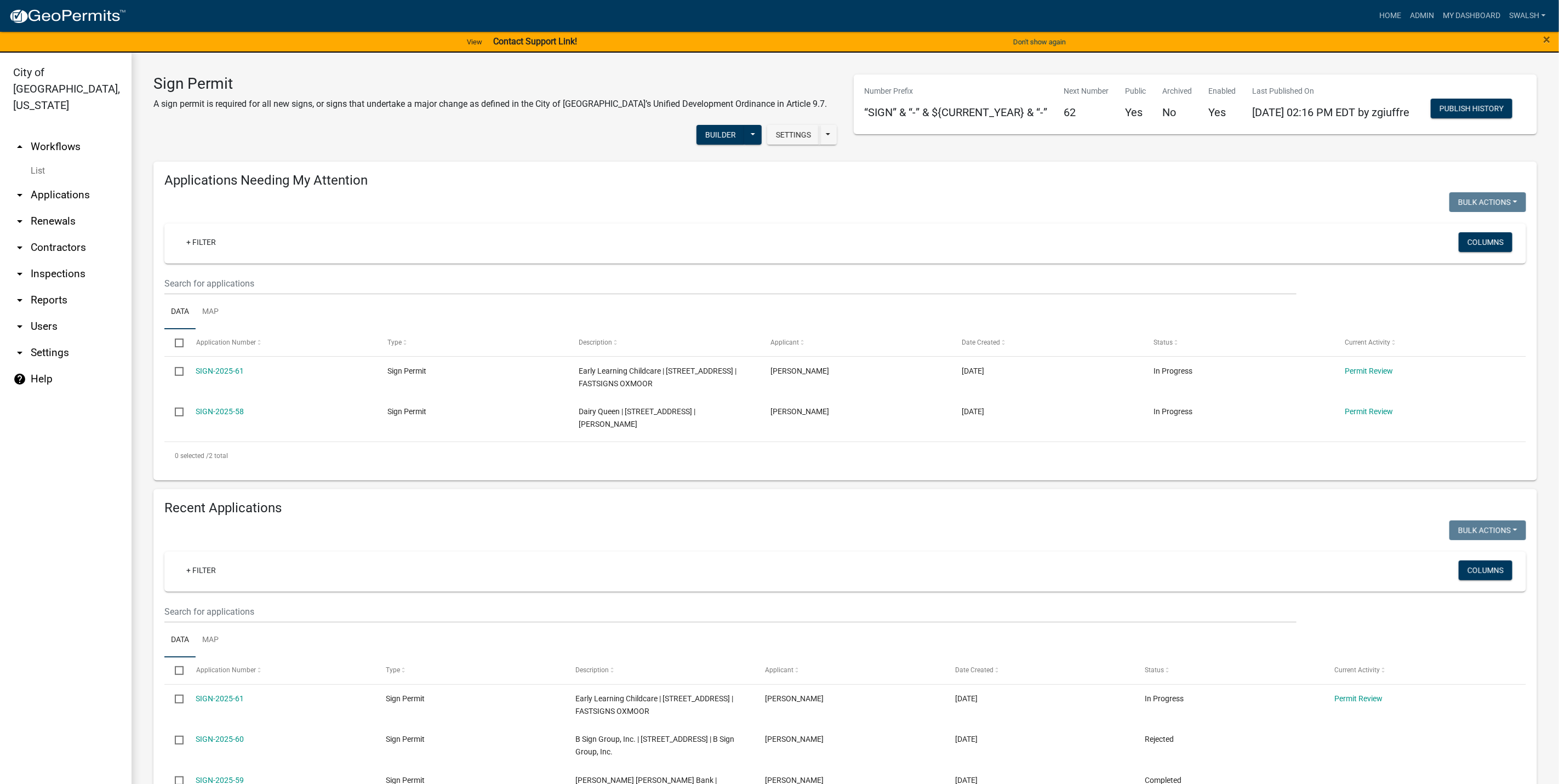
click at [74, 133] on link "arrow_drop_up Workflows" at bounding box center [66, 146] width 132 height 27
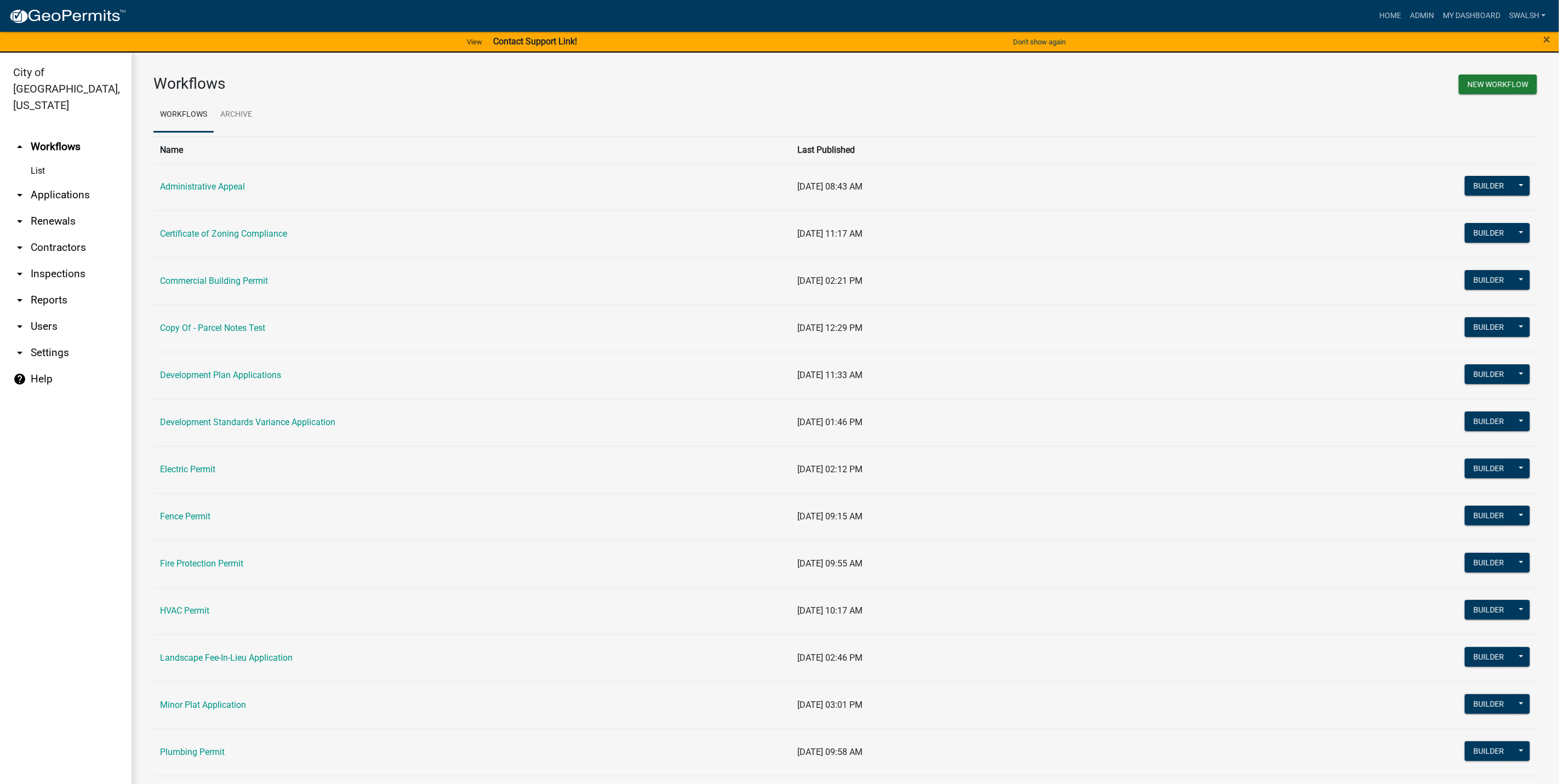
scroll to position [246, 0]
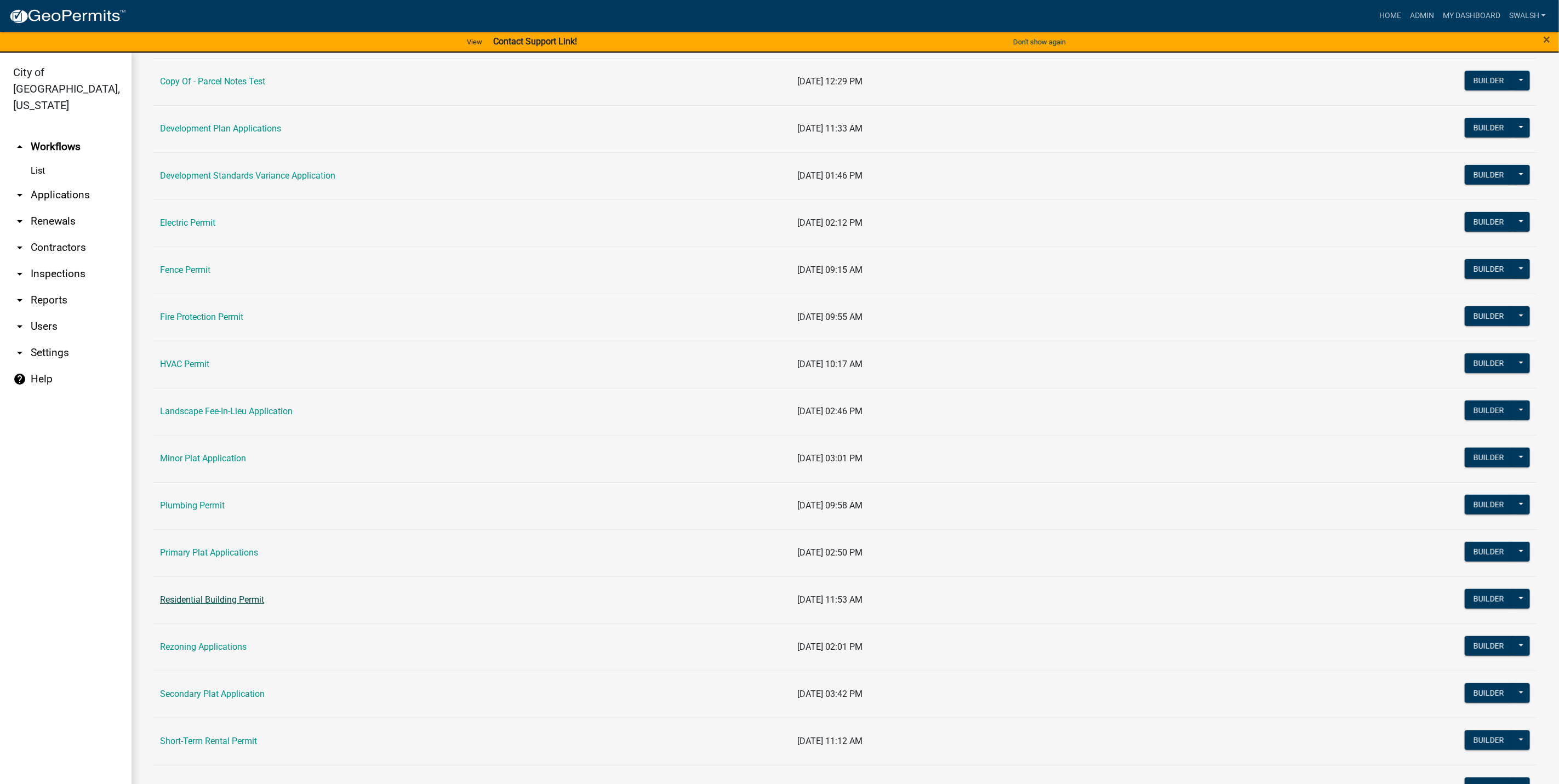
click at [208, 597] on td "Residential Building Permit" at bounding box center [472, 600] width 638 height 47
click at [209, 600] on link "Residential Building Permit" at bounding box center [211, 600] width 104 height 11
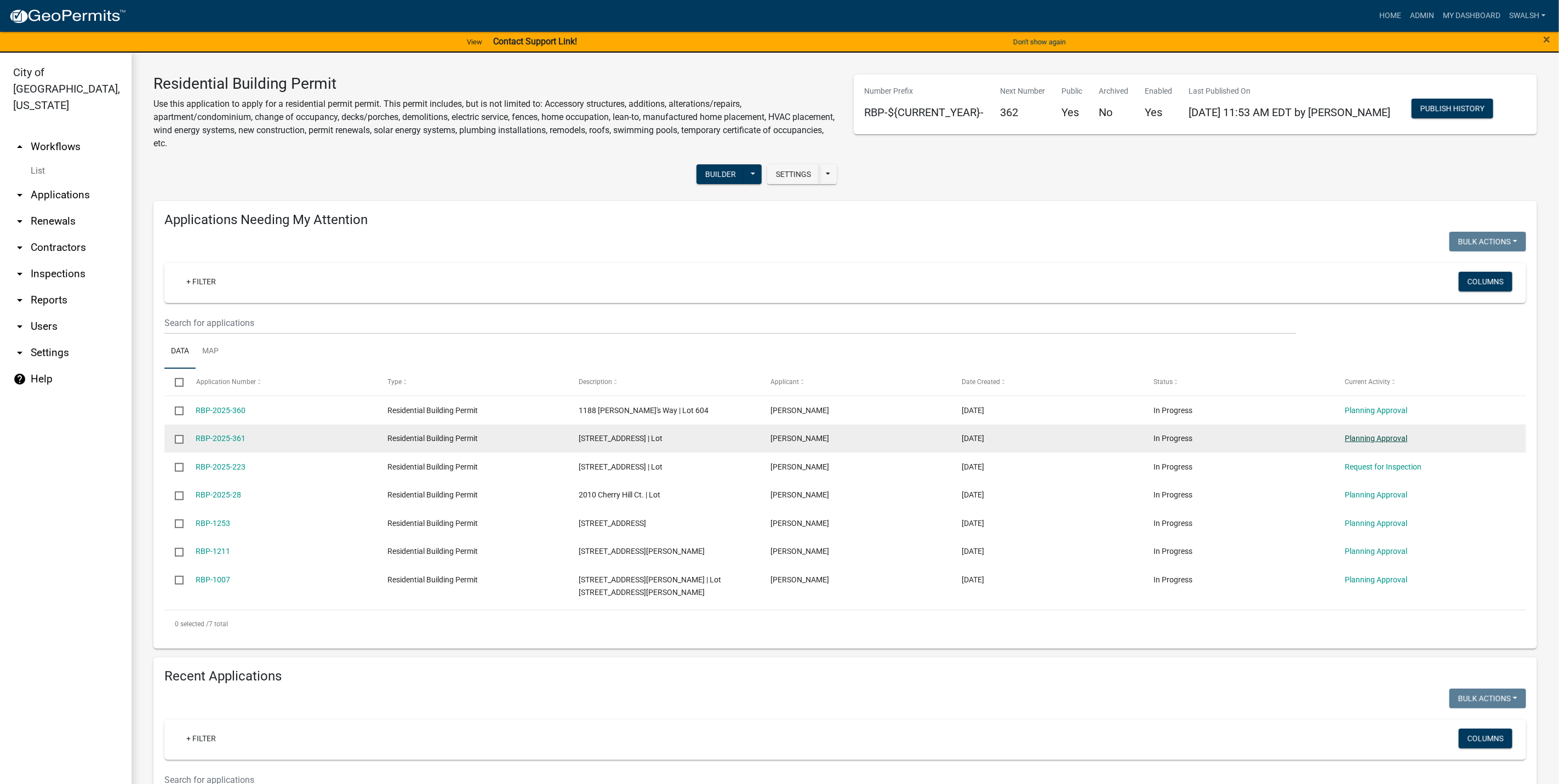
click at [1384, 441] on link "Planning Approval" at bounding box center [1376, 439] width 62 height 9
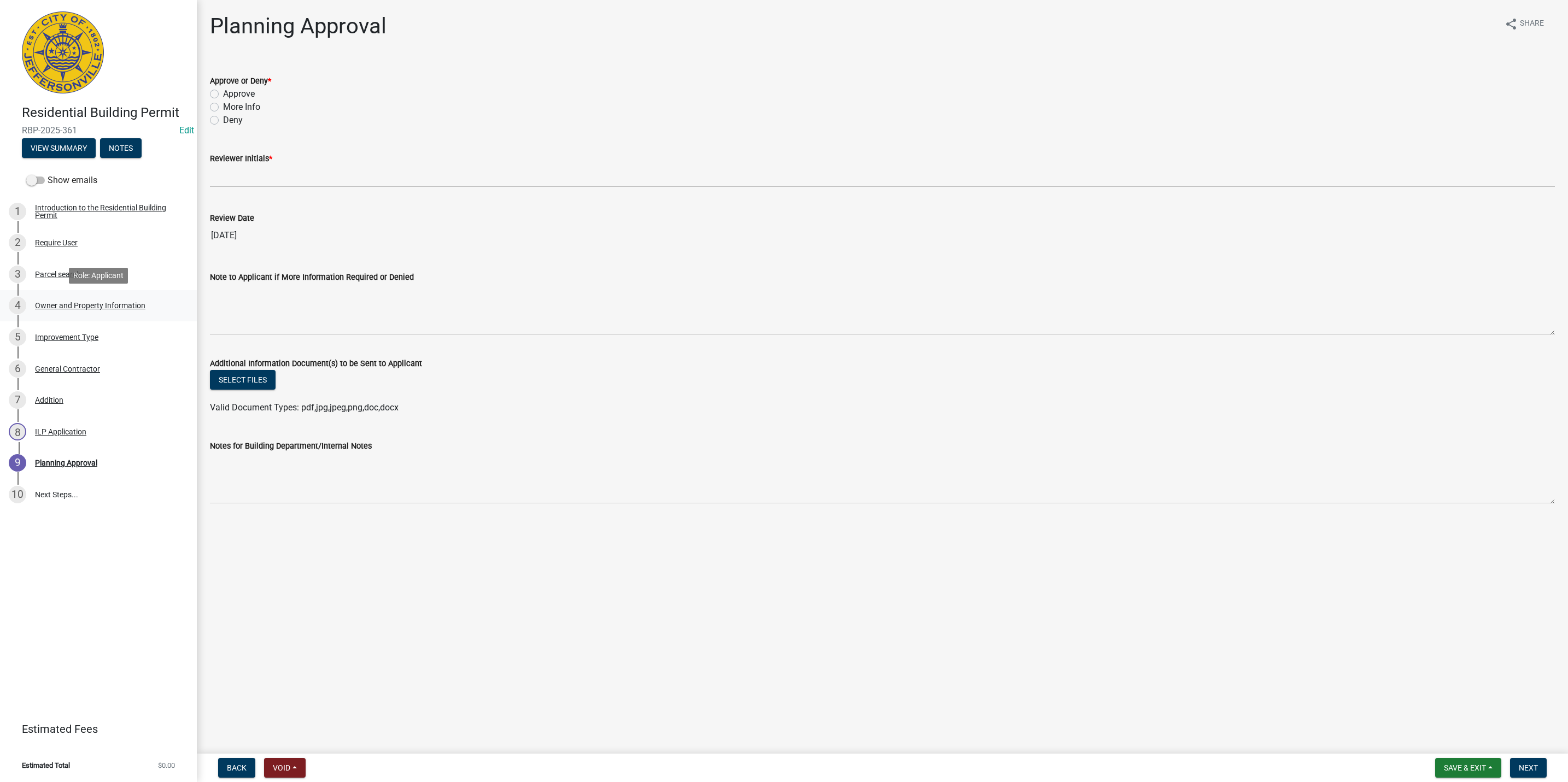
click at [120, 302] on div "Owner and Property Information" at bounding box center [90, 305] width 110 height 8
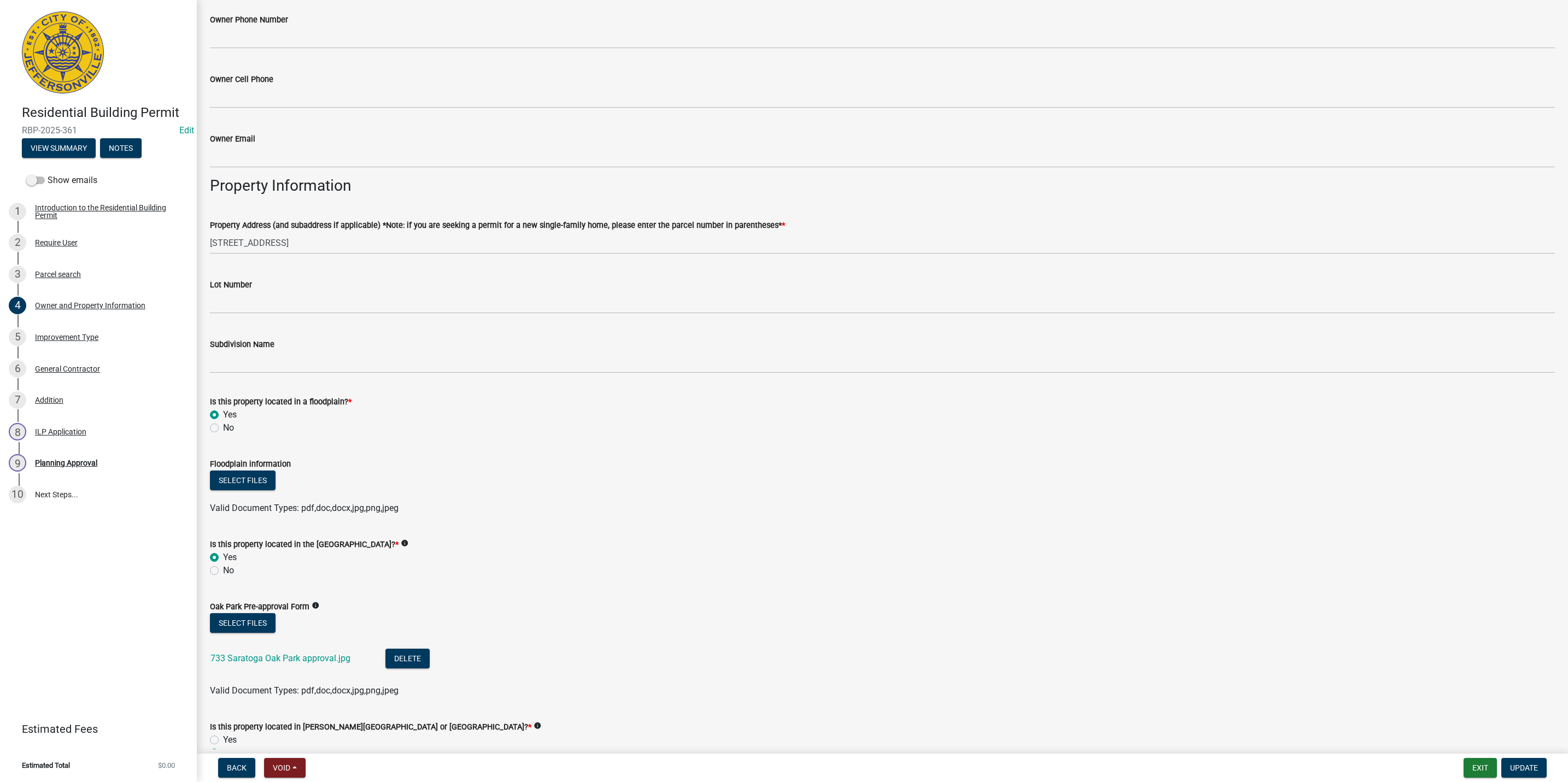
scroll to position [410, 0]
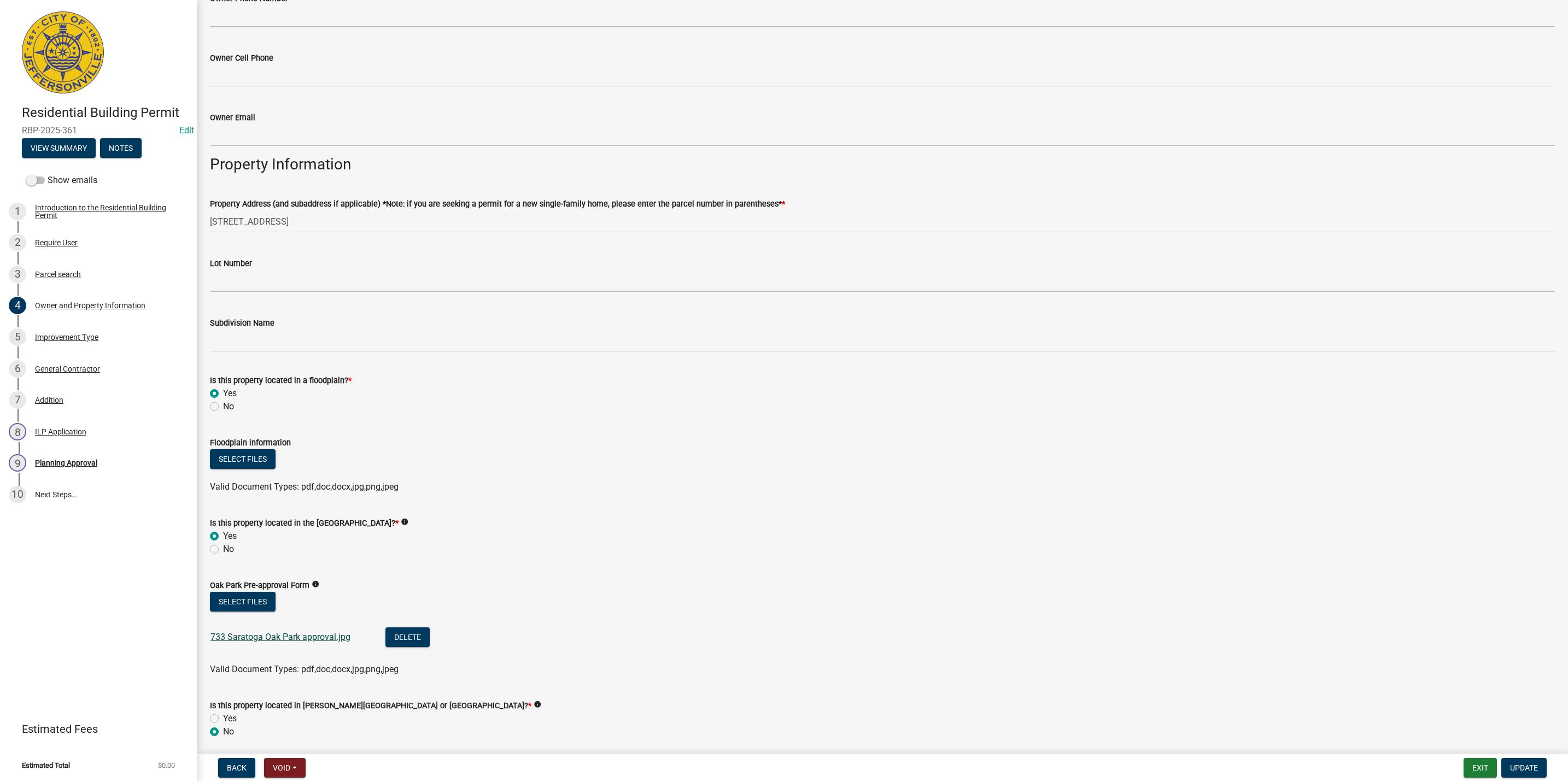
click at [321, 641] on link "733 Saratoga Oak Park approval.jpg" at bounding box center [280, 637] width 140 height 11
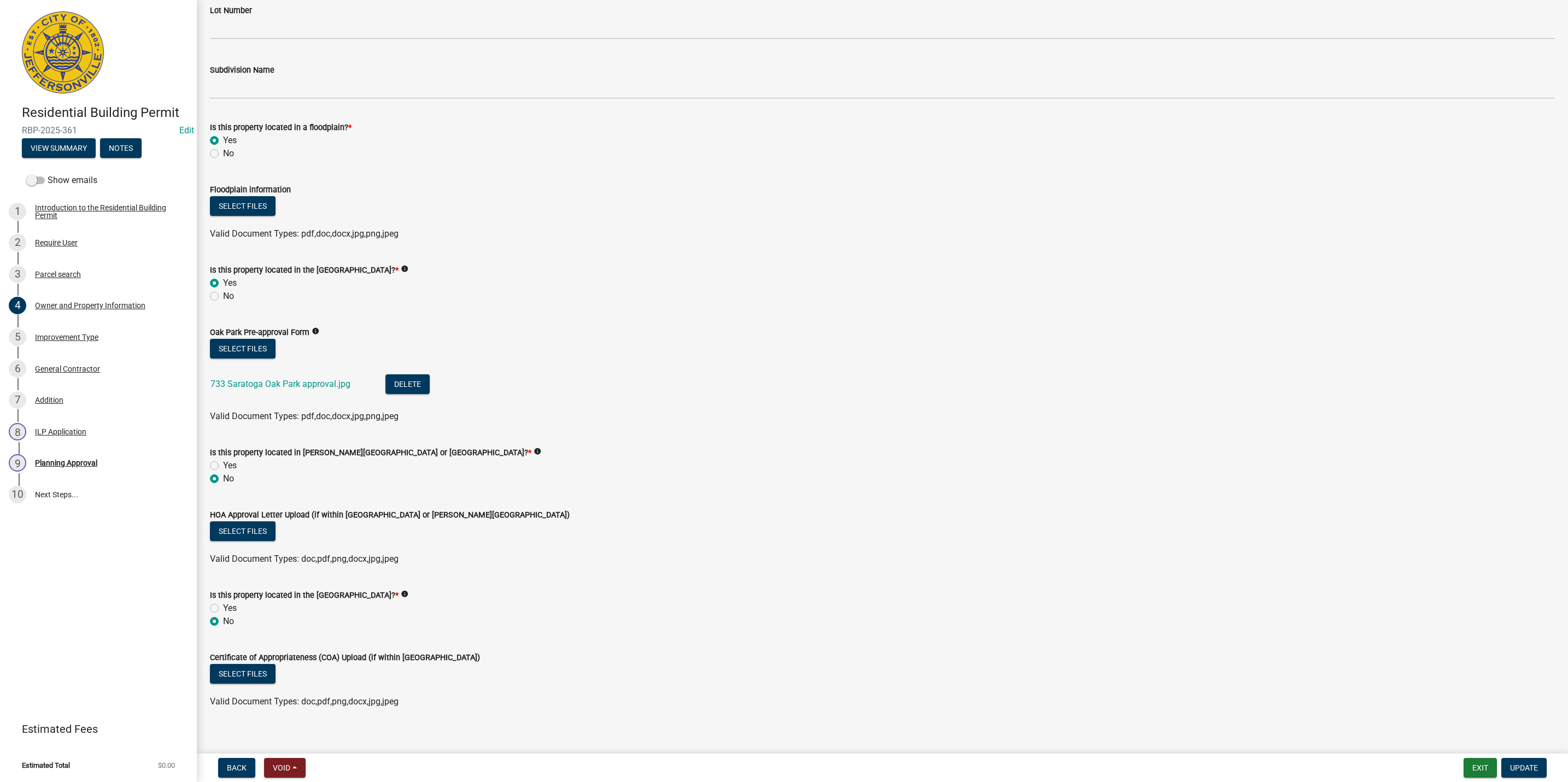
scroll to position [674, 0]
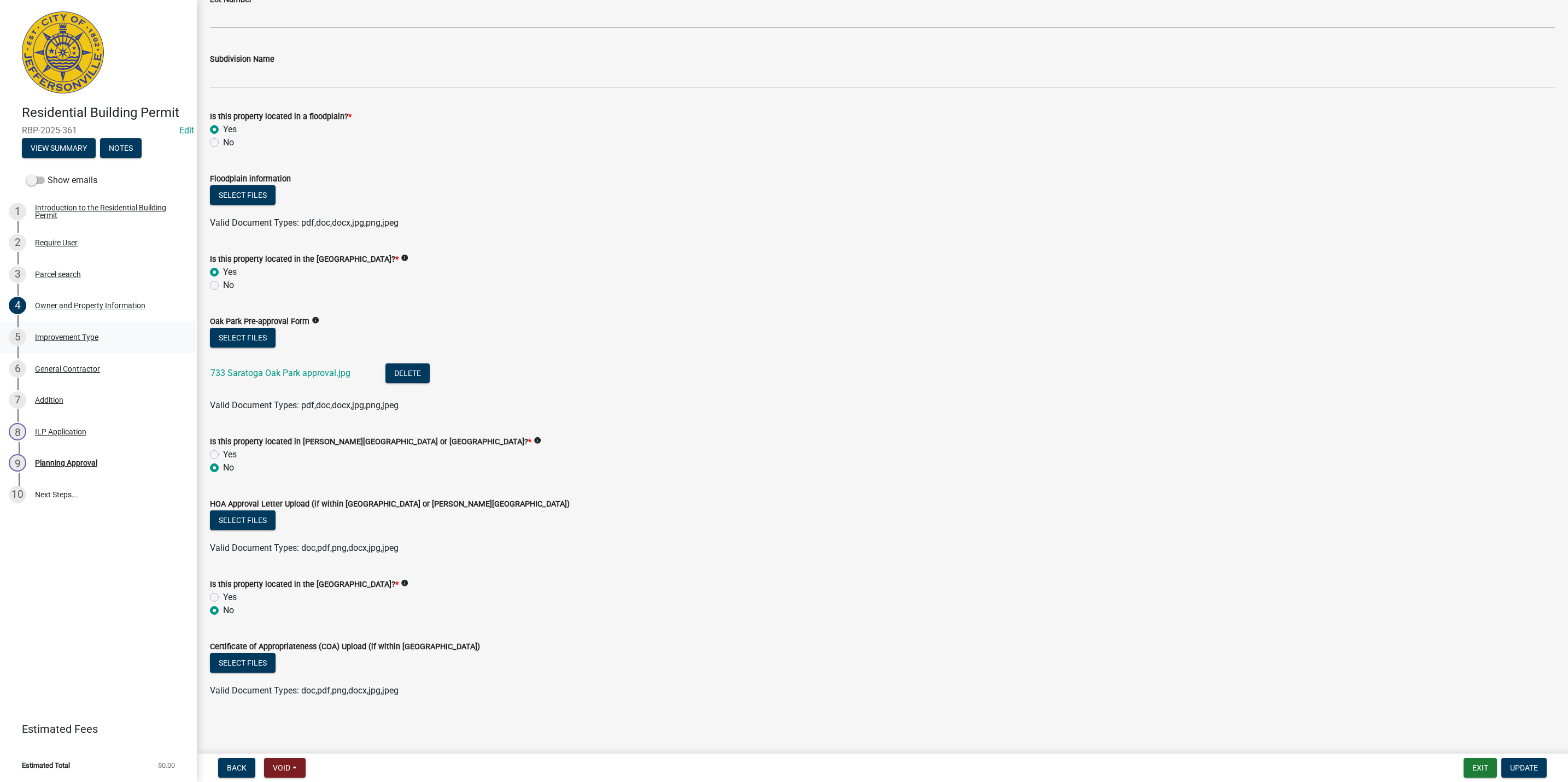
click at [56, 345] on div "5 Improvement Type" at bounding box center [95, 337] width 171 height 17
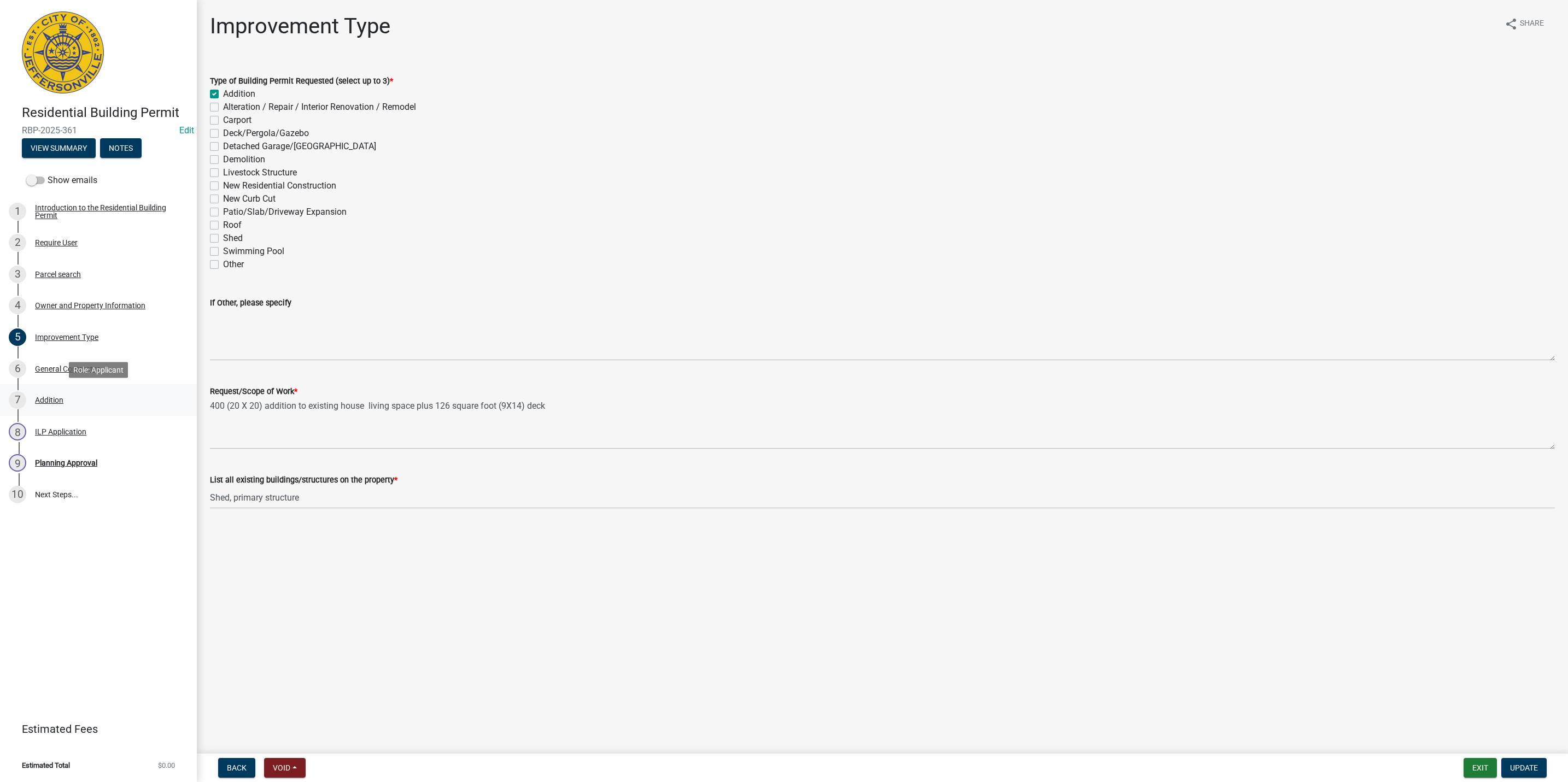
click at [68, 397] on div "7 Addition" at bounding box center [95, 400] width 171 height 17
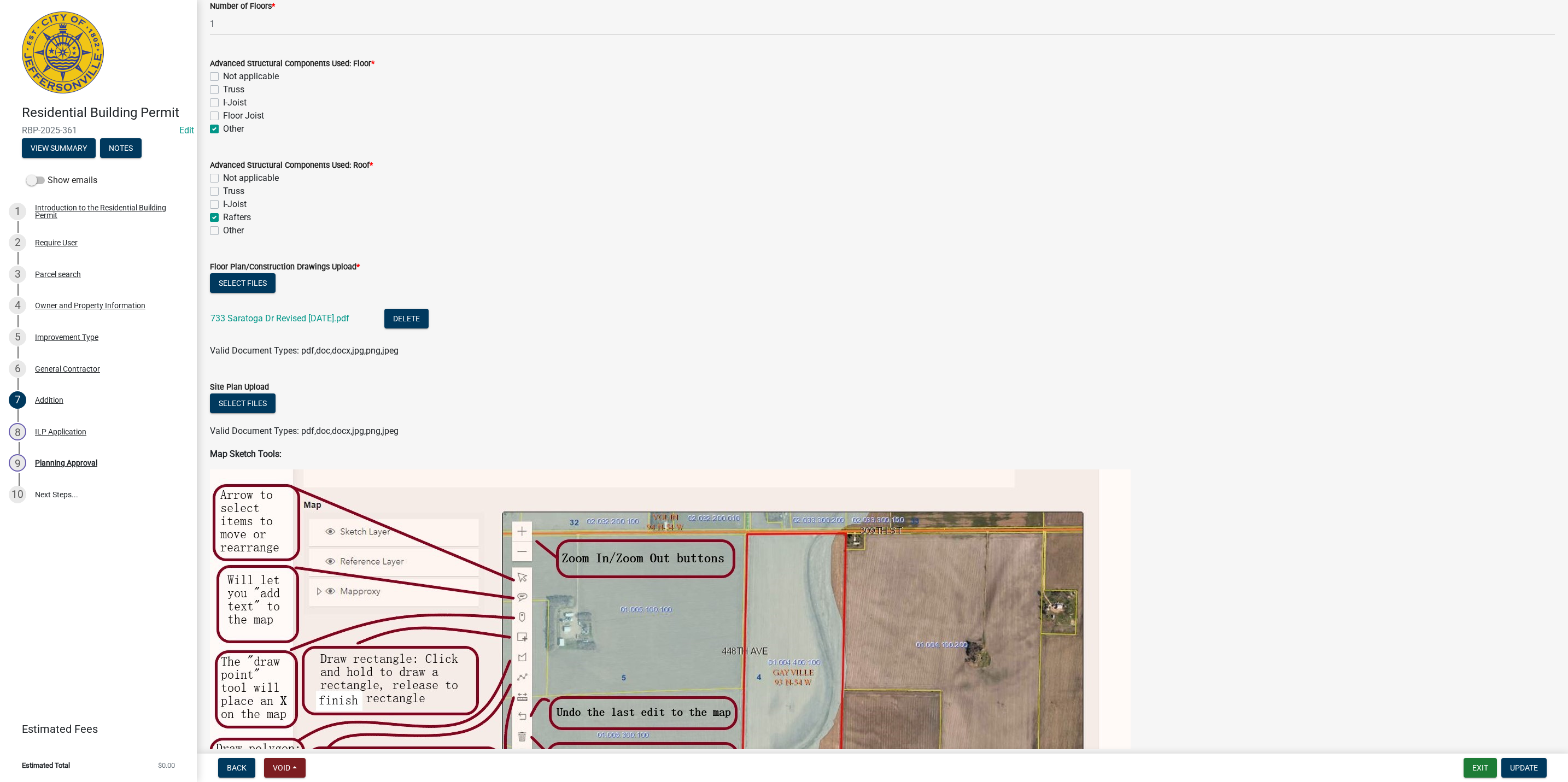
scroll to position [573, 0]
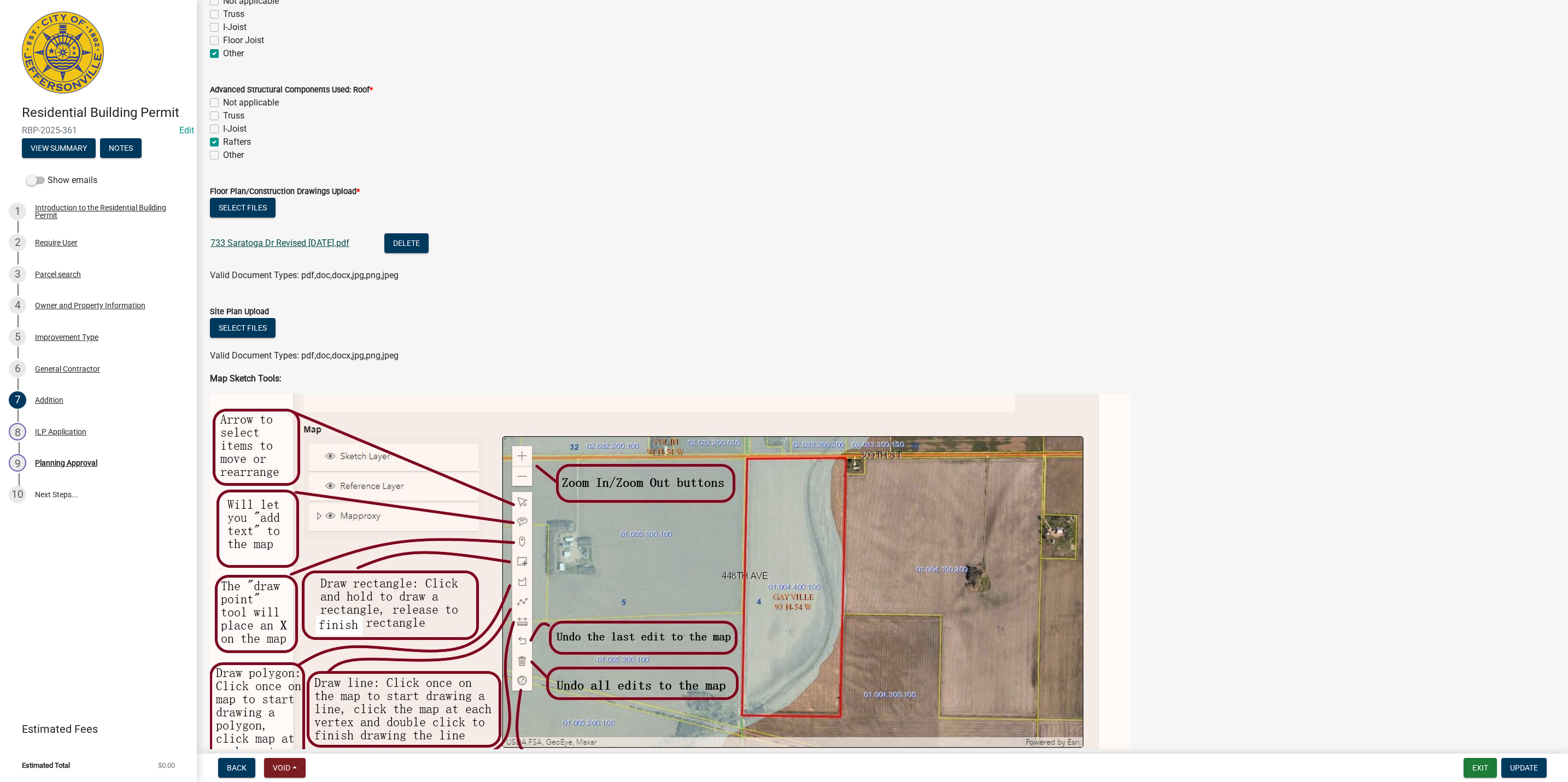
click at [325, 243] on link "733 Saratoga Dr Revised 09-19-2025.pdf" at bounding box center [280, 243] width 139 height 11
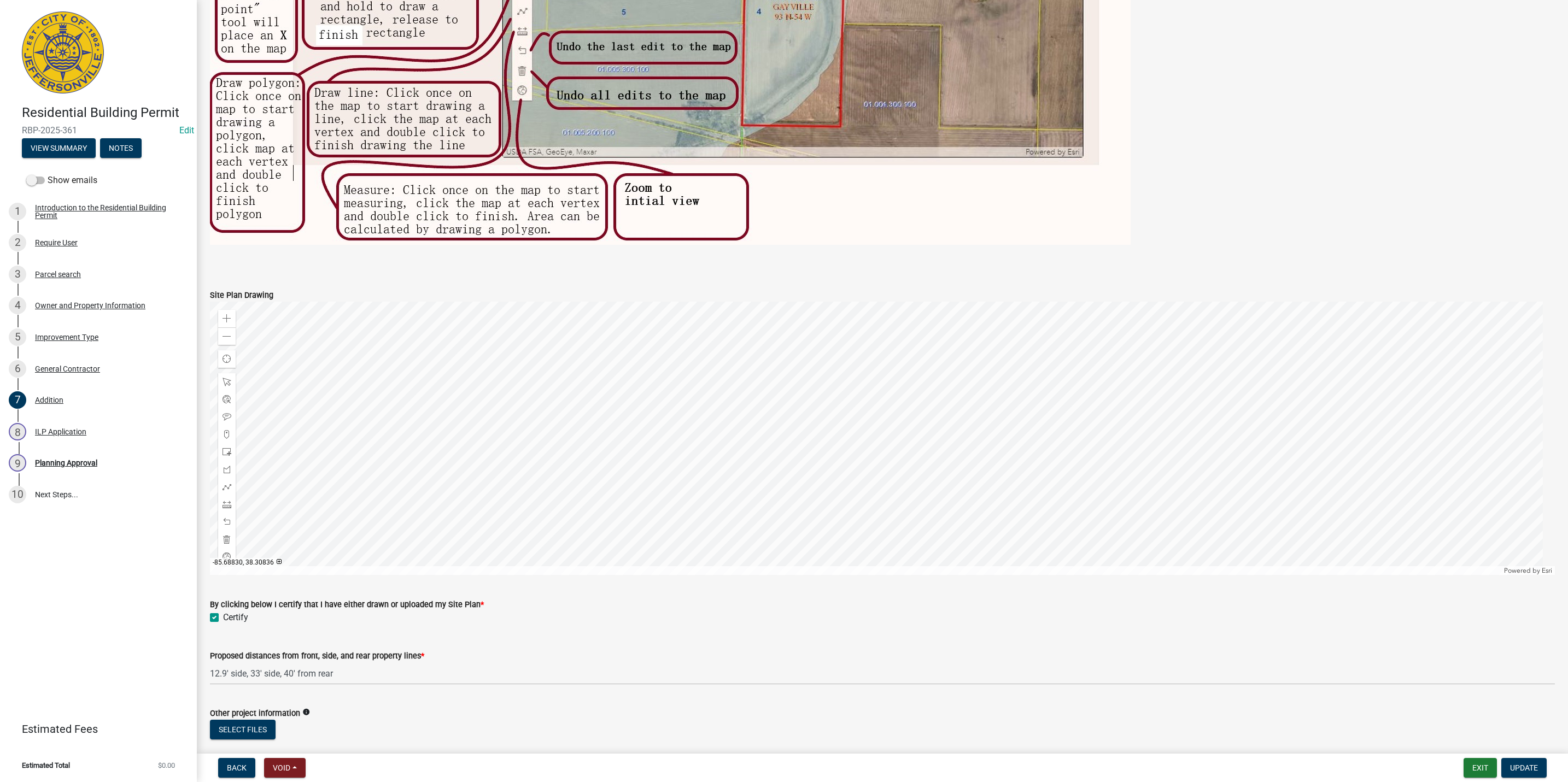
scroll to position [1231, 0]
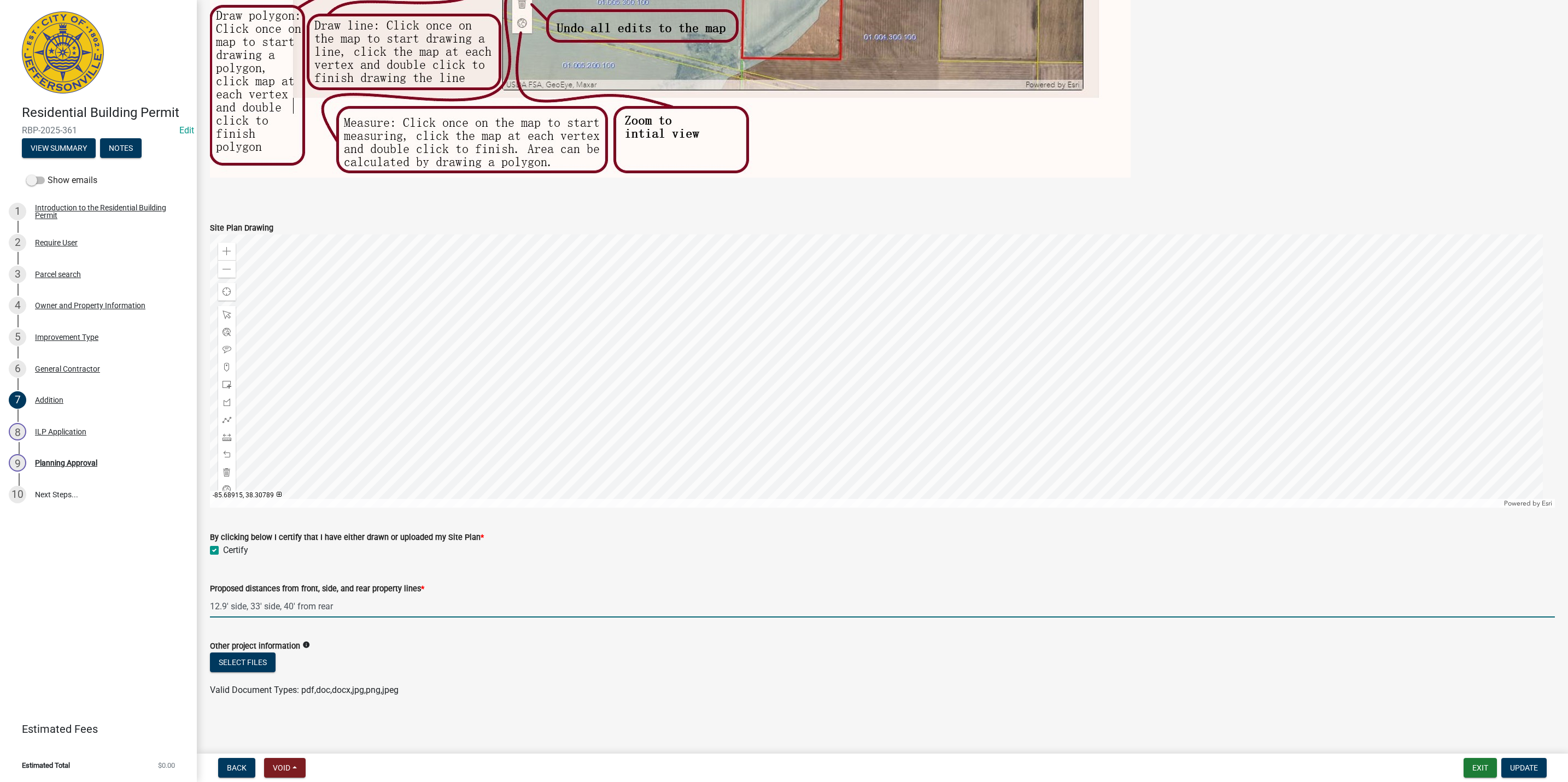
click at [246, 607] on input "12.9' side, 33' side, 40' from rear" at bounding box center [882, 606] width 1345 height 23
click at [467, 598] on input "12.9' side, 33' side, 40' from rear" at bounding box center [882, 606] width 1345 height 23
drag, startPoint x: 246, startPoint y: 605, endPoint x: 171, endPoint y: 607, distance: 75.0
click at [171, 607] on div "Residential Building Permit RBP-2025-361 Edit View Summary Notes Show emails 1 …" at bounding box center [784, 391] width 1568 height 782
type input "8' from eastern side including deck and stairs, 12' for primary structure addit…"
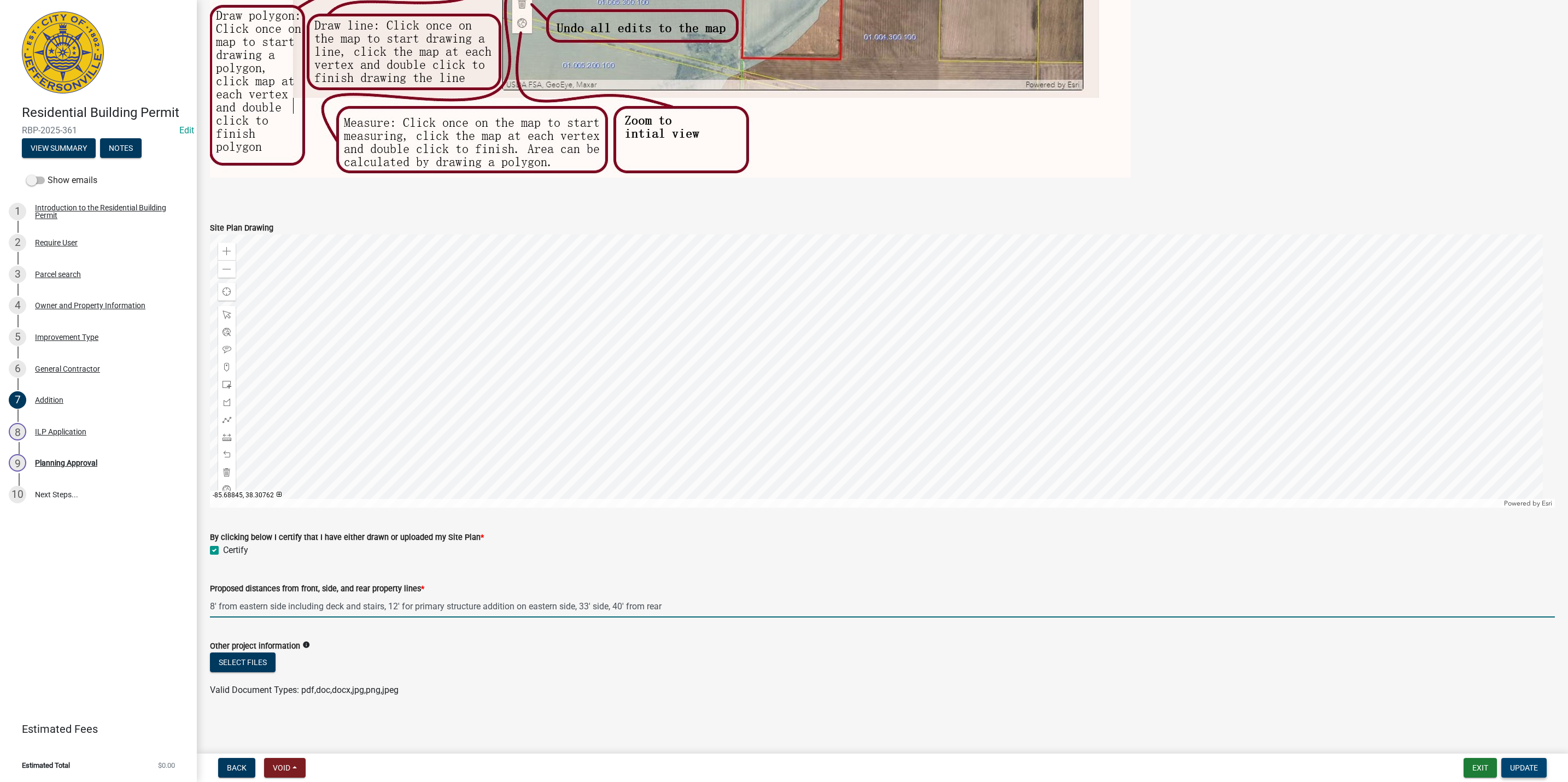
click at [1535, 766] on span "Update" at bounding box center [1523, 768] width 28 height 9
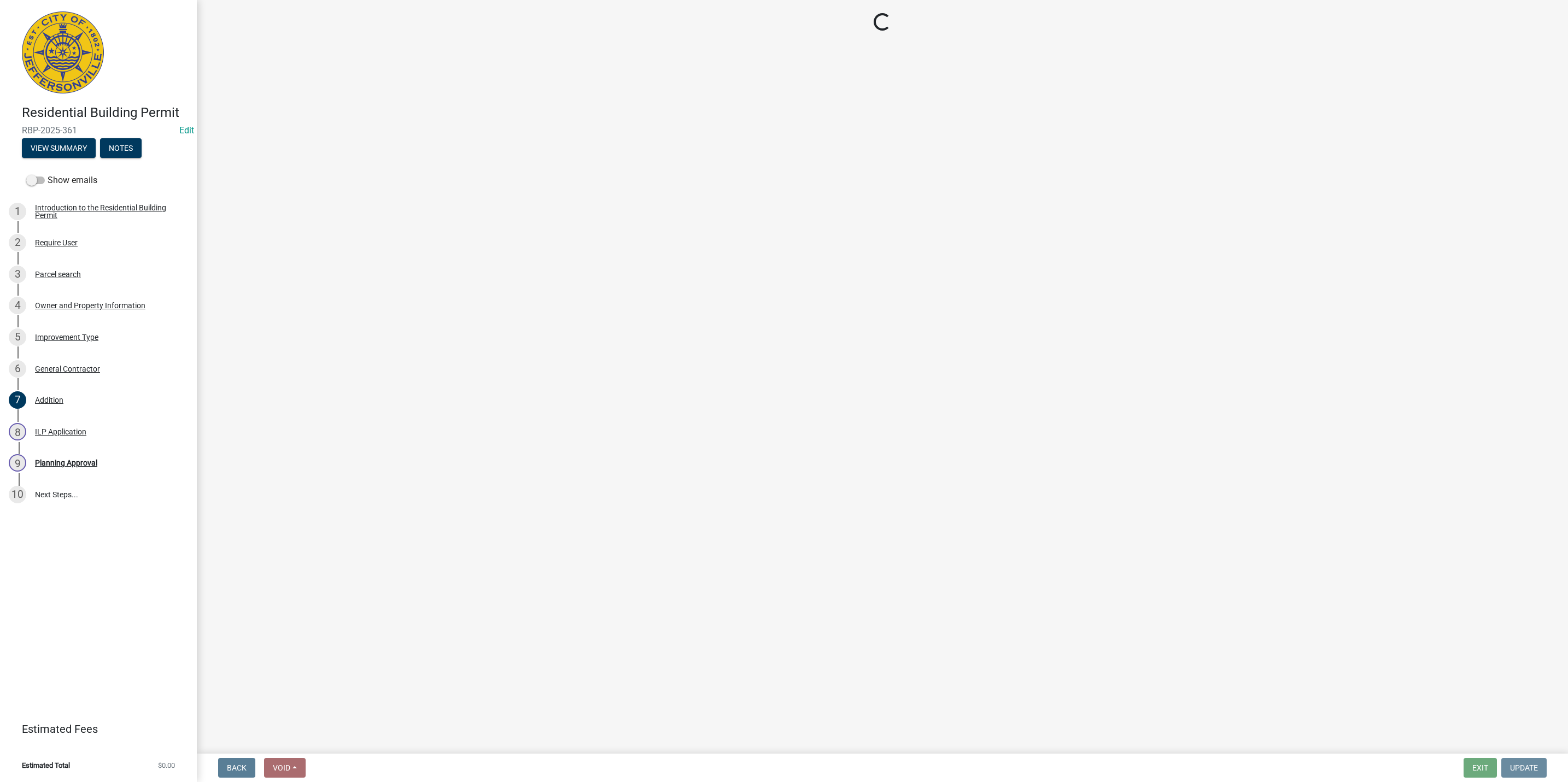
scroll to position [0, 0]
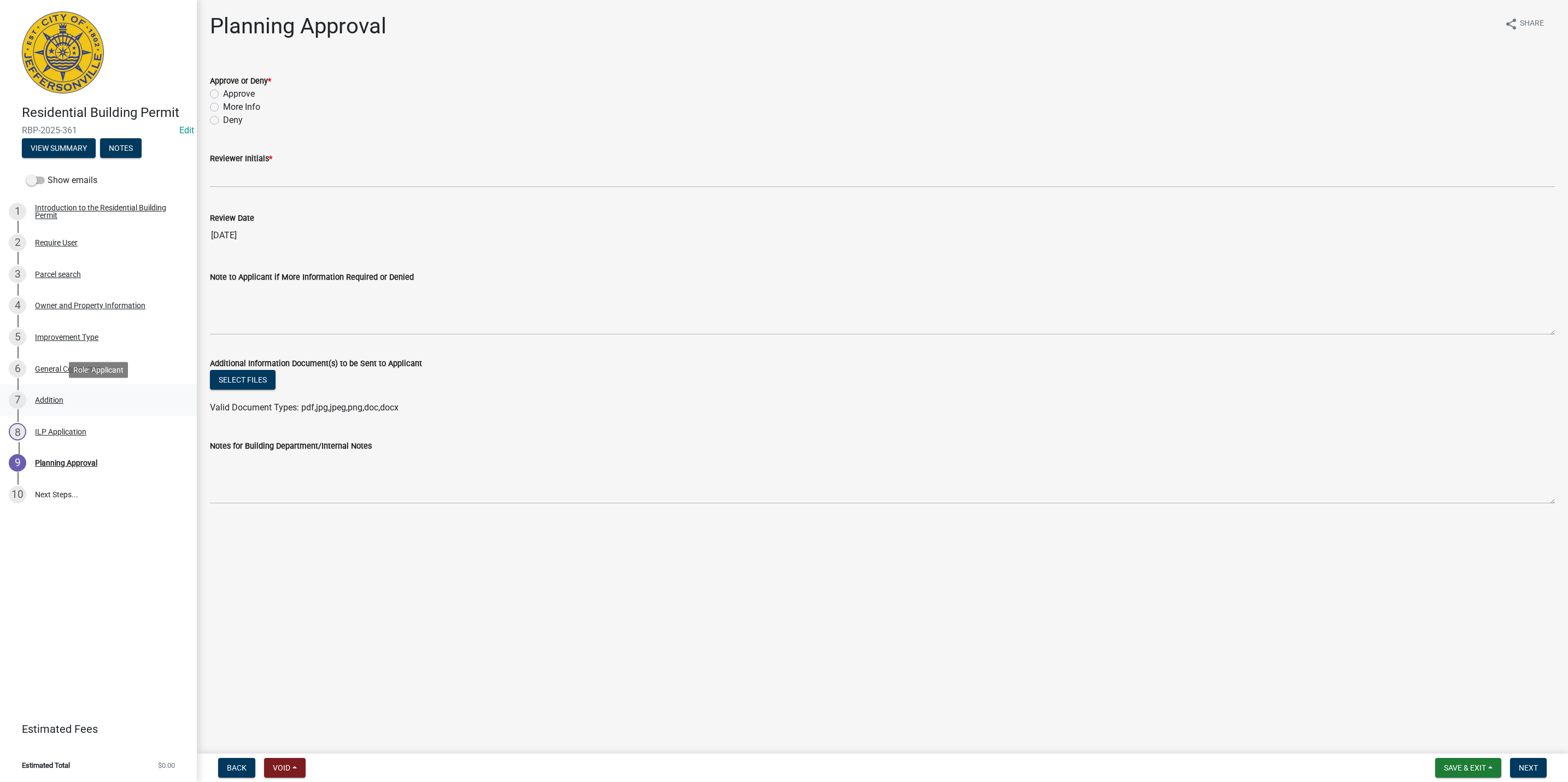
click at [60, 391] on div "7 Addition" at bounding box center [95, 400] width 171 height 17
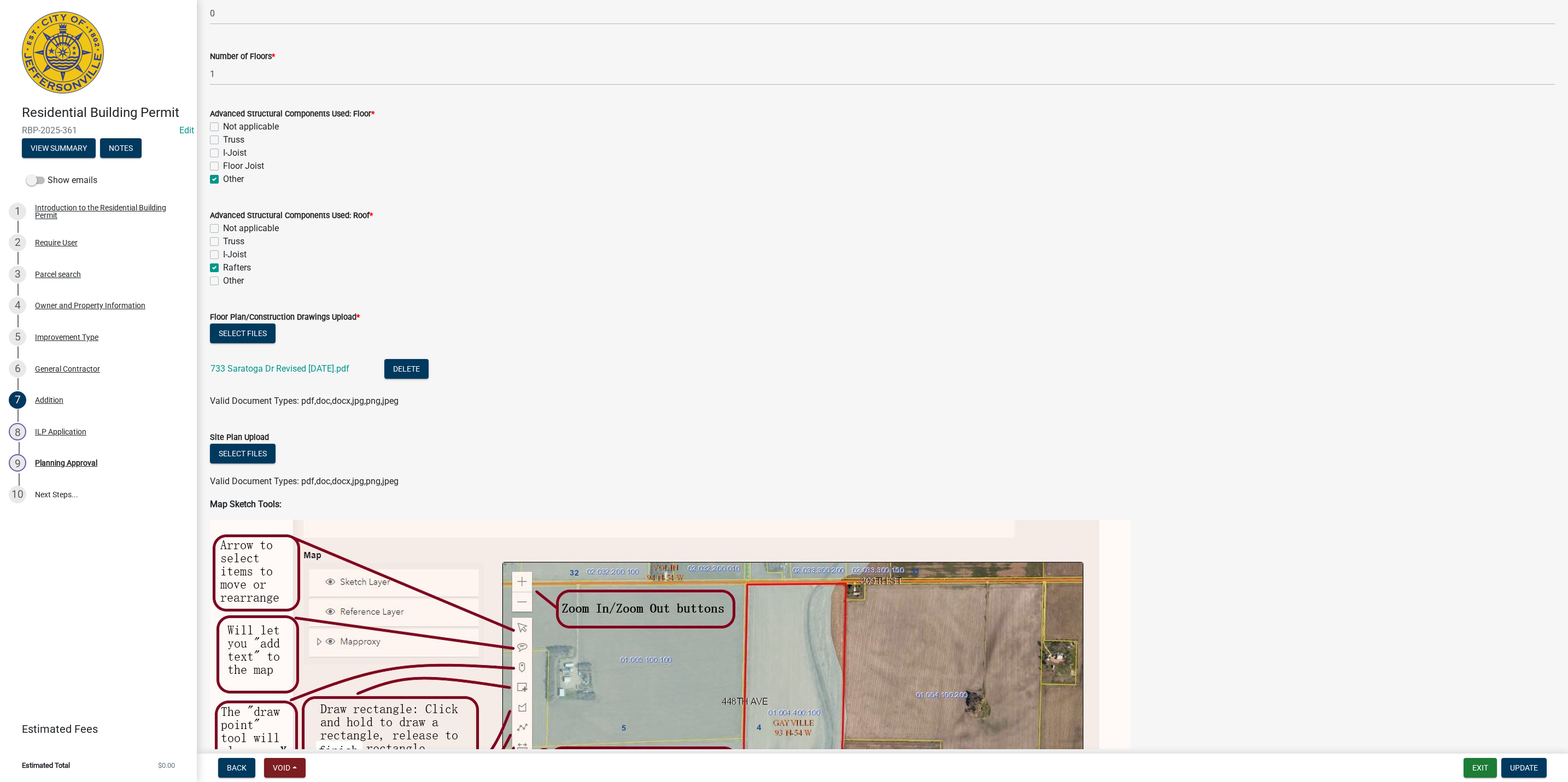
scroll to position [573, 0]
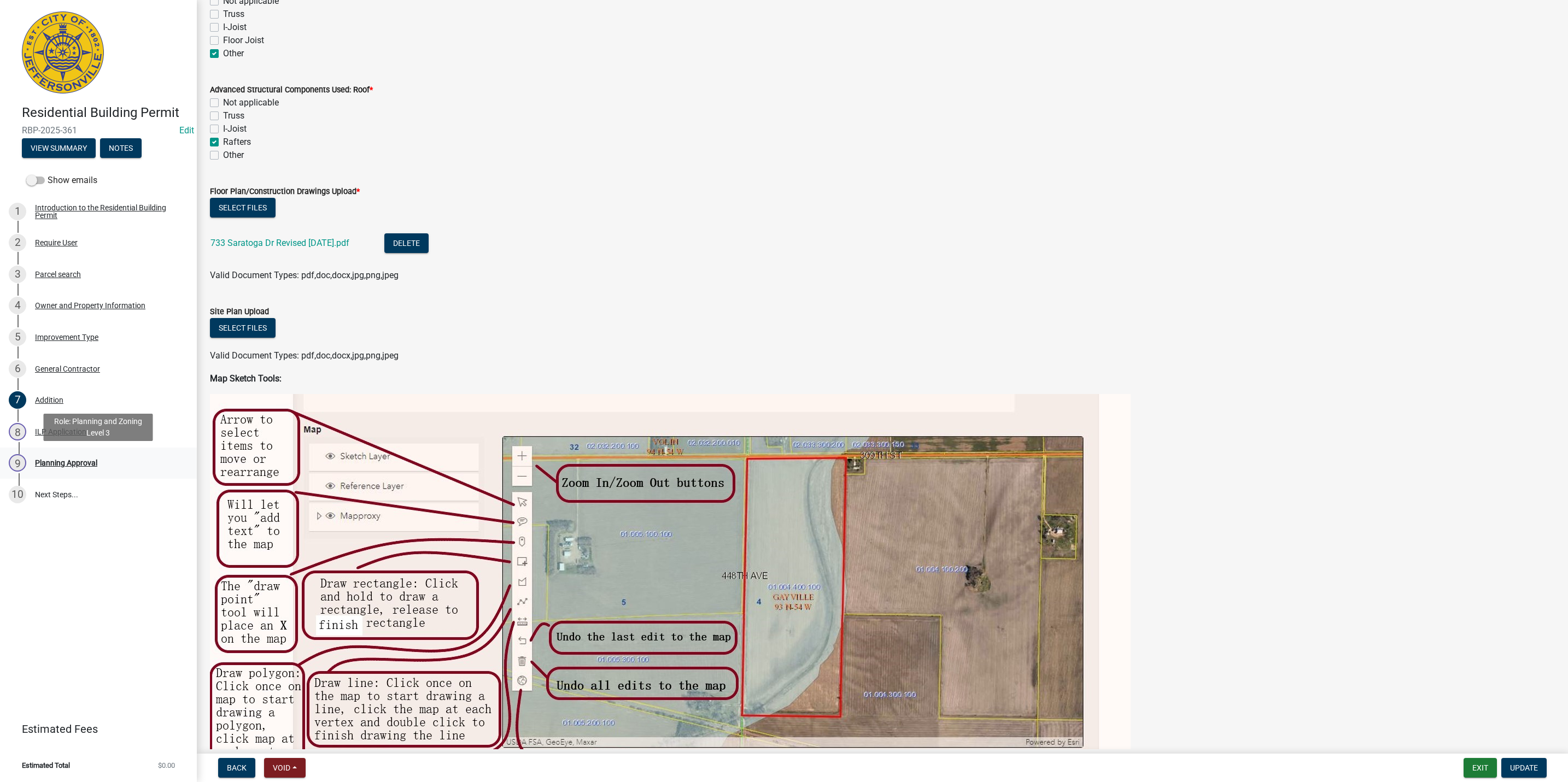
click at [81, 474] on link "9 Planning Approval" at bounding box center [98, 463] width 197 height 32
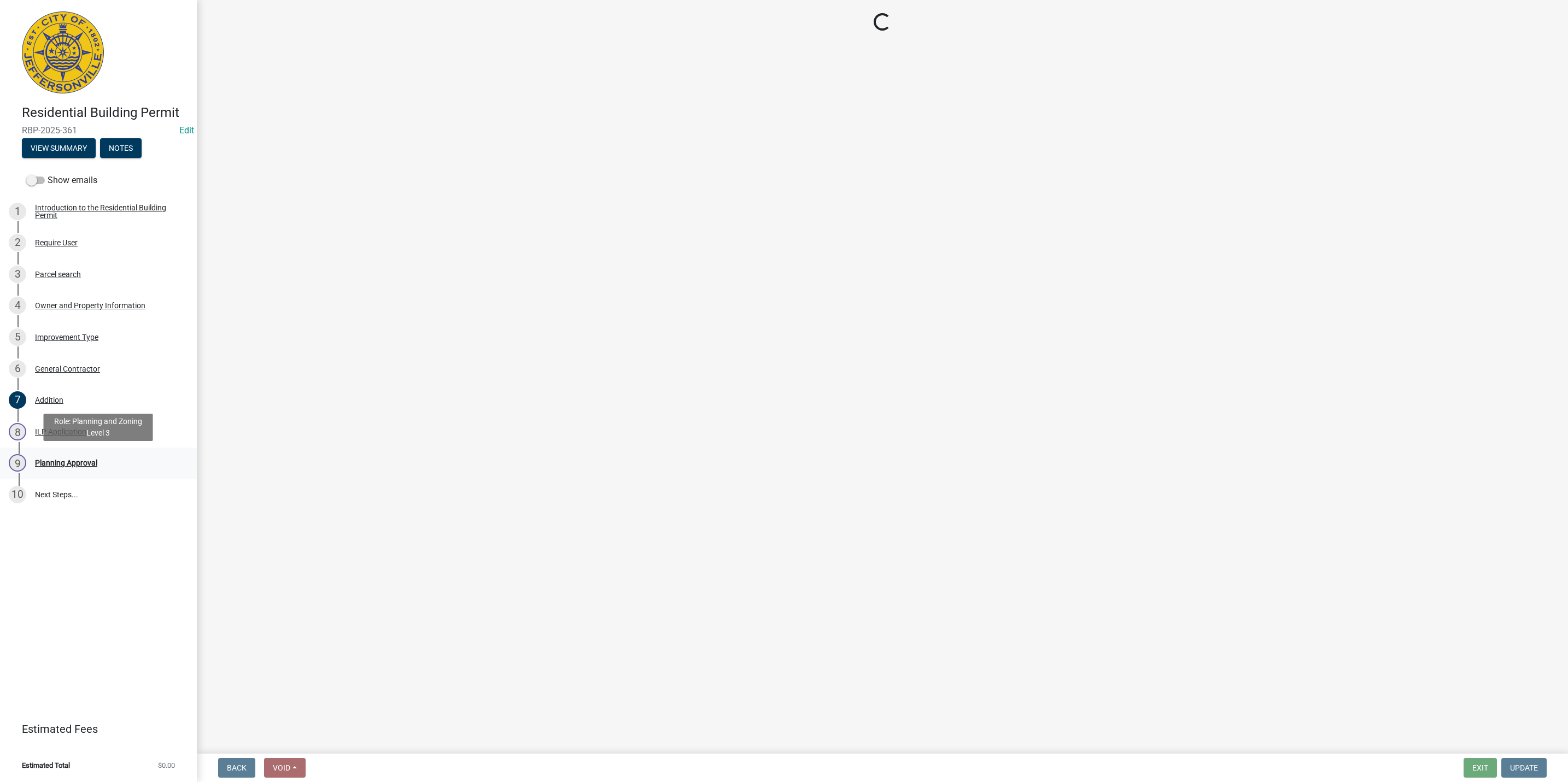
scroll to position [0, 0]
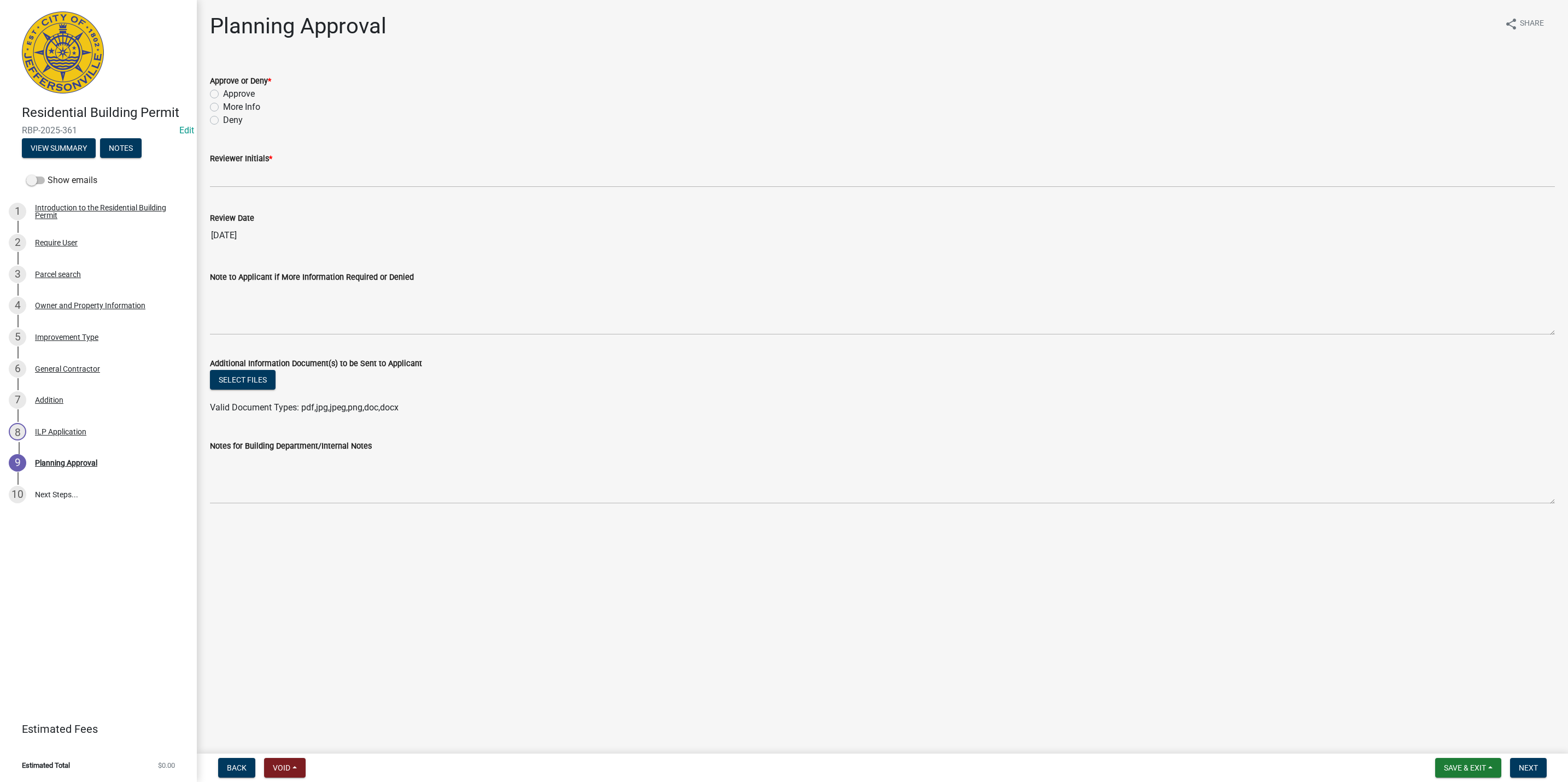
click at [238, 96] on label "Approve" at bounding box center [239, 94] width 32 height 13
click at [230, 94] on input "Approve" at bounding box center [226, 91] width 7 height 7
radio input "true"
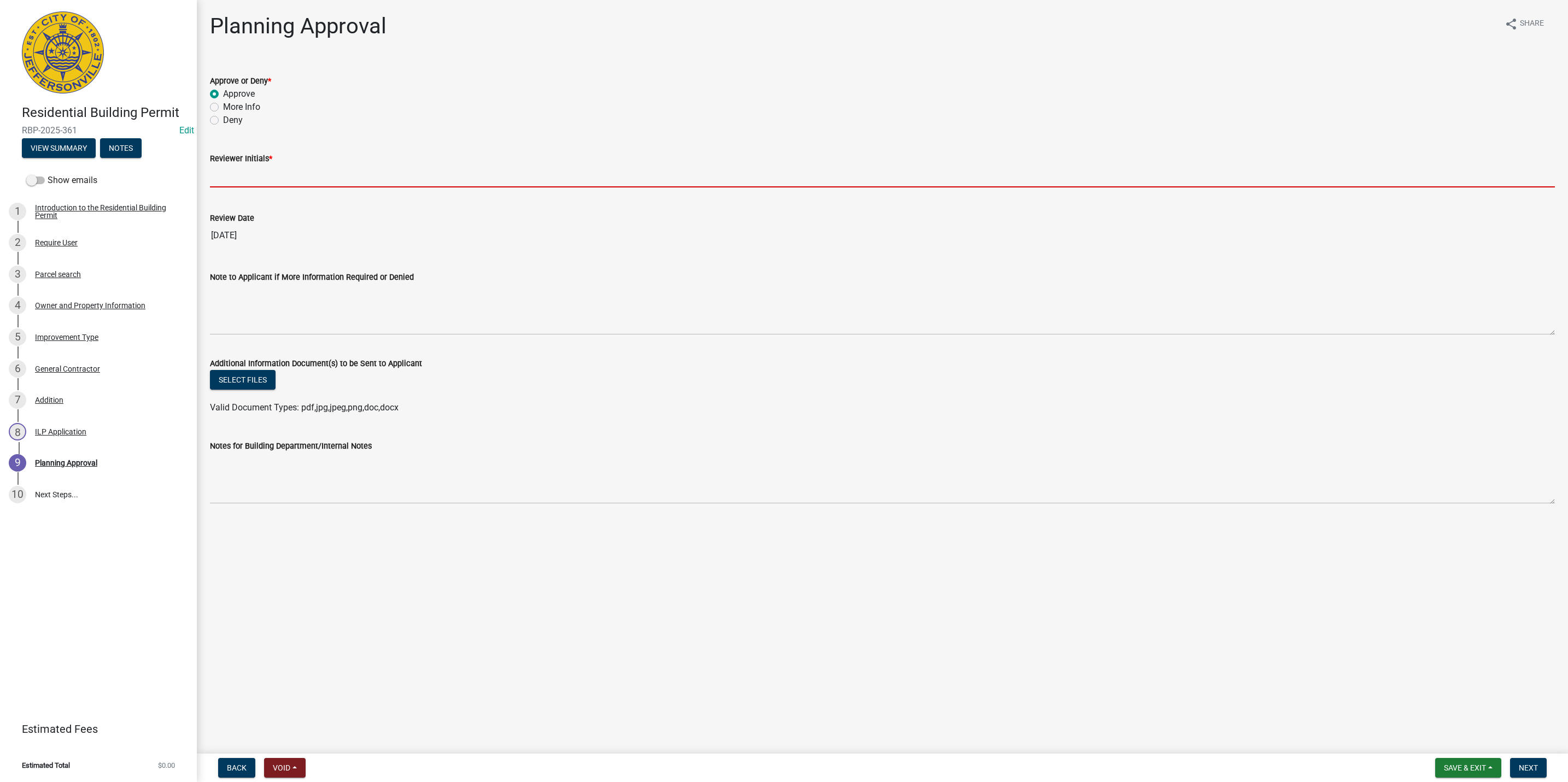
click at [244, 165] on input "Reviewer Initials *" at bounding box center [882, 176] width 1345 height 23
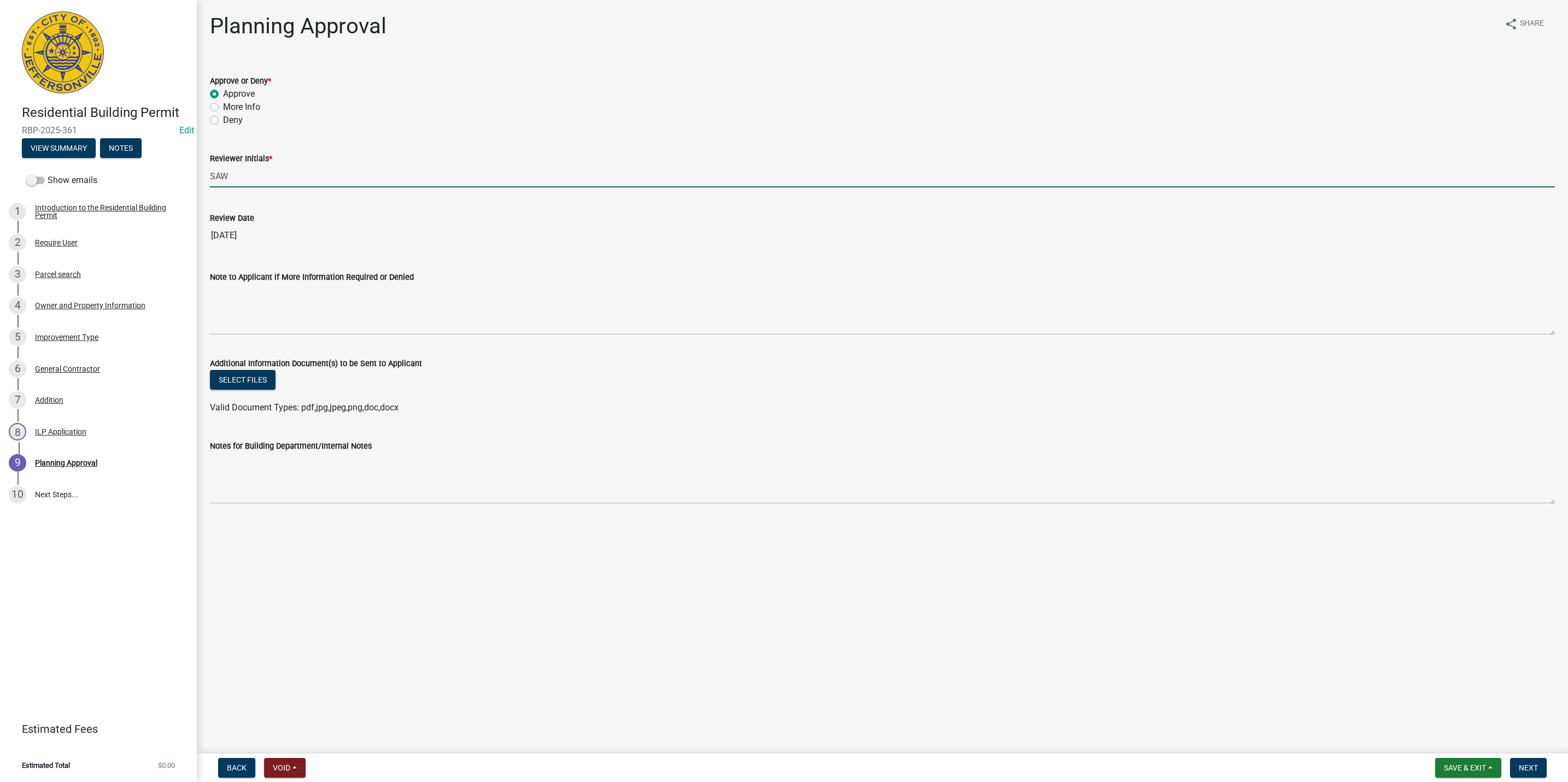
type input "SAW"
click at [753, 505] on wm-data-entity-input "Notes for Building Department/Internal Notes" at bounding box center [882, 468] width 1345 height 88
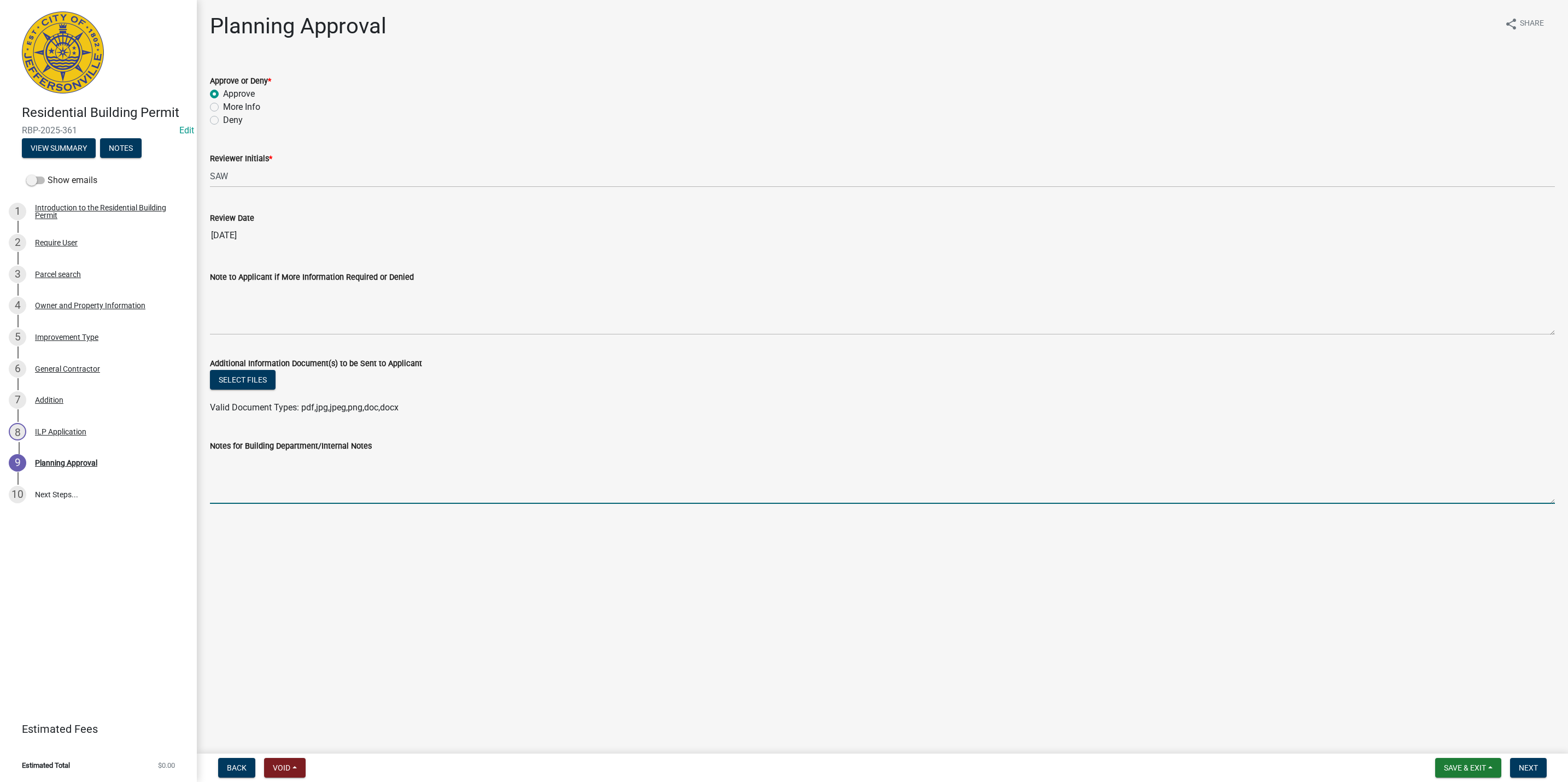
click at [730, 487] on textarea "Notes for Building Department/Internal Notes" at bounding box center [882, 478] width 1345 height 51
click at [274, 462] on textarea "Updated side seatbacks in Section 7 to include deck and stairs." at bounding box center [882, 478] width 1345 height 51
type textarea "Updated side setbacks in Section 7 to include deck and stairs."
click at [1533, 769] on span "Next" at bounding box center [1528, 768] width 19 height 9
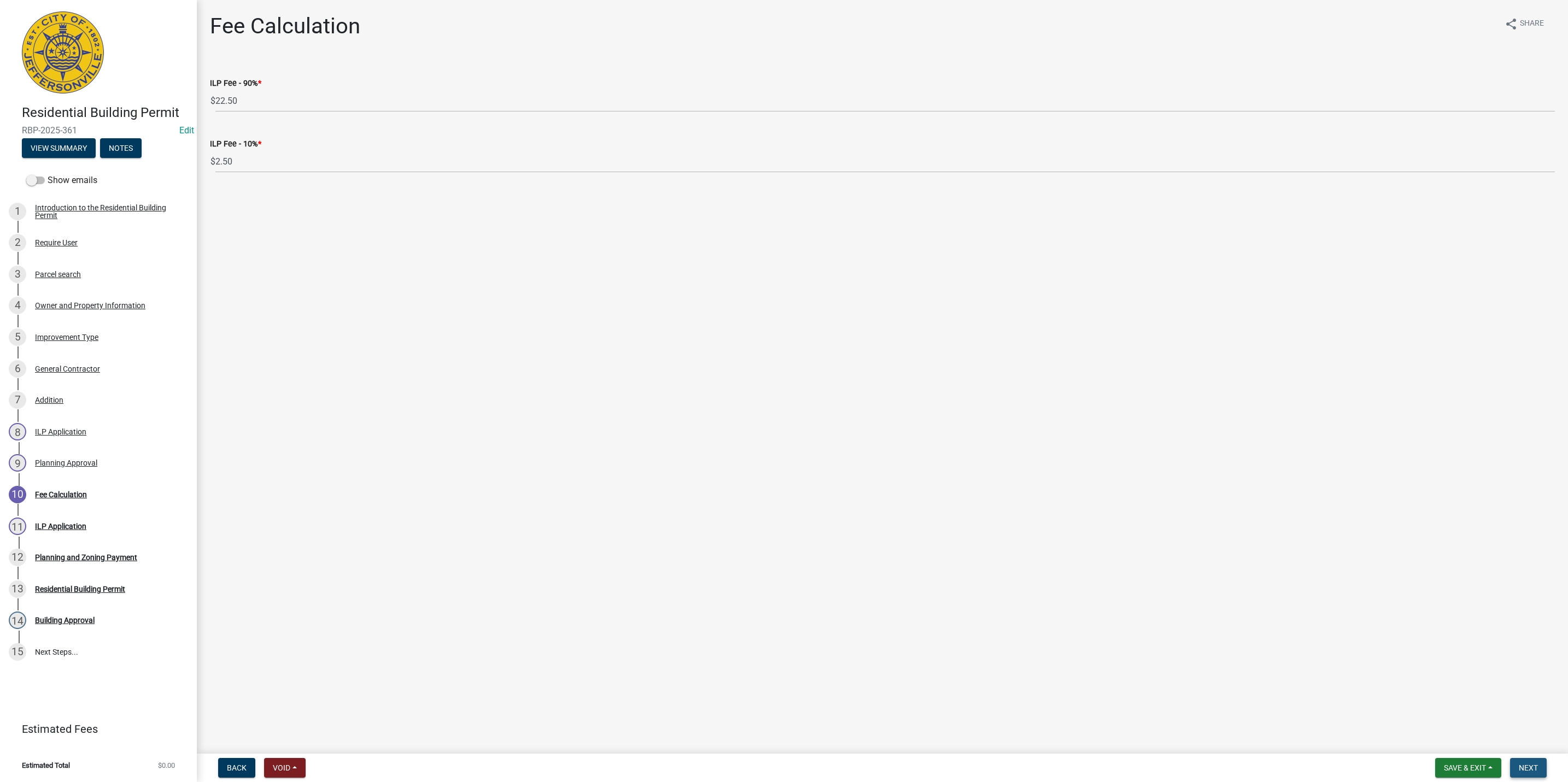
click at [1529, 758] on button "Next" at bounding box center [1528, 768] width 36 height 20
select select "3: 3"
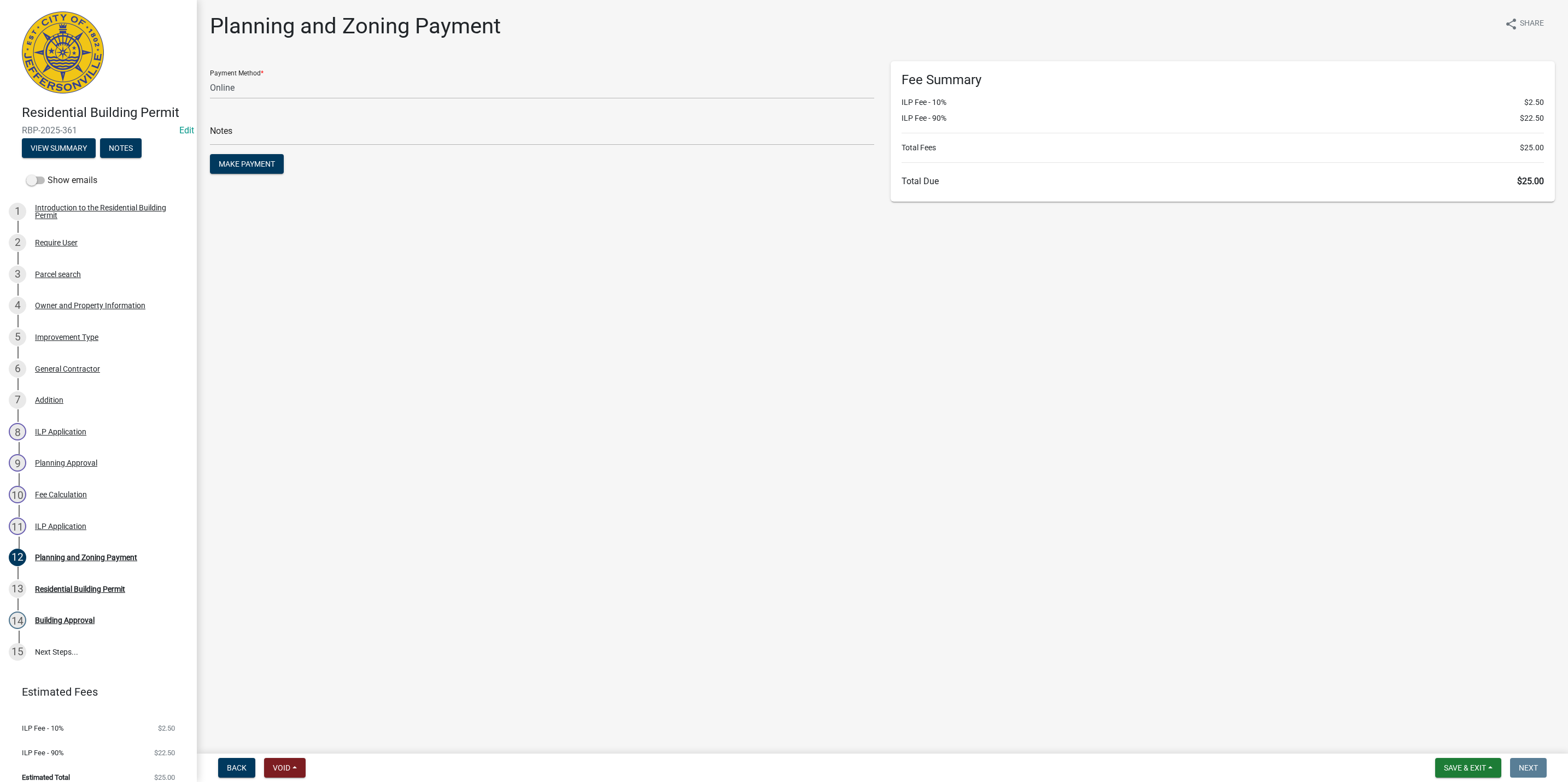
click at [1446, 756] on wm-app "Residential Building Permit RBP-2025-361 Edit View Summary Notes Show emails 1 …" at bounding box center [784, 391] width 1568 height 782
click at [1452, 766] on span "Save & Exit" at bounding box center [1465, 768] width 42 height 9
click at [1455, 748] on button "Save & Exit" at bounding box center [1458, 740] width 88 height 26
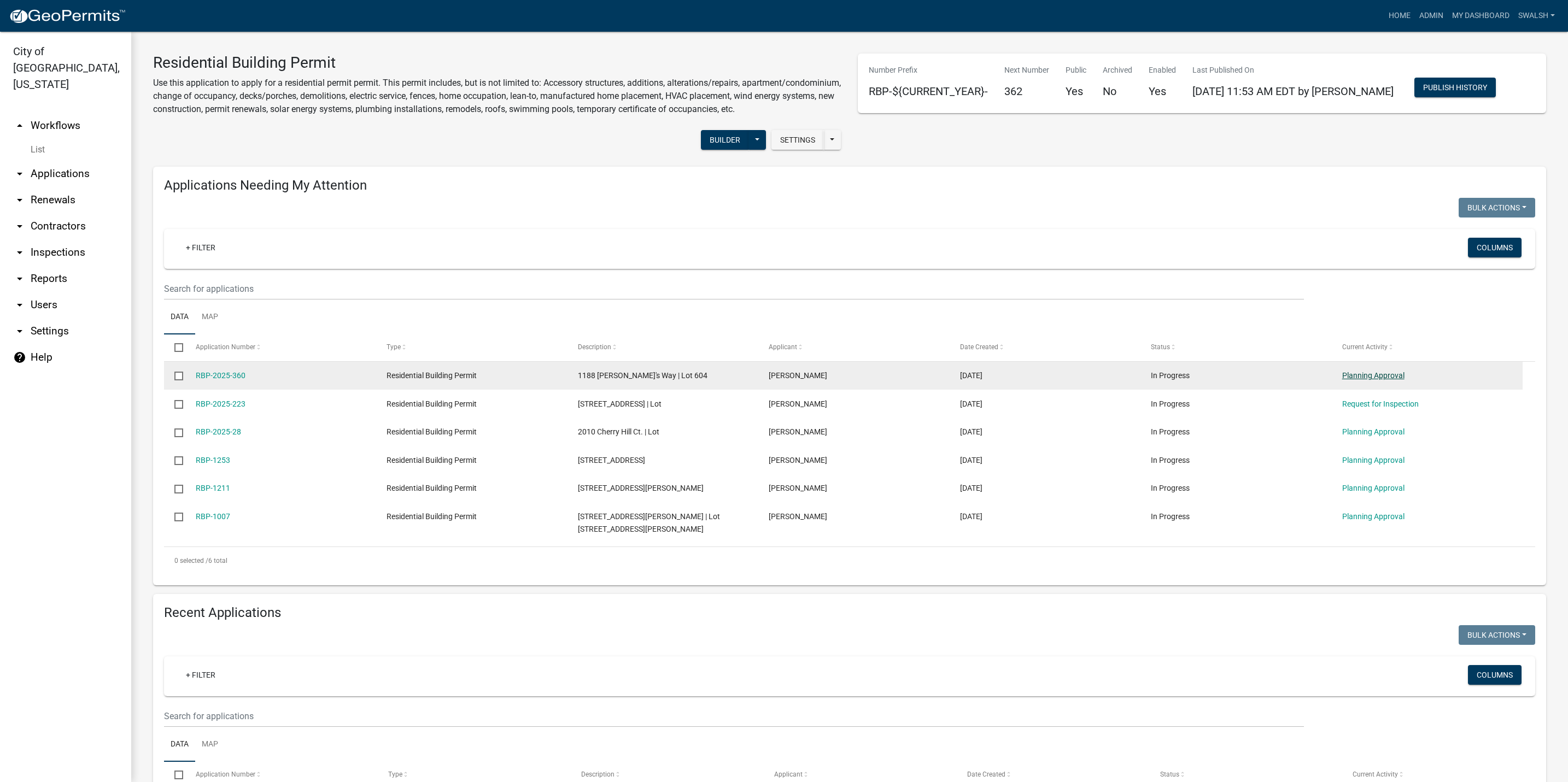
click at [1376, 380] on link "Planning Approval" at bounding box center [1373, 376] width 62 height 9
